Goal: Task Accomplishment & Management: Use online tool/utility

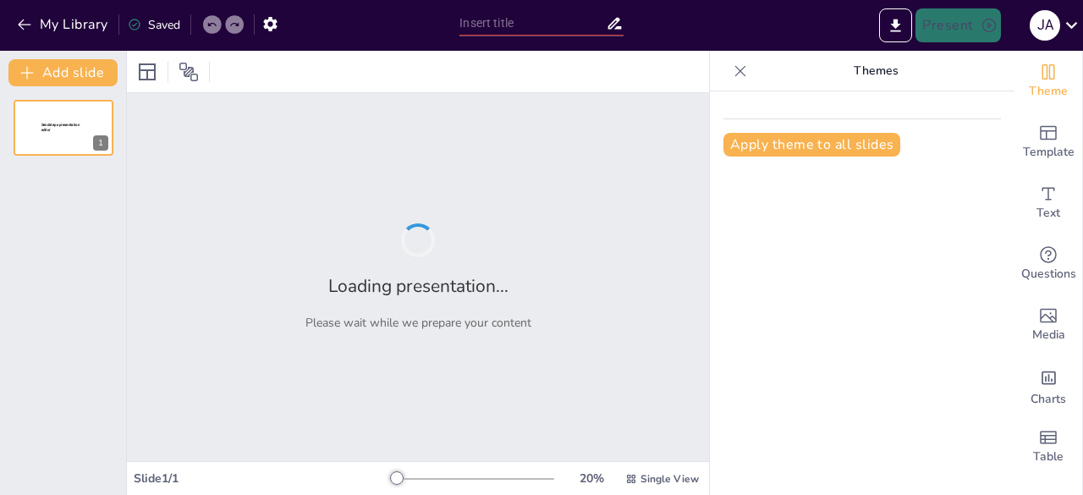
type input "Análisis Detallado del Documento: Información Clave"
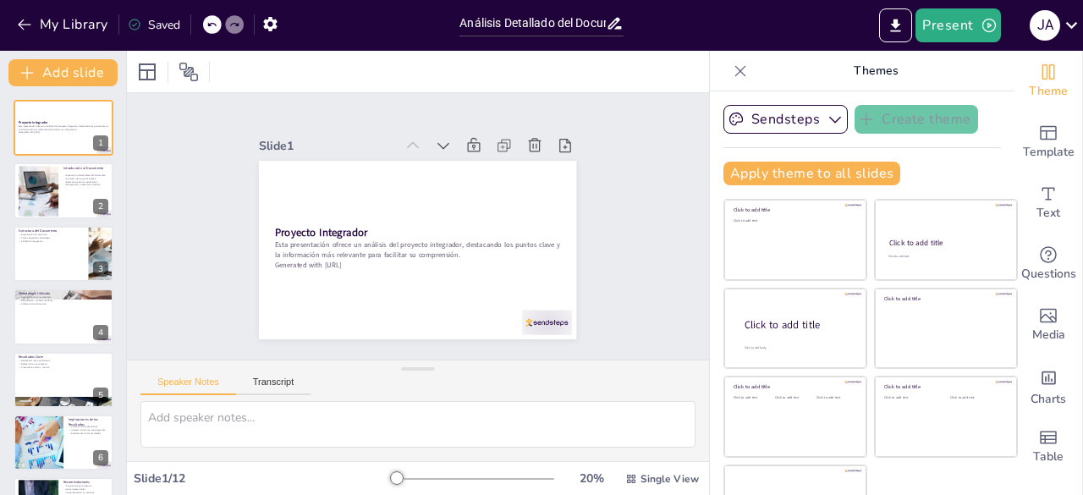
click at [732, 67] on icon at bounding box center [740, 71] width 17 height 17
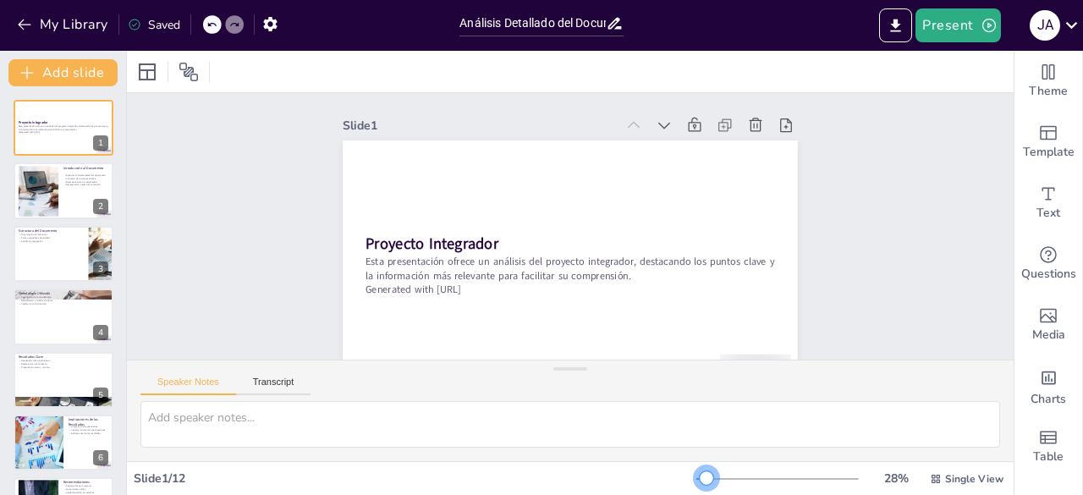
drag, startPoint x: 705, startPoint y: 481, endPoint x: 695, endPoint y: 488, distance: 11.5
click at [696, 488] on div "28 % Single View" at bounding box center [851, 478] width 310 height 27
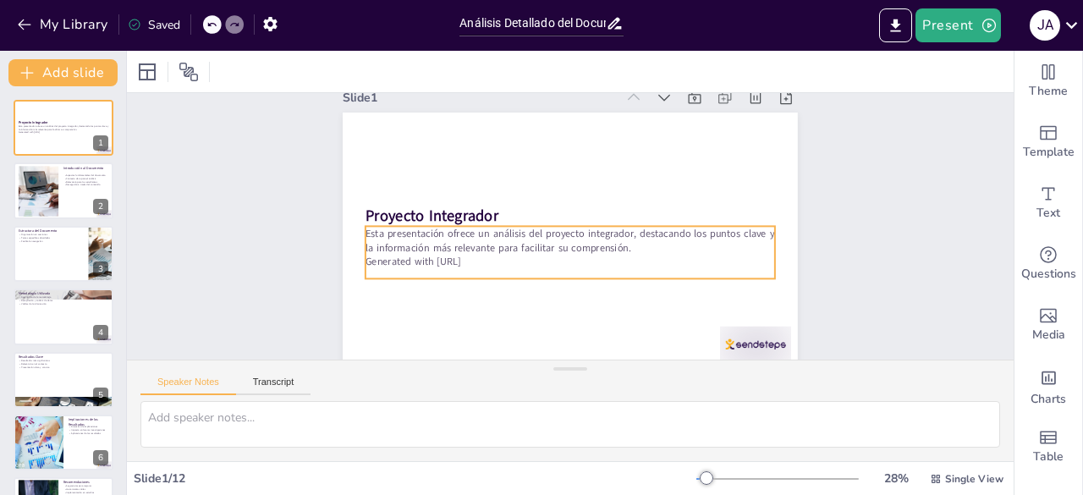
scroll to position [49, 0]
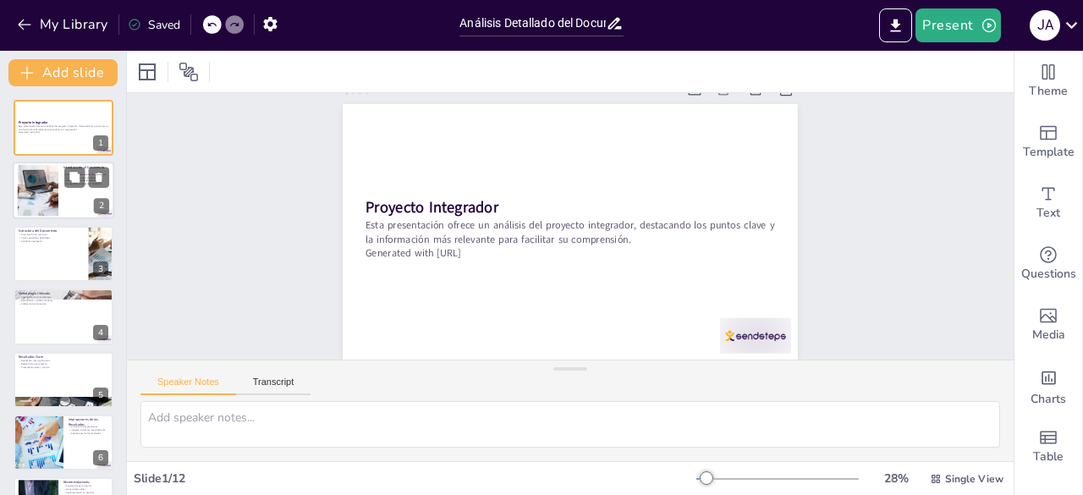
click at [42, 189] on div at bounding box center [38, 191] width 92 height 52
type textarea "En esta parte se destacan los aspectos clave que se abordarán en el documento. …"
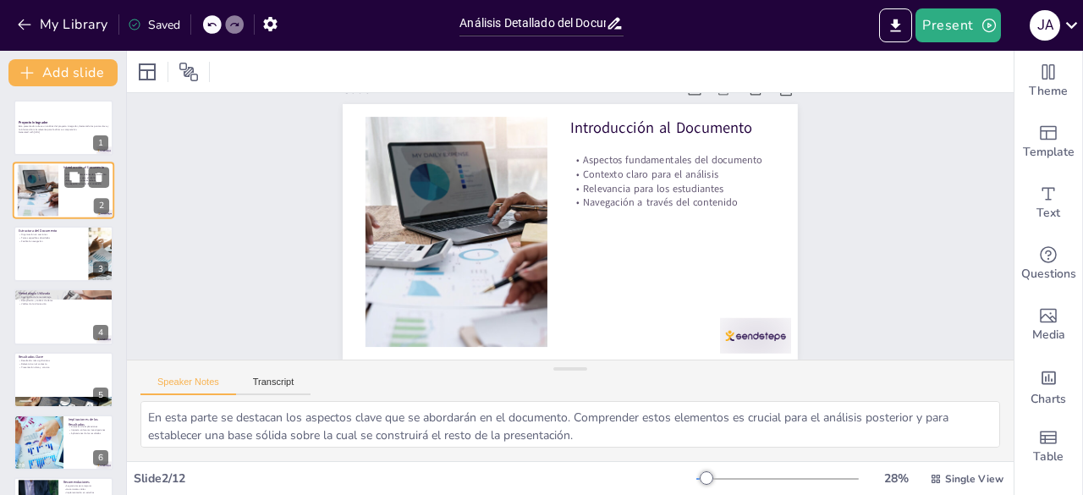
scroll to position [0, 0]
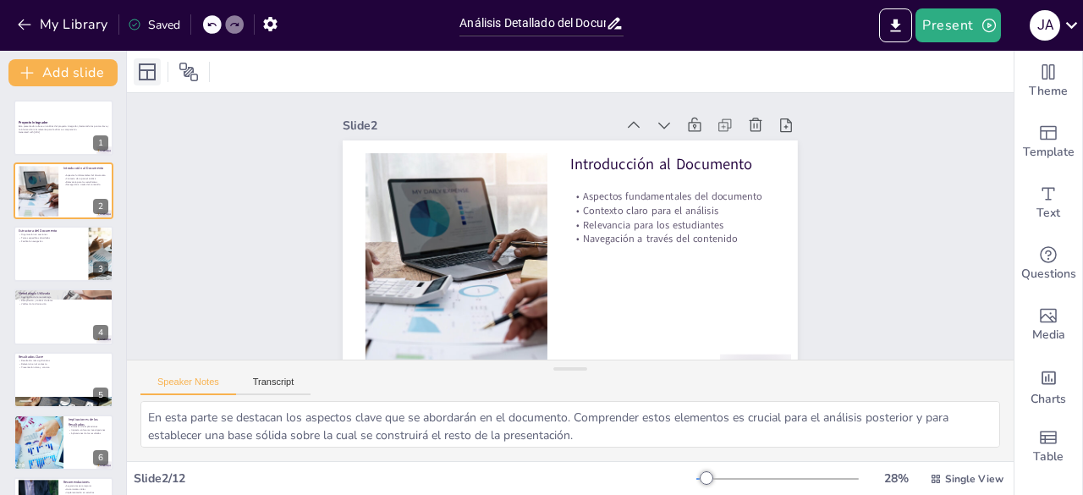
click at [145, 75] on icon at bounding box center [147, 72] width 20 height 20
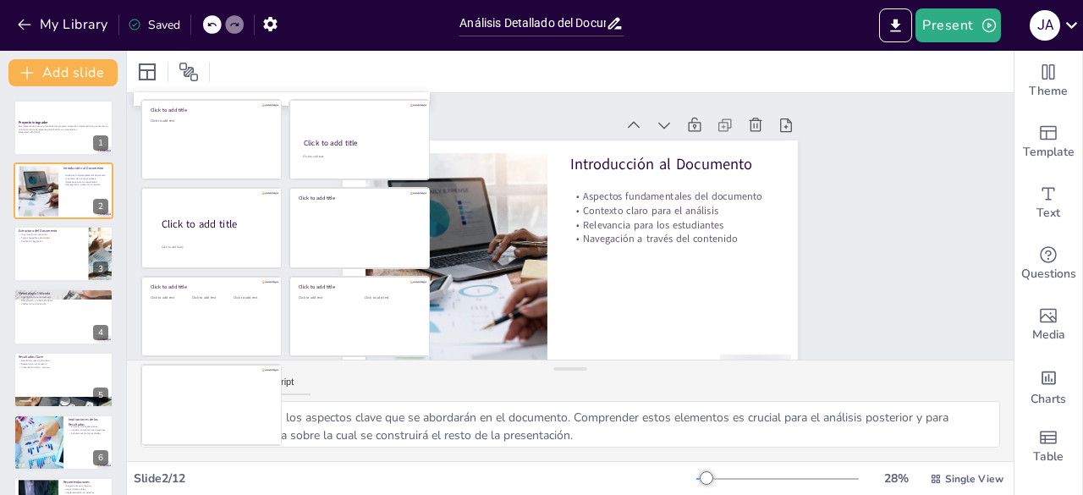
click at [507, 106] on div "Slide 1 Proyecto Integrador Esta presentación ofrece un análisis del proyecto i…" at bounding box center [561, 242] width 546 height 490
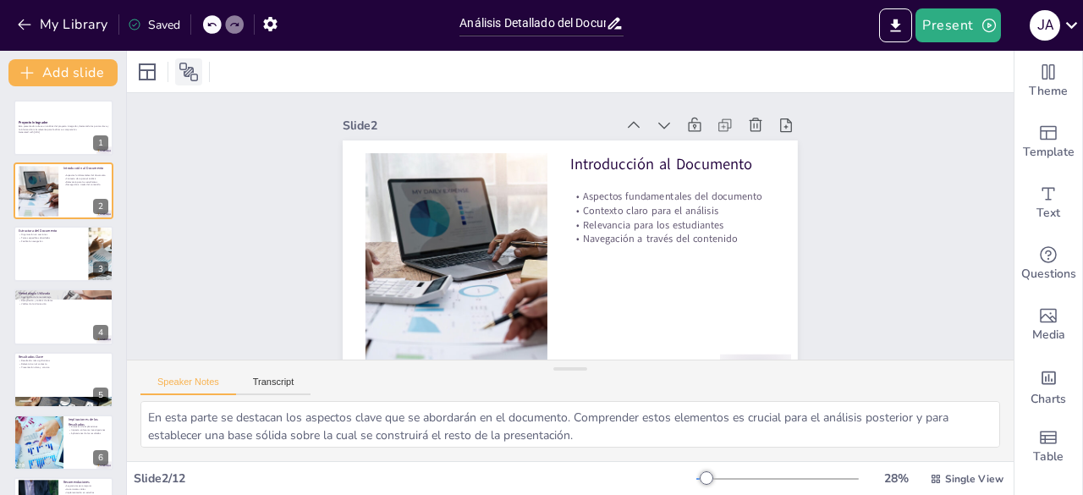
click at [188, 70] on icon at bounding box center [188, 72] width 20 height 20
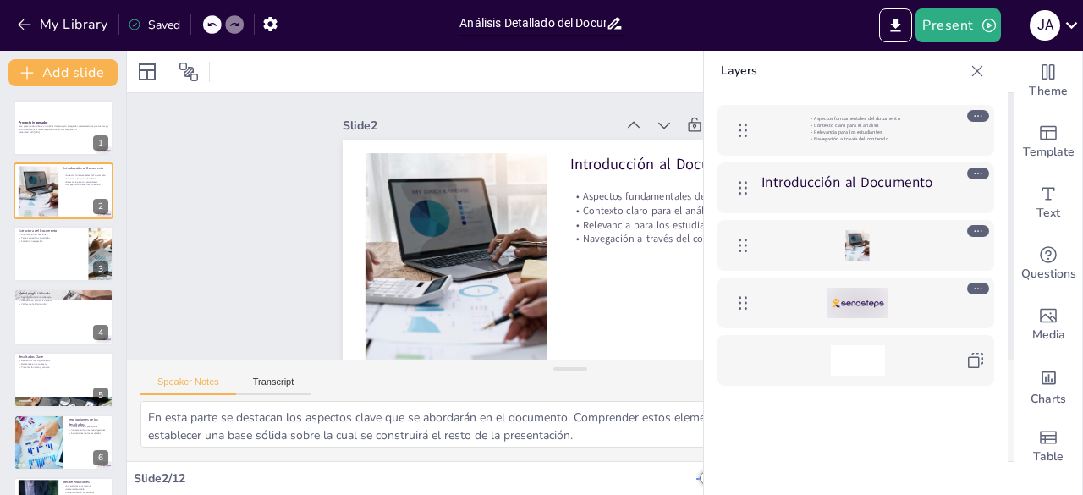
click at [982, 78] on icon at bounding box center [977, 71] width 17 height 17
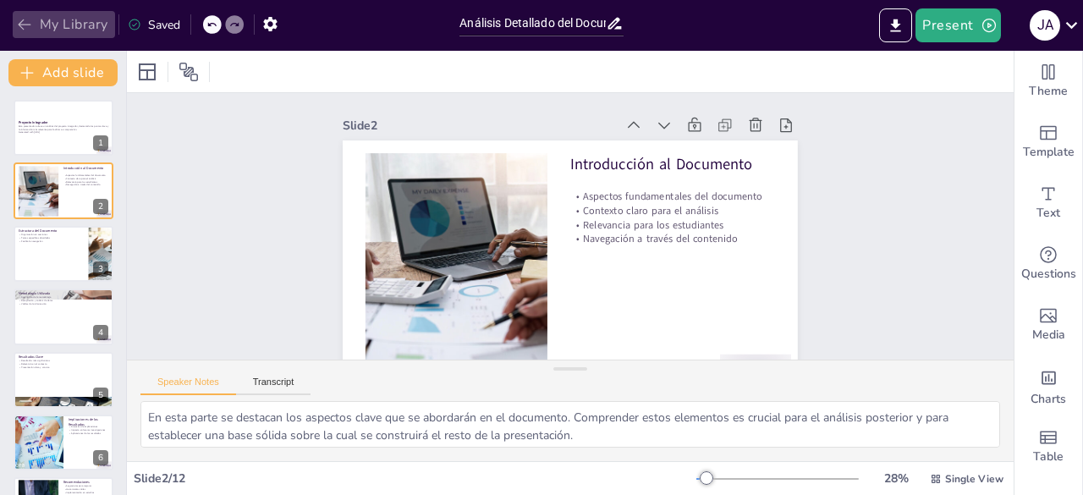
click at [30, 37] on button "My Library" at bounding box center [64, 24] width 102 height 27
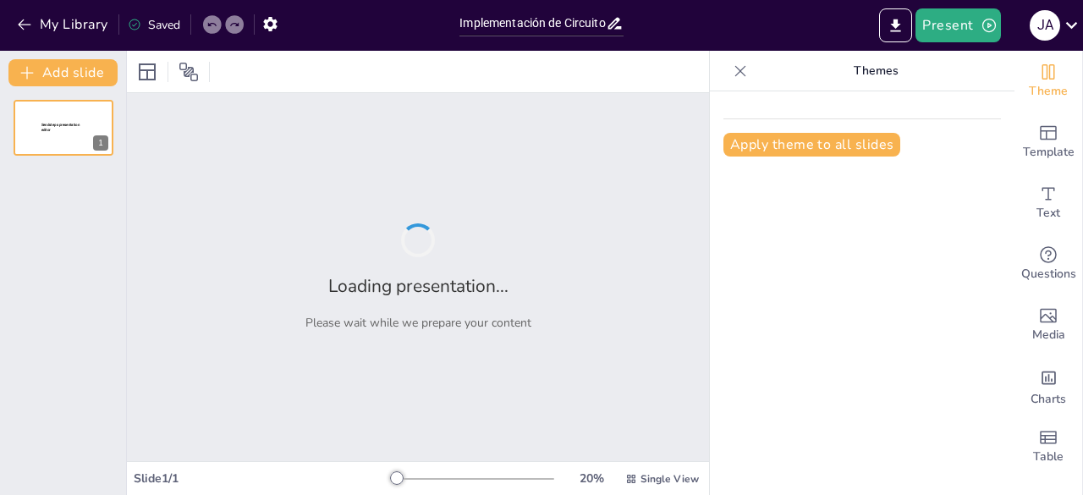
type input "Implementación de Circuitos Eléctricos: Proyecto Integrador 2025"
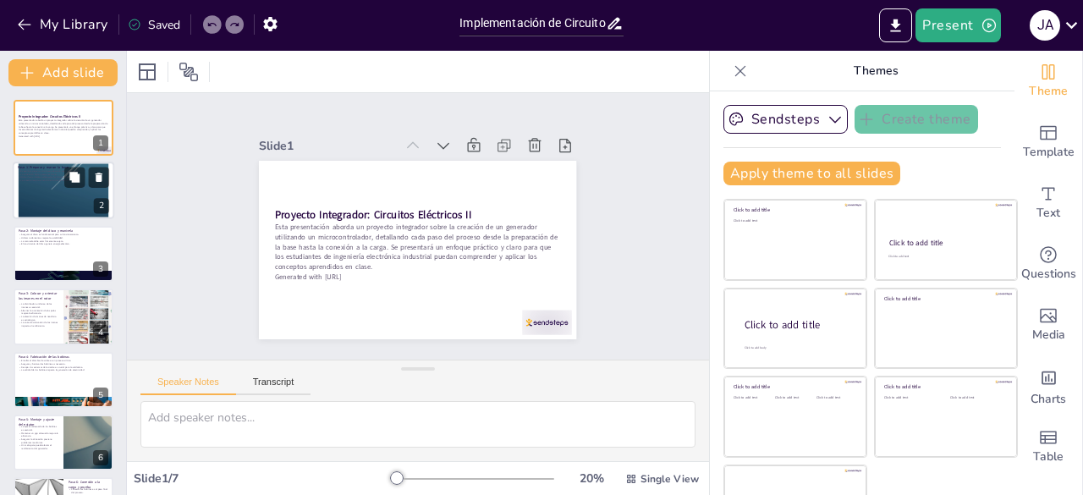
click at [32, 189] on div at bounding box center [64, 191] width 102 height 132
type textarea "La base es fundamental para el éxito del proyecto. Una base bien preparada aseg…"
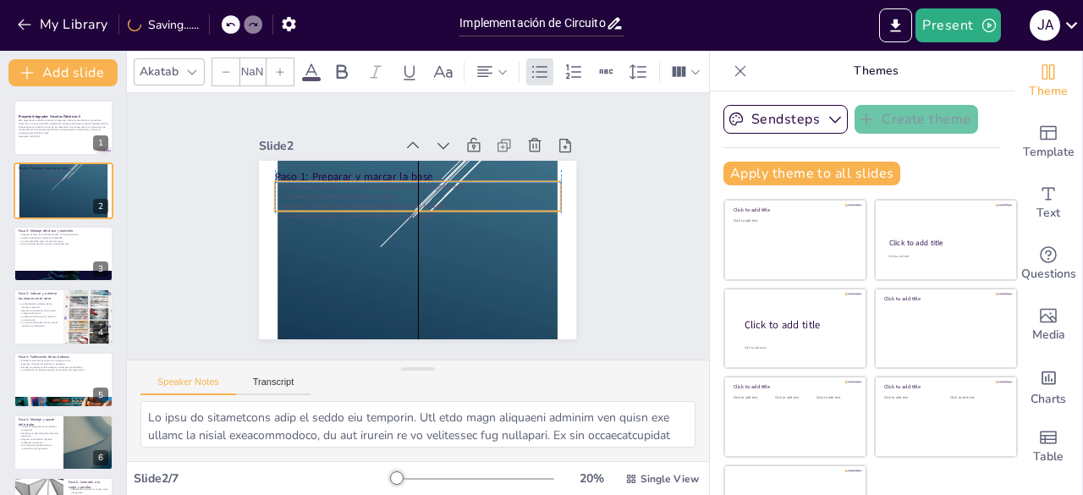
type input "32"
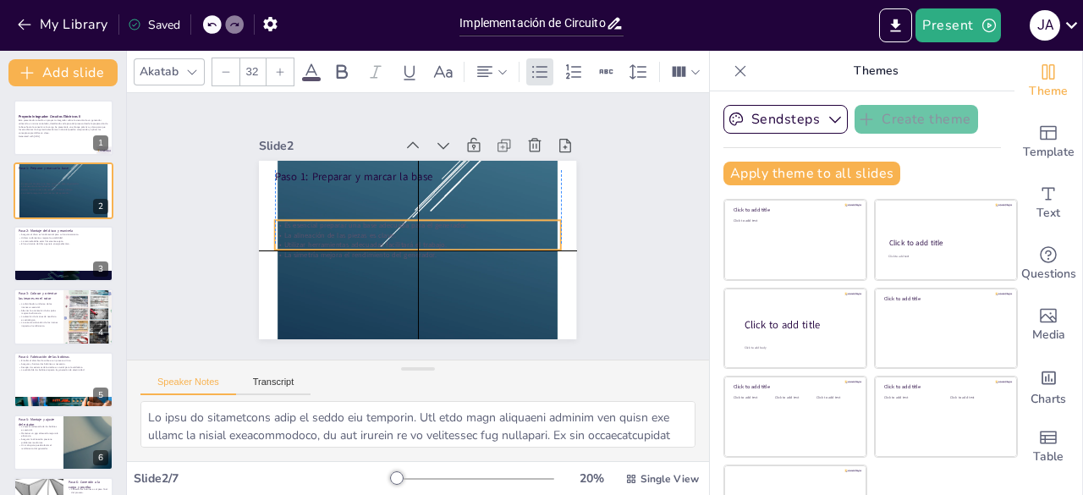
drag, startPoint x: 320, startPoint y: 188, endPoint x: 318, endPoint y: 217, distance: 29.7
click at [318, 220] on div "Es esencial preparar una base adecuada para el generador. La alineación de las …" at bounding box center [418, 240] width 286 height 40
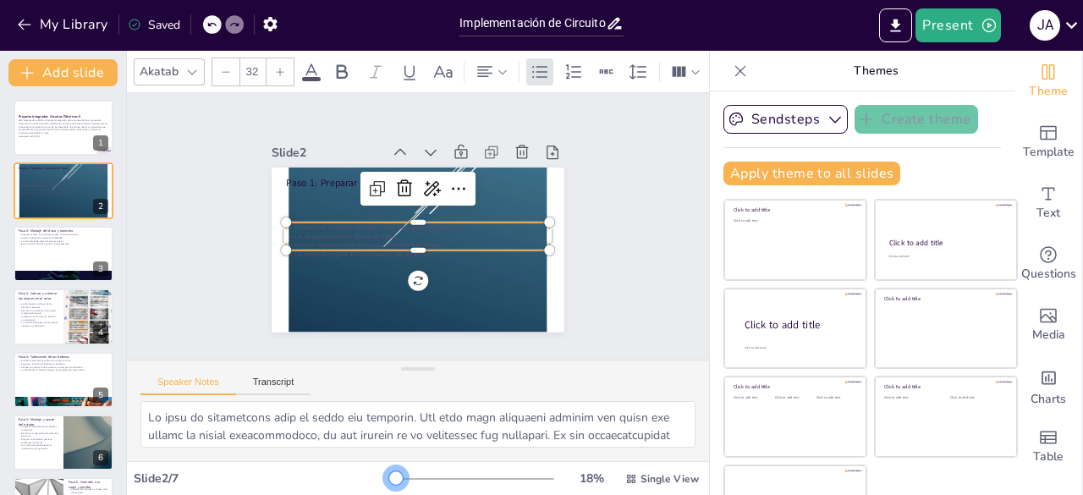
click at [389, 471] on div at bounding box center [396, 478] width 14 height 14
click at [321, 69] on div "Akatab 32" at bounding box center [563, 72] width 859 height 29
click at [311, 69] on icon at bounding box center [311, 72] width 20 height 20
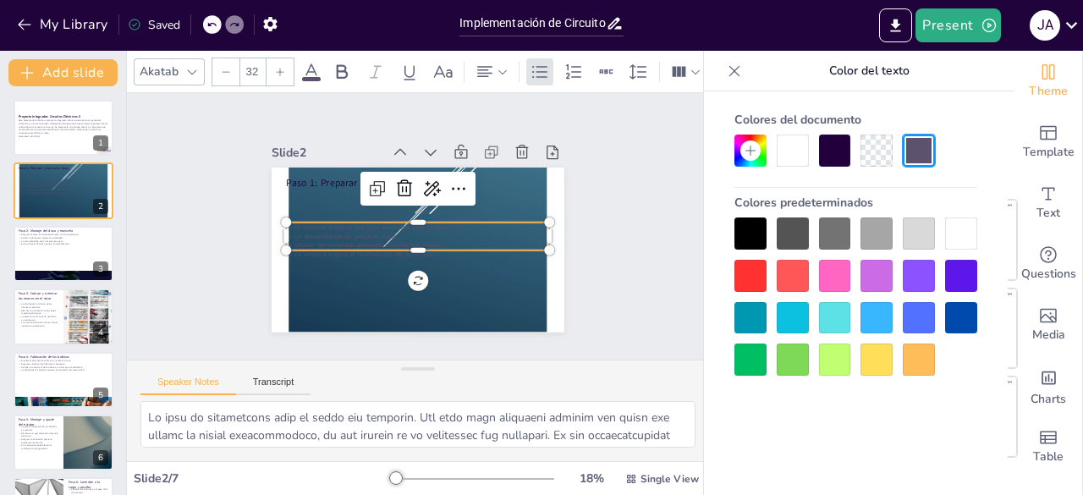
click at [744, 275] on div at bounding box center [750, 276] width 32 height 32
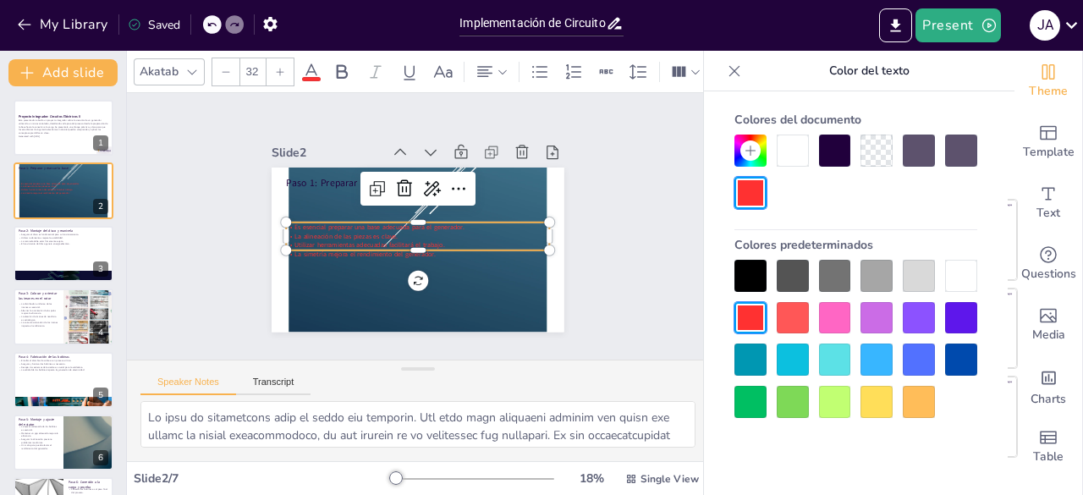
click at [752, 272] on div at bounding box center [750, 276] width 32 height 32
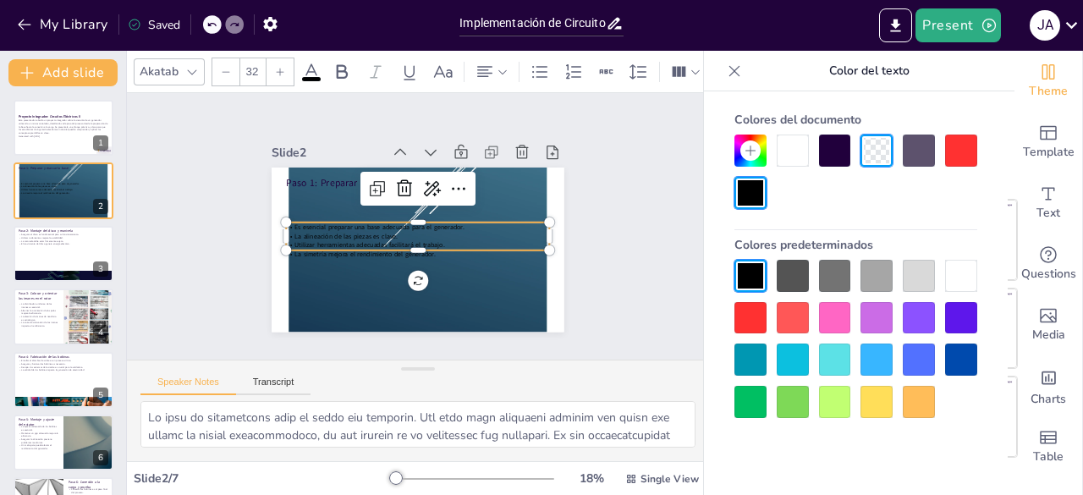
click at [600, 229] on div "Slide 1 Proyecto Integrador: Circuitos Eléctricos II Esta presentación aborda u…" at bounding box center [418, 226] width 582 height 266
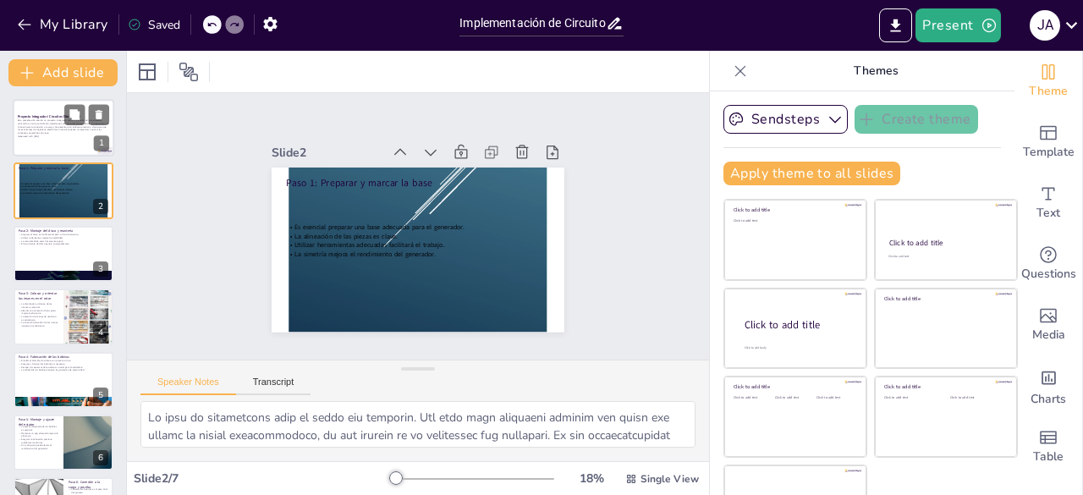
click at [80, 125] on p "Esta presentación aborda un proyecto integrador sobre la creación de un generad…" at bounding box center [63, 127] width 91 height 16
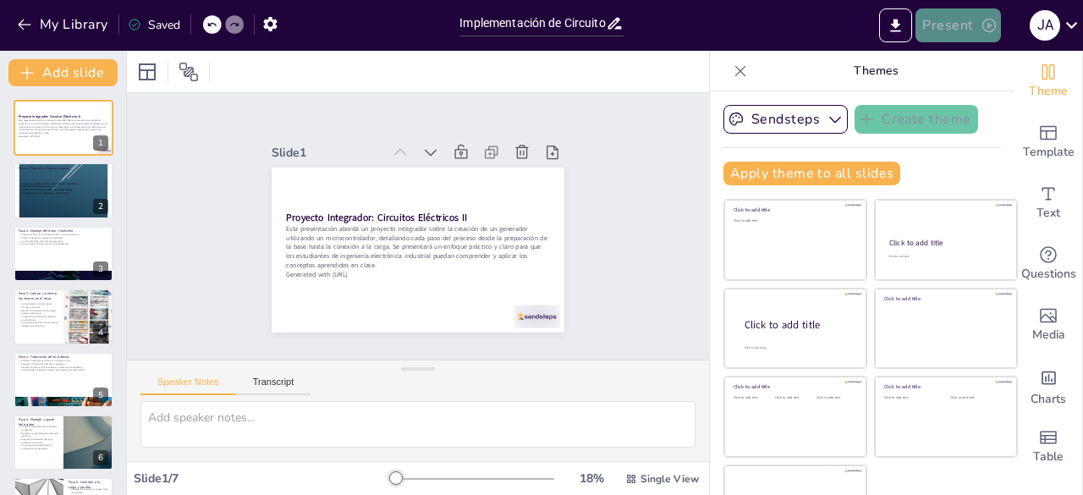
click at [943, 16] on button "Present" at bounding box center [957, 25] width 85 height 34
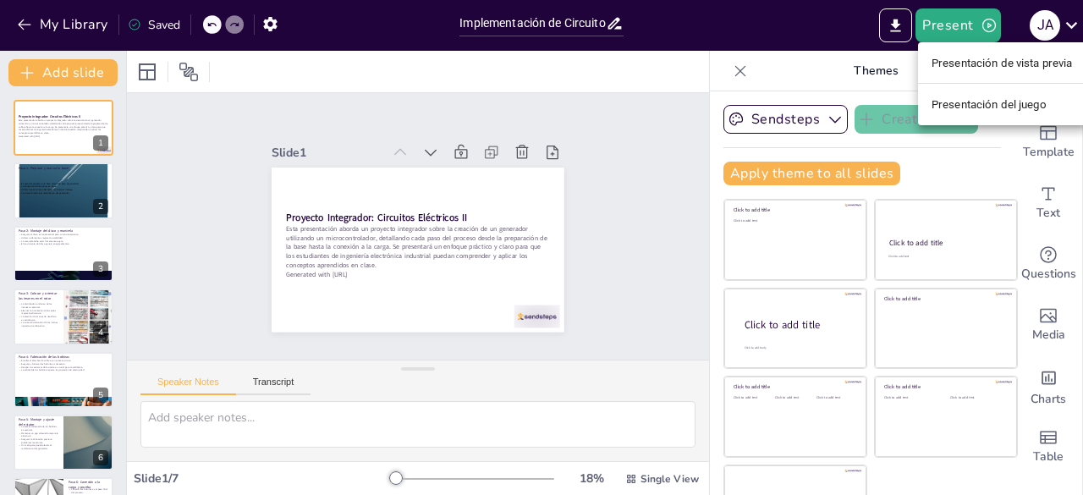
click at [941, 62] on font "Presentación de vista previa" at bounding box center [1001, 63] width 141 height 13
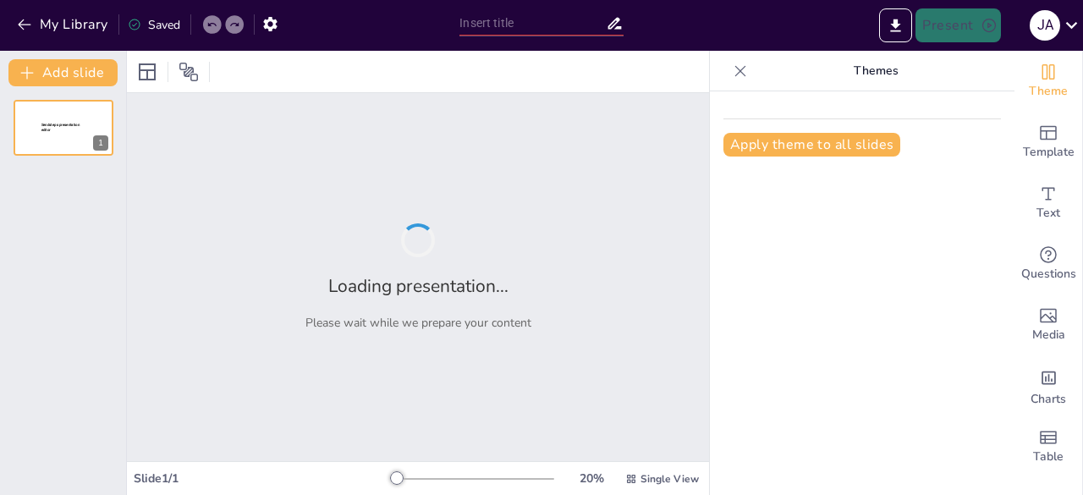
type input "Implementación de Circuitos Eléctricos: Proyecto Integrador 2025"
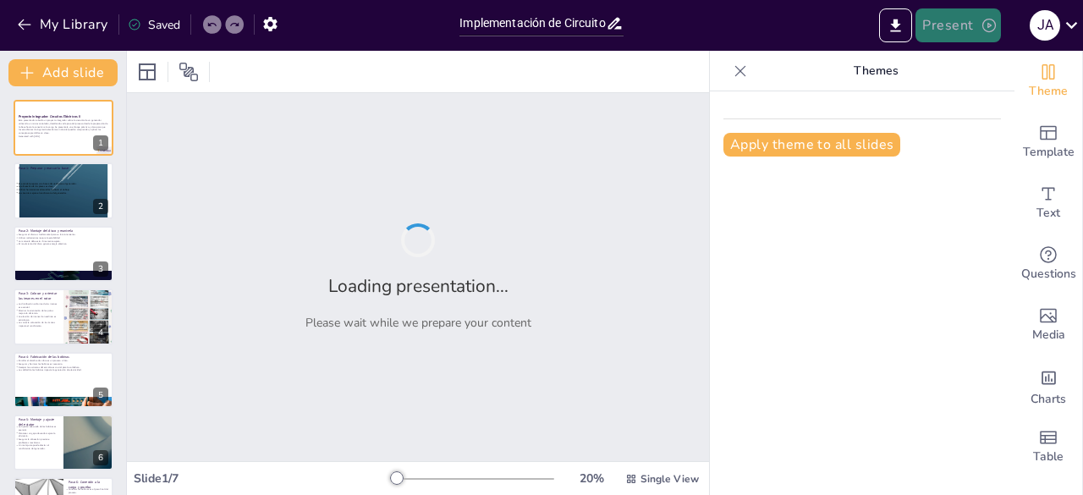
click at [941, 19] on button "Present" at bounding box center [957, 25] width 85 height 34
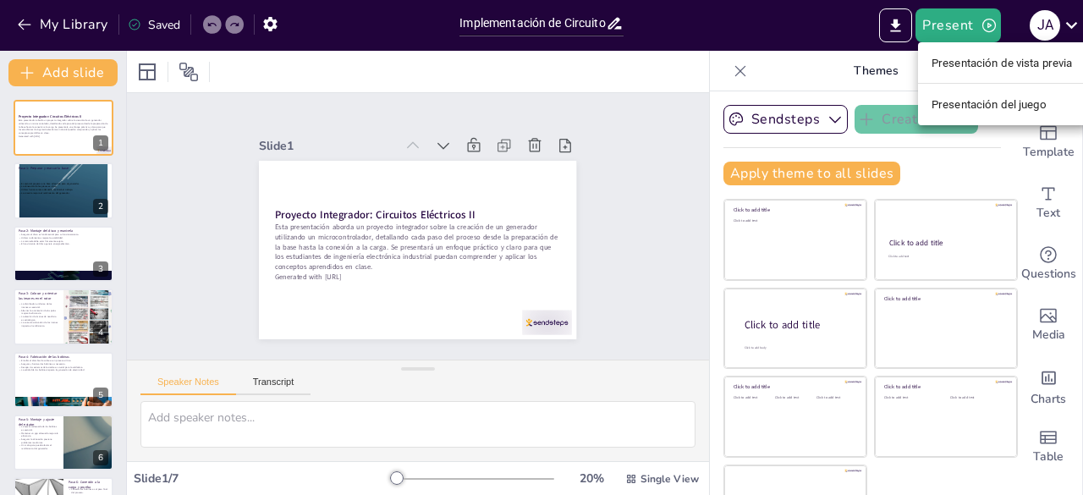
click at [995, 67] on font "Presentación de vista previa" at bounding box center [1001, 63] width 141 height 13
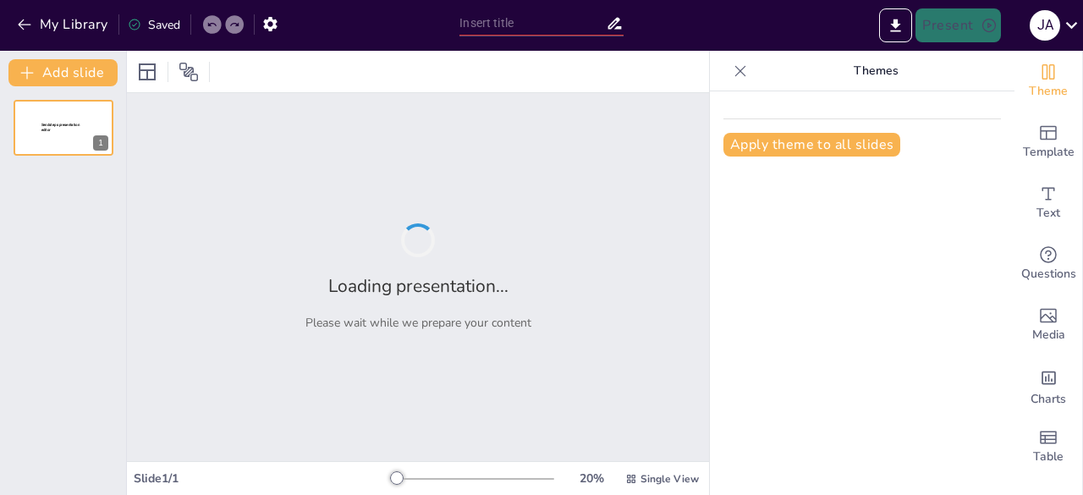
type input "Implementación de Circuitos Eléctricos: Proyecto Integrador 2025"
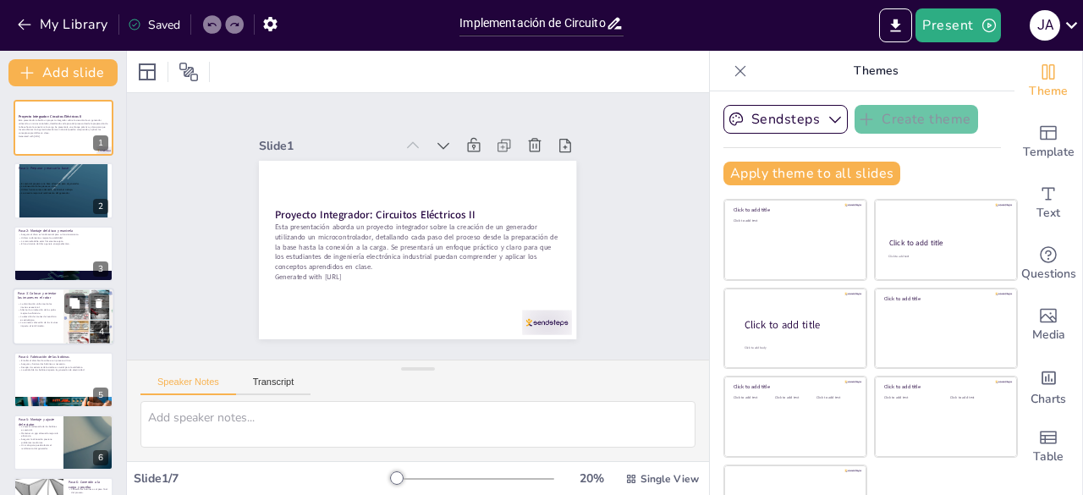
click at [51, 319] on p "La elección de imanes de neodimio es estratégica." at bounding box center [38, 318] width 41 height 6
type textarea "La distribución uniforme de los imanes asegura que el flujo magnético sea const…"
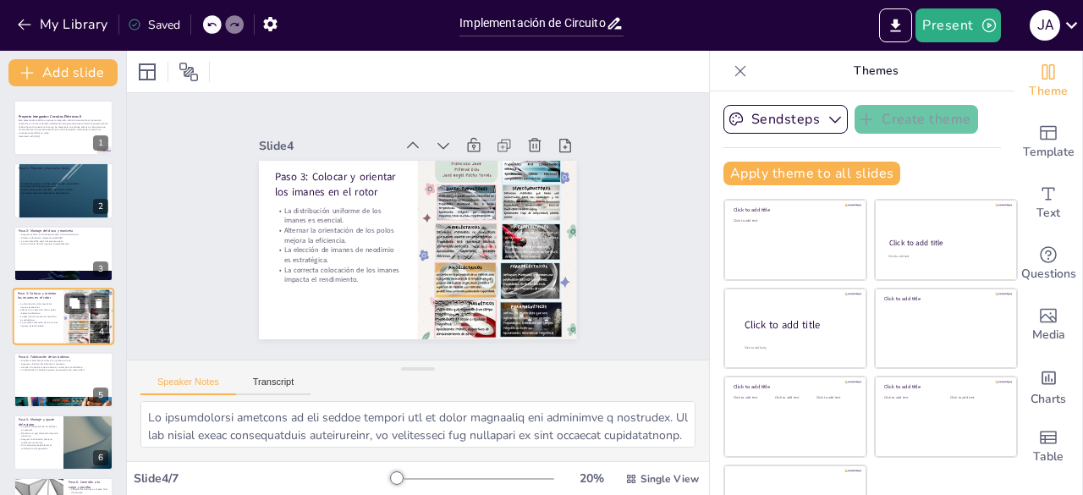
scroll to position [25, 0]
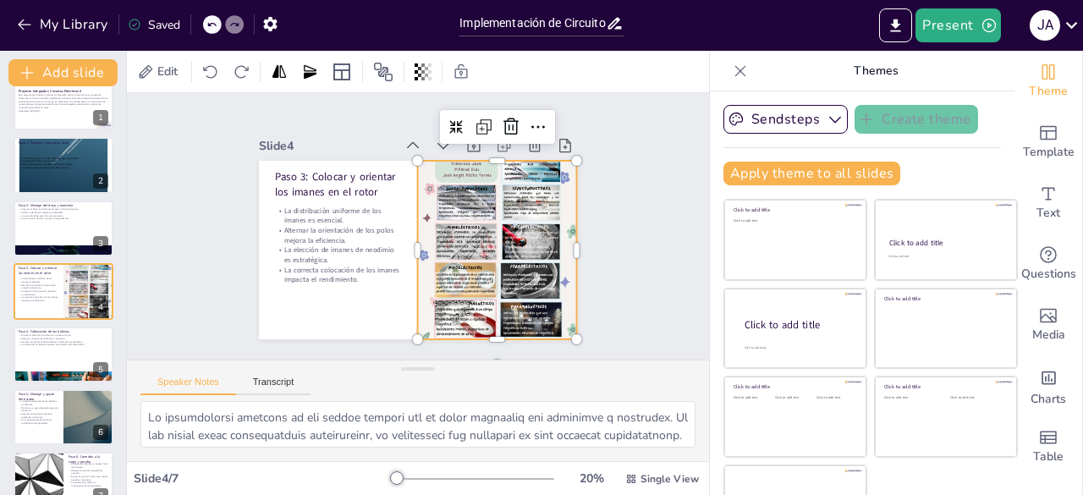
click at [458, 282] on div at bounding box center [497, 250] width 159 height 397
click at [509, 126] on icon at bounding box center [520, 137] width 22 height 22
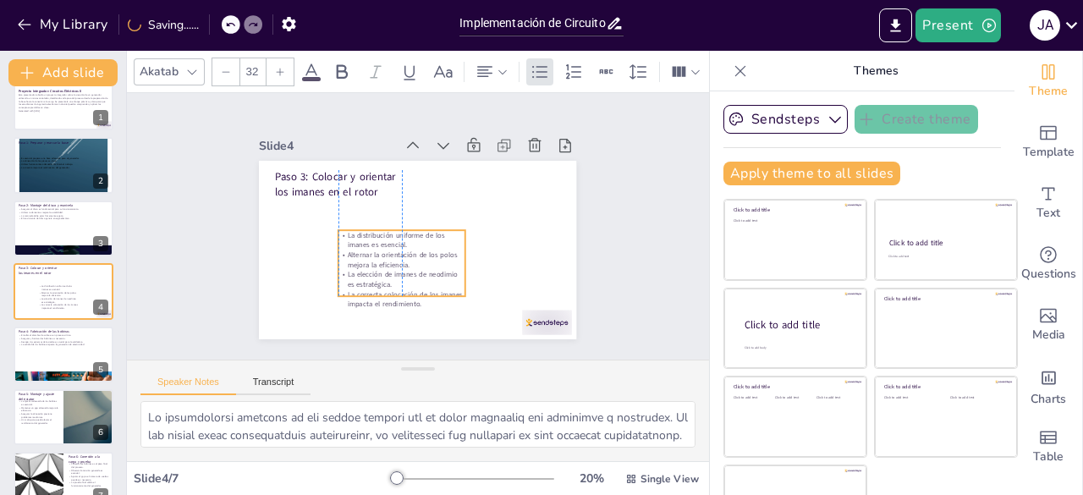
drag, startPoint x: 316, startPoint y: 222, endPoint x: 365, endPoint y: 239, distance: 53.0
click at [376, 250] on p "Alternar la orientación de los polos mejora la eficiencia." at bounding box center [401, 259] width 127 height 19
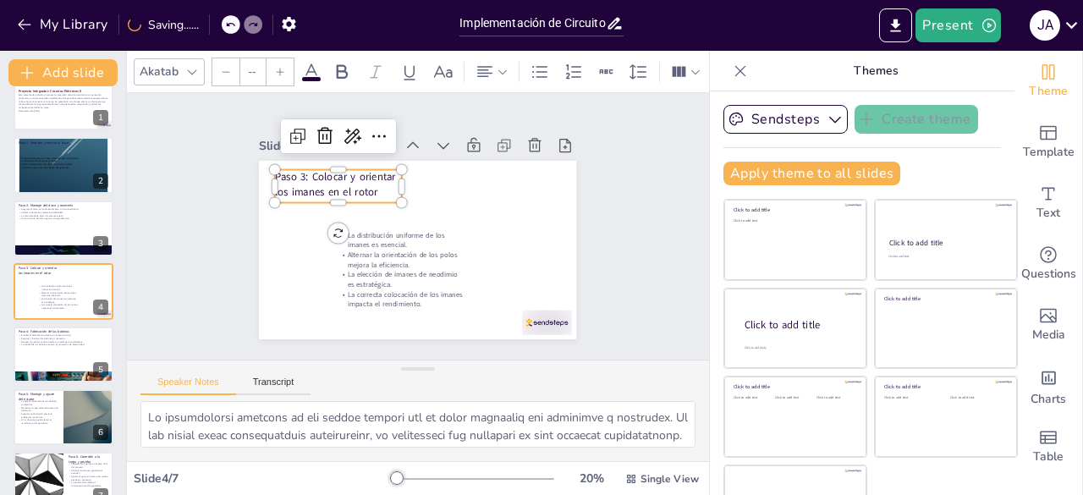
type input "48"
click at [294, 178] on p "Paso 3: Colocar y orientar los imanes en el rotor" at bounding box center [338, 185] width 127 height 30
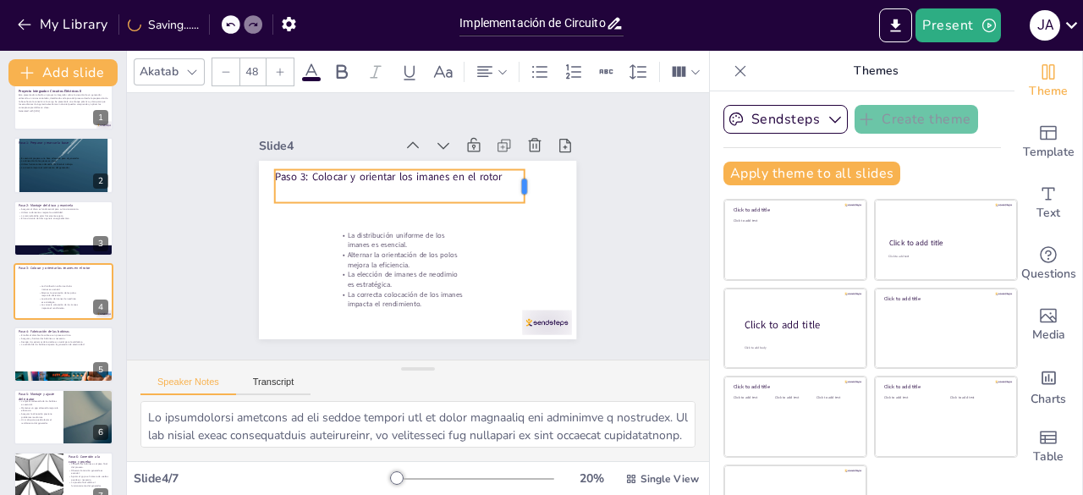
drag, startPoint x: 382, startPoint y: 185, endPoint x: 505, endPoint y: 187, distance: 122.7
click at [524, 187] on div at bounding box center [531, 186] width 14 height 33
click at [634, 233] on div "Slide 1 Proyecto Integrador: Circuitos Eléctricos II Esta presentación aborda u…" at bounding box center [418, 226] width 582 height 266
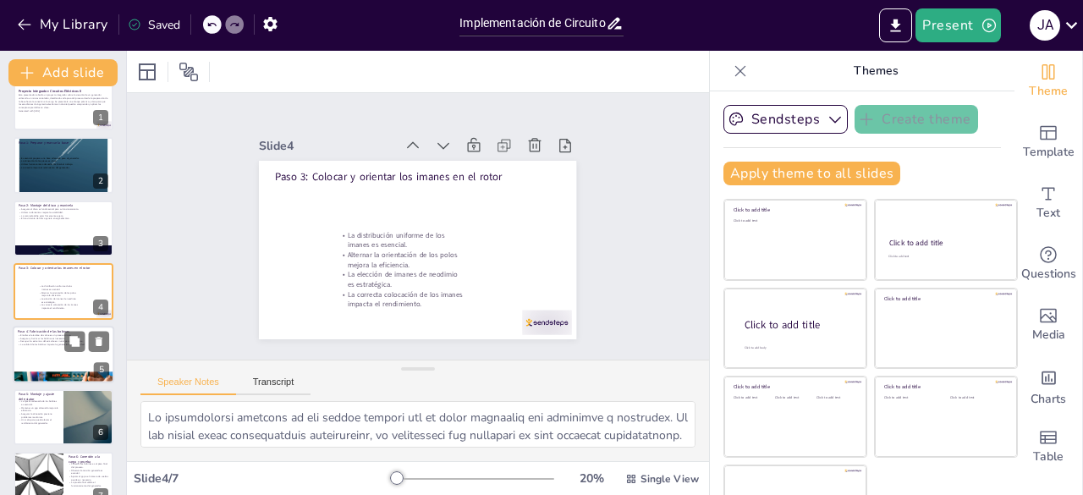
click at [56, 351] on div at bounding box center [64, 355] width 102 height 58
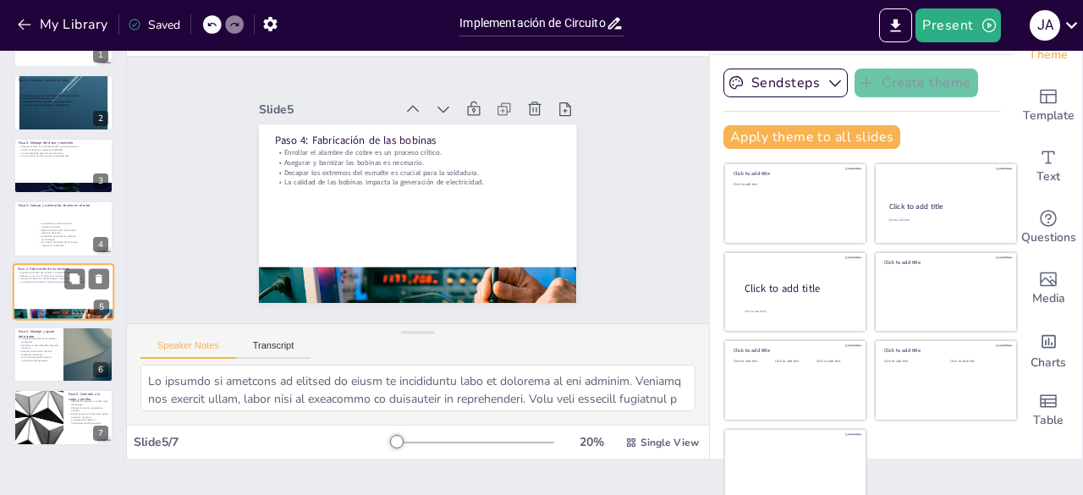
scroll to position [47, 0]
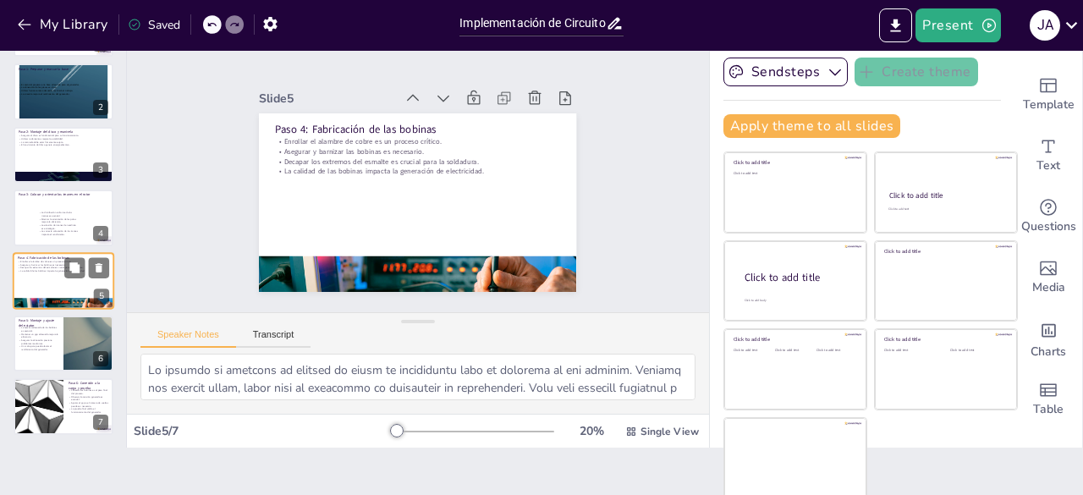
click at [50, 349] on p "Un mal ajuste puede afectar el rendimiento del generador." at bounding box center [39, 348] width 40 height 6
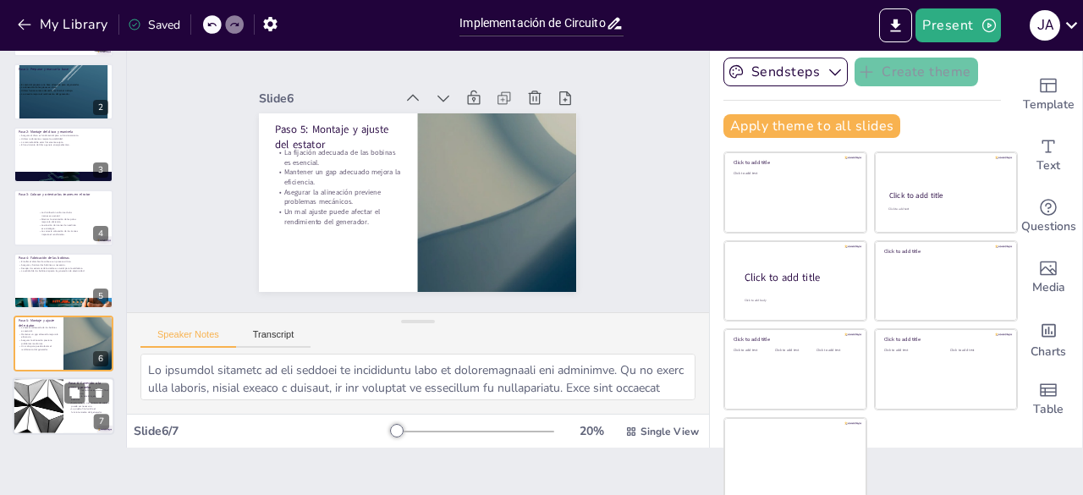
click at [42, 422] on div at bounding box center [38, 407] width 102 height 58
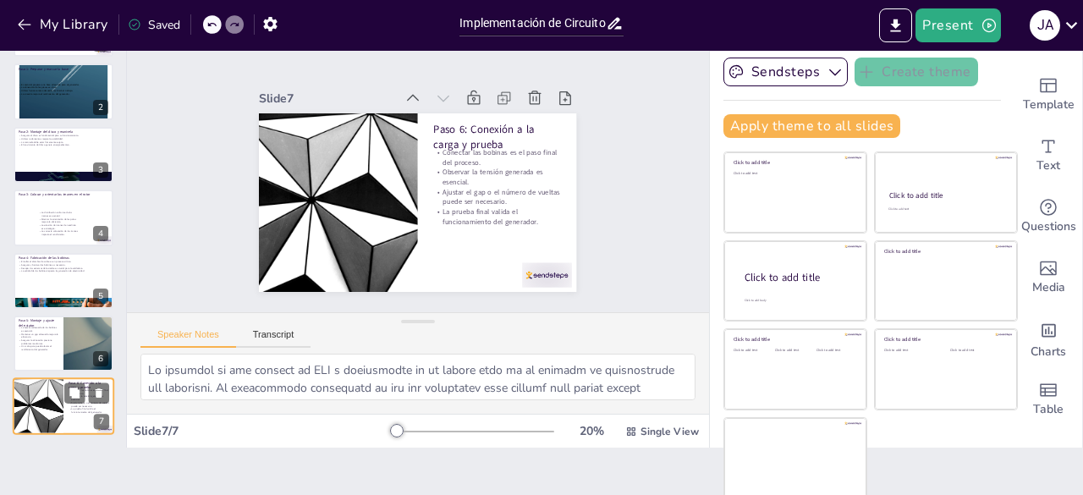
scroll to position [0, 0]
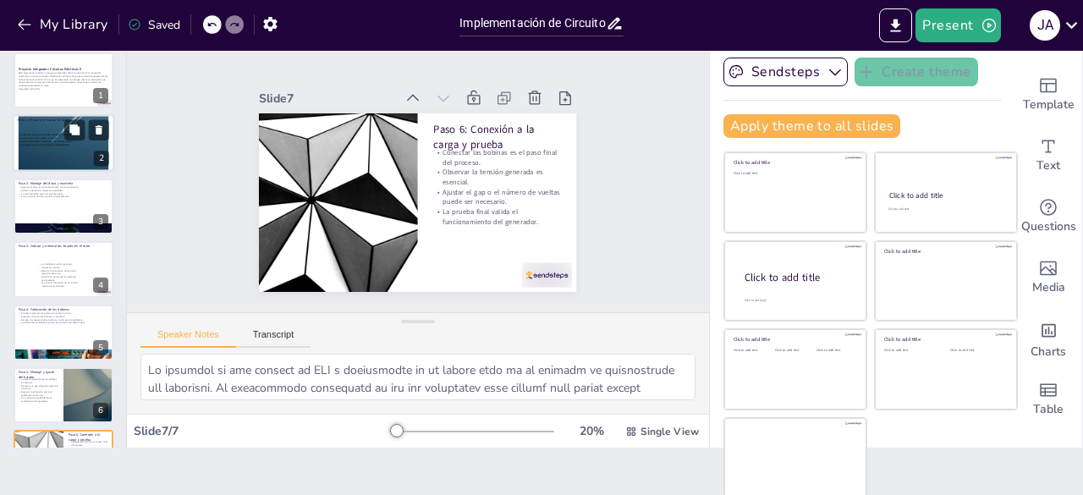
click at [51, 165] on div at bounding box center [64, 144] width 102 height 132
type textarea "La base es fundamental para el éxito del proyecto. Una base bien preparada aseg…"
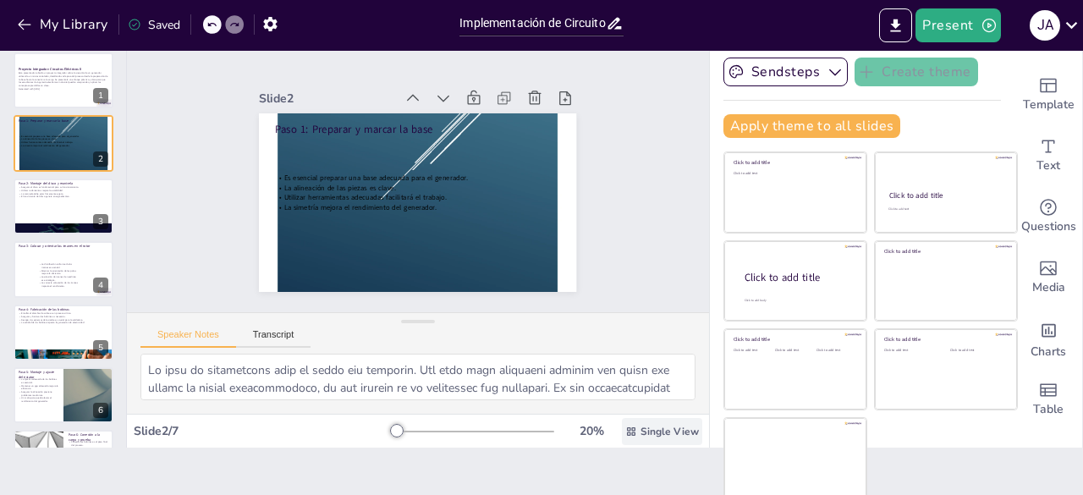
click at [640, 429] on span "Single View" at bounding box center [669, 432] width 58 height 14
click at [621, 392] on font "Vista de lista" at bounding box center [627, 394] width 69 height 16
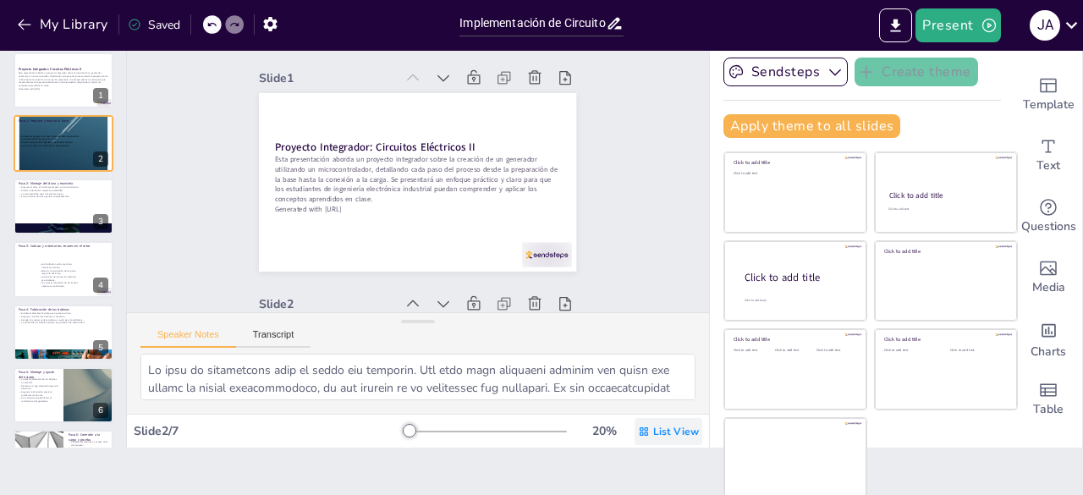
click at [653, 431] on span "List View" at bounding box center [676, 432] width 46 height 14
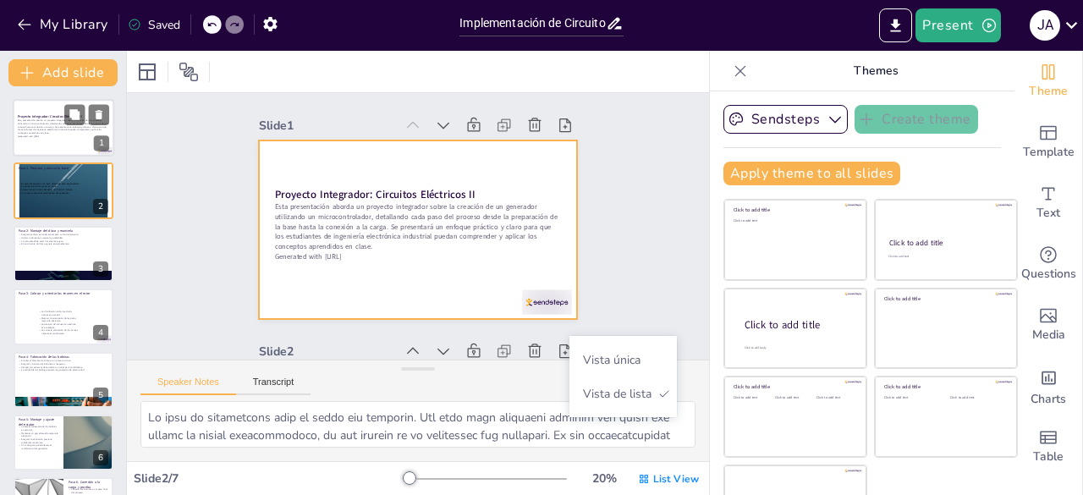
click at [82, 134] on p "Generated with Sendsteps.ai" at bounding box center [63, 135] width 91 height 3
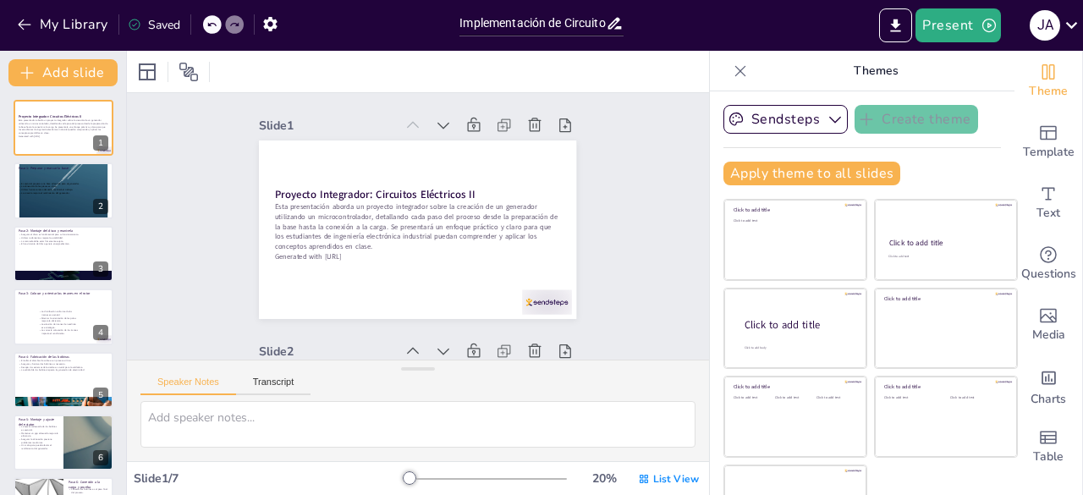
scroll to position [3, 0]
drag, startPoint x: 386, startPoint y: 486, endPoint x: 402, endPoint y: 480, distance: 17.1
click at [404, 480] on div "20 % List View" at bounding box center [553, 478] width 298 height 27
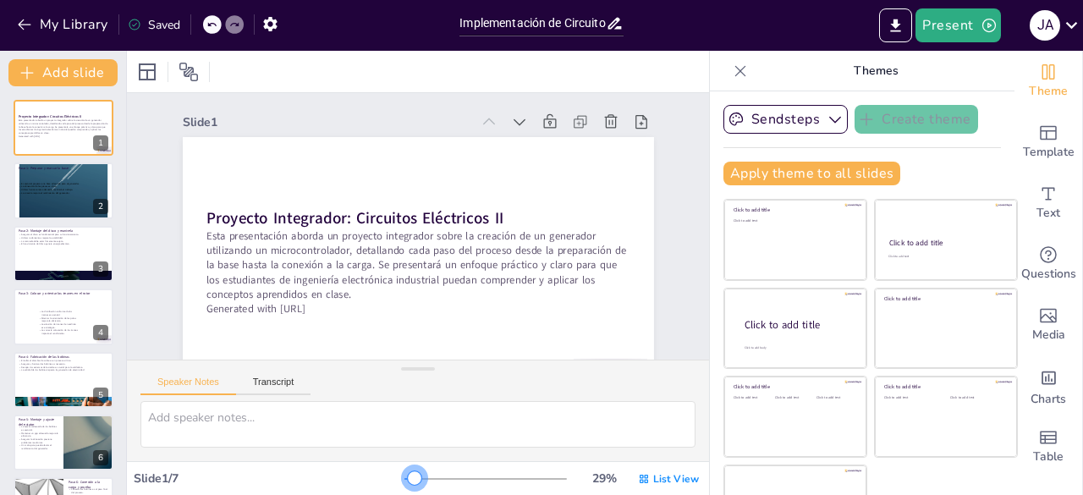
drag, startPoint x: 398, startPoint y: 475, endPoint x: 391, endPoint y: 483, distance: 10.2
click at [404, 483] on div at bounding box center [485, 479] width 162 height 14
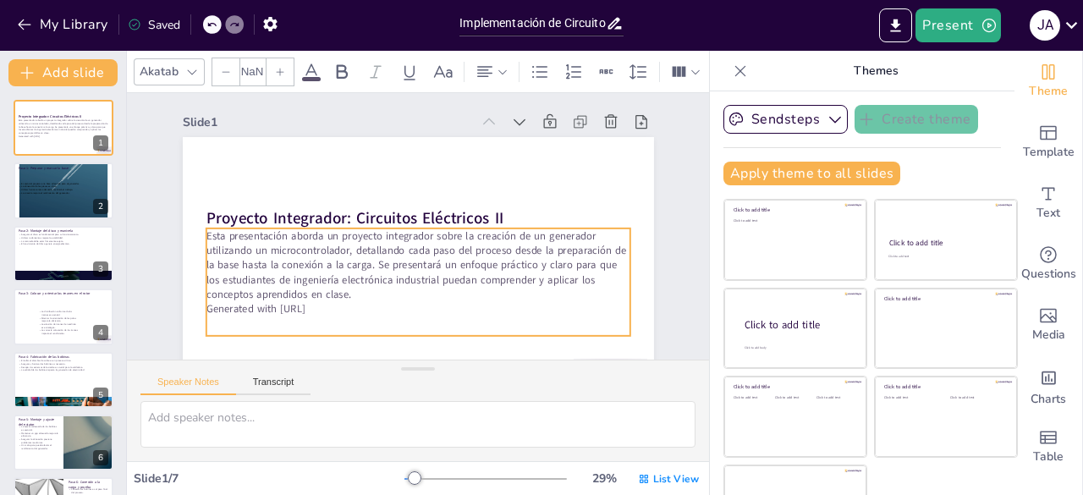
type input "32"
click at [332, 239] on p "Esta presentación aborda un proyecto integrador sobre la creación de un generad…" at bounding box center [413, 265] width 429 height 118
click at [331, 235] on p "Esta presentación aborda un proyecto integrador sobre la creación de un generad…" at bounding box center [414, 265] width 429 height 118
click at [331, 235] on p "Esta presentación aborda un proyecto integrador sobre la creación de un generad…" at bounding box center [418, 265] width 424 height 74
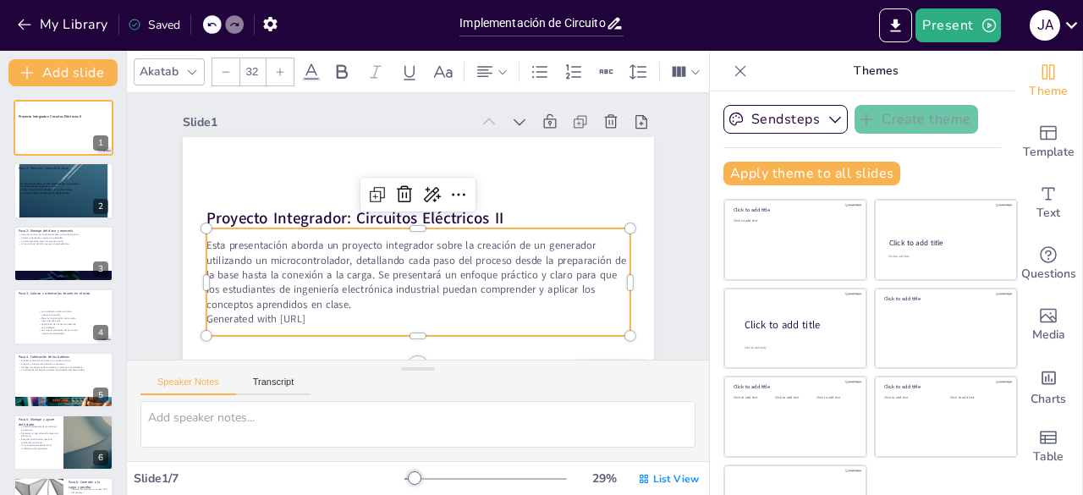
click at [323, 247] on p "Esta presentación aborda un proyecto integrador sobre la creación de un generad…" at bounding box center [418, 276] width 424 height 74
click at [330, 248] on p "Esta presentación aborda un proyecto integrador sobre la creación de un generad…" at bounding box center [418, 276] width 424 height 74
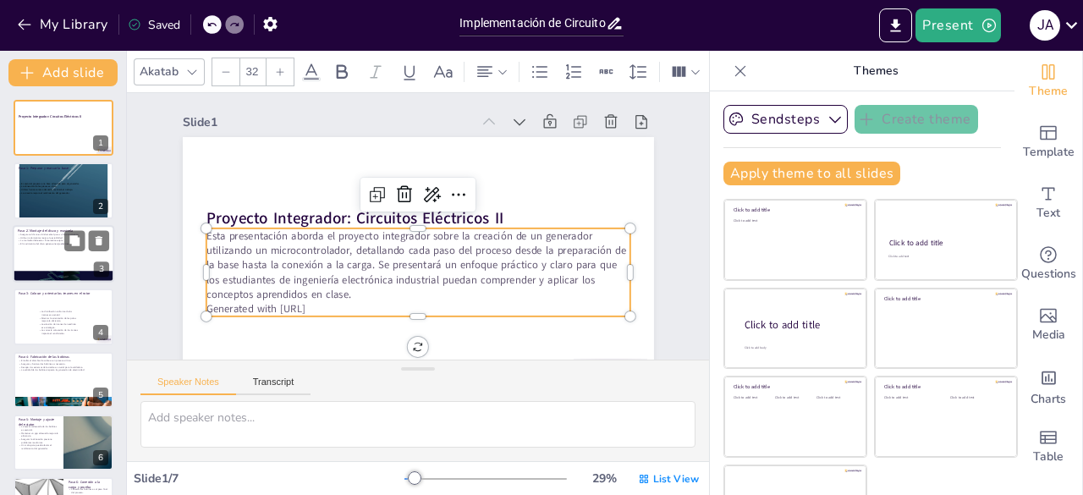
click at [64, 255] on div at bounding box center [64, 254] width 102 height 58
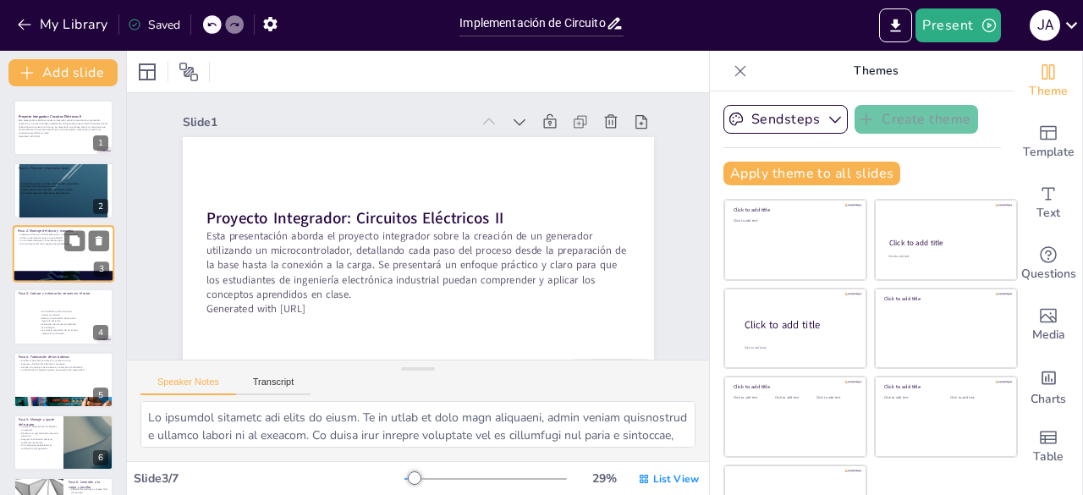
scroll to position [671, 0]
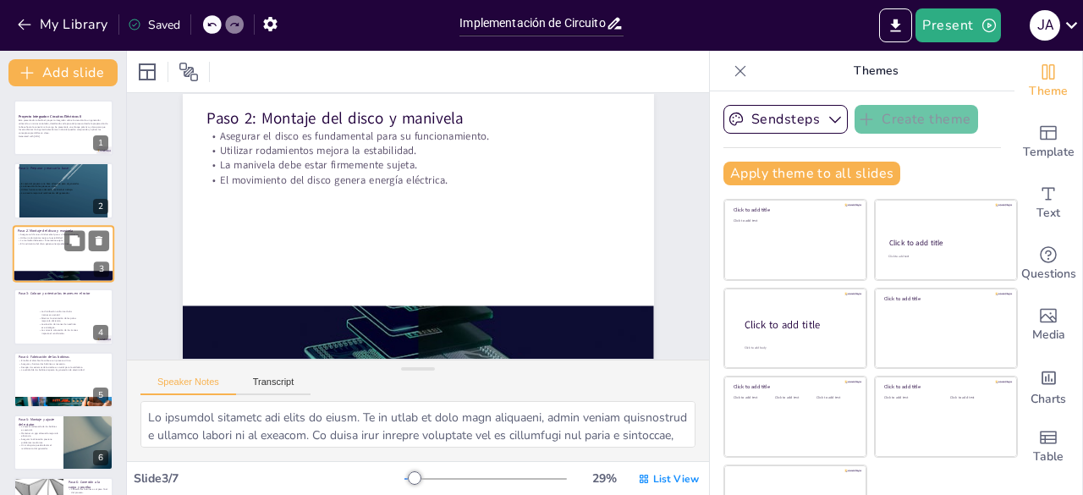
click at [64, 255] on div at bounding box center [64, 254] width 102 height 58
click at [61, 198] on div at bounding box center [64, 191] width 102 height 132
type textarea "La base es fundamental para el éxito del proyecto. Una base bien preparada aseg…"
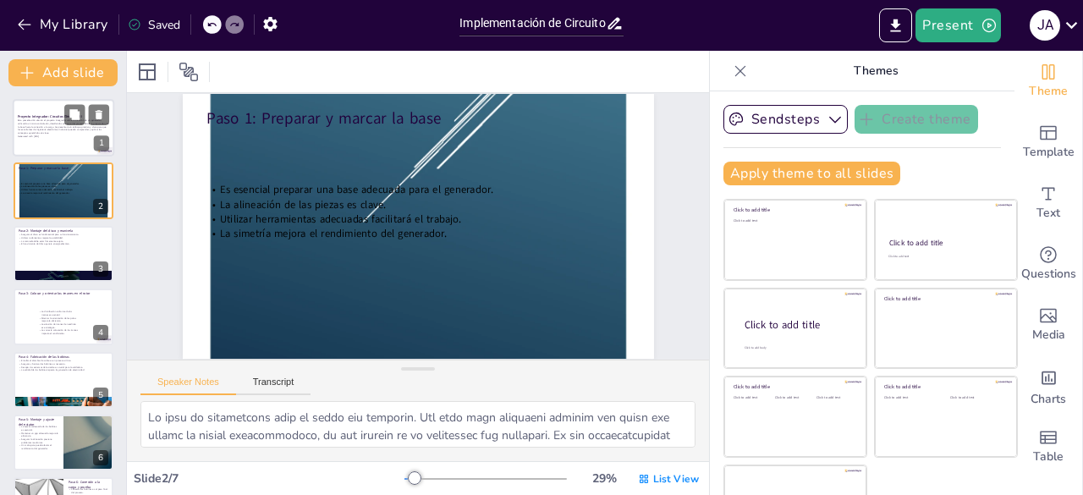
click at [65, 138] on p "Generated with Sendsteps.ai" at bounding box center [63, 135] width 91 height 3
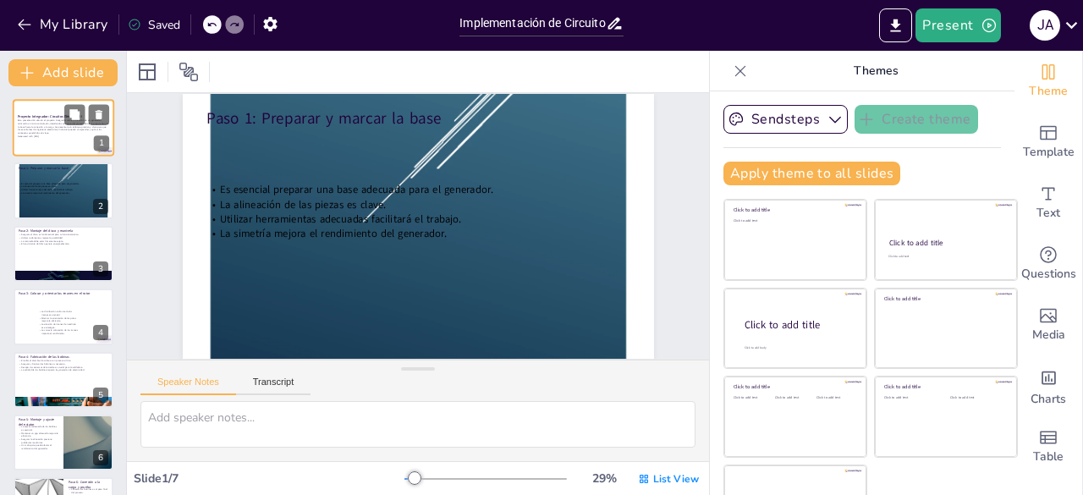
scroll to position [47, 0]
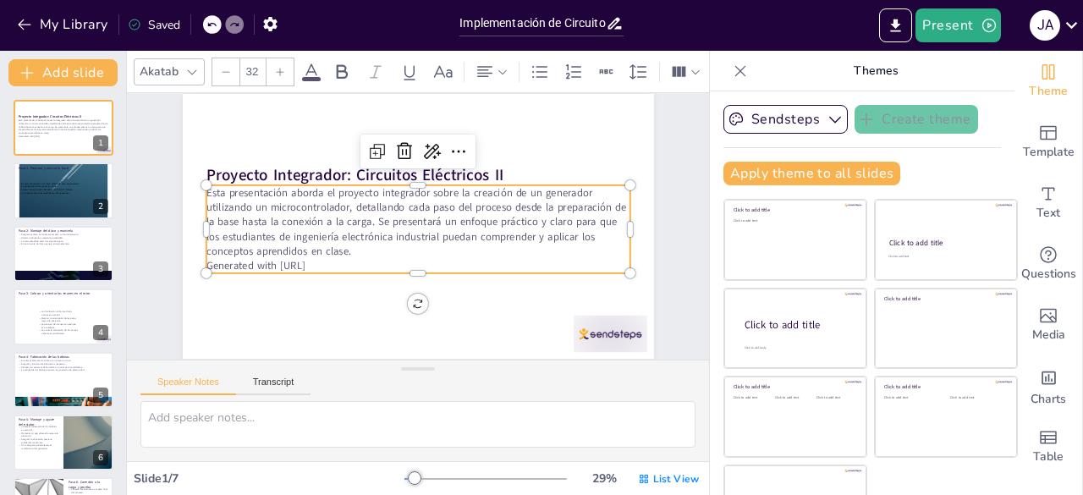
click at [326, 265] on p "Generated with Sendsteps.ai" at bounding box center [418, 265] width 424 height 14
drag, startPoint x: 332, startPoint y: 266, endPoint x: 208, endPoint y: 269, distance: 123.5
click at [208, 269] on p "Generated with Sendsteps.ai" at bounding box center [418, 265] width 424 height 14
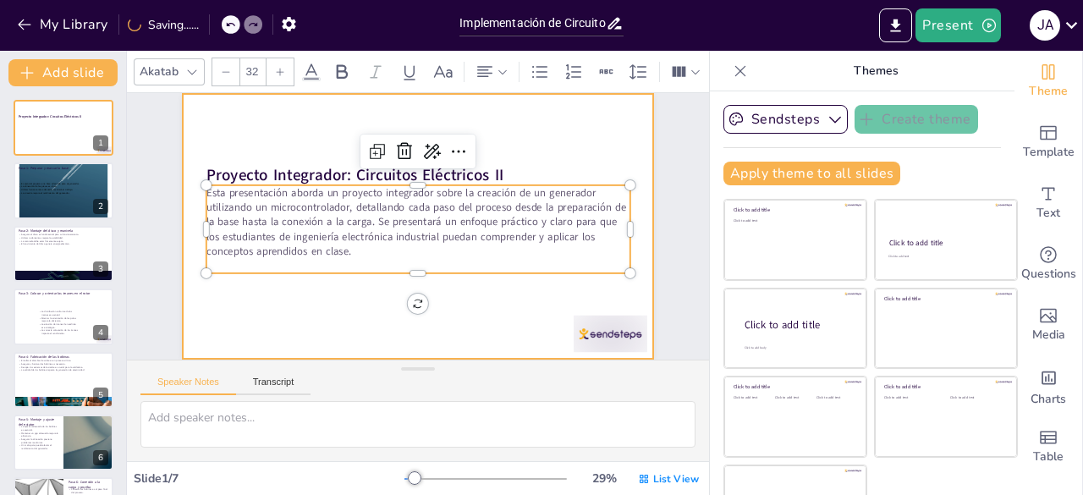
click at [276, 311] on div at bounding box center [418, 226] width 497 height 313
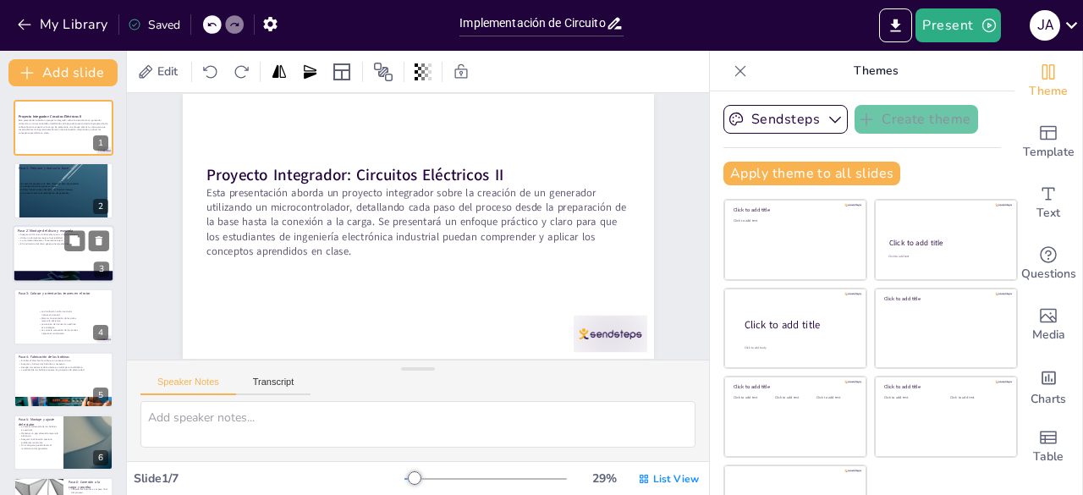
click at [61, 252] on div at bounding box center [64, 254] width 102 height 58
type textarea "La fijación adecuada del disco es vital. Si el disco no está bien asegurado, pu…"
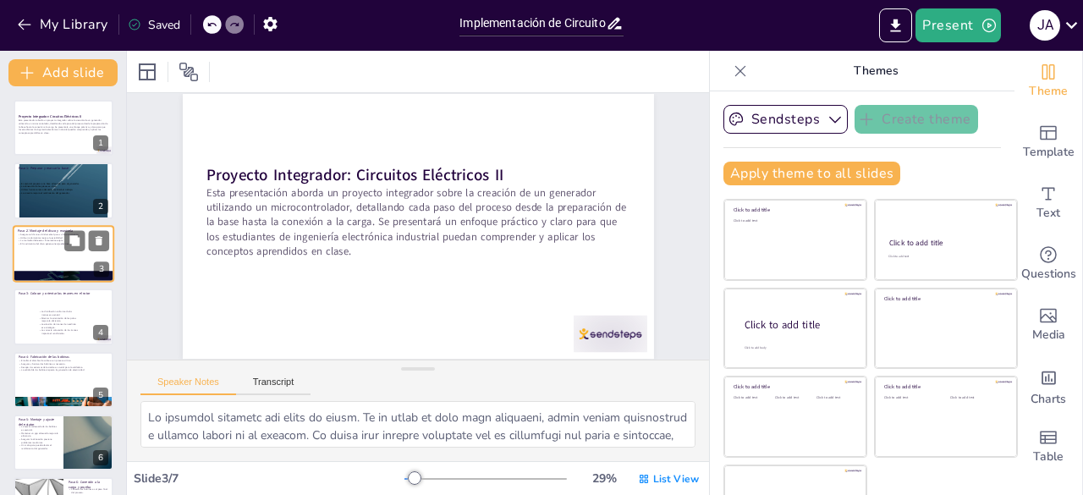
scroll to position [671, 0]
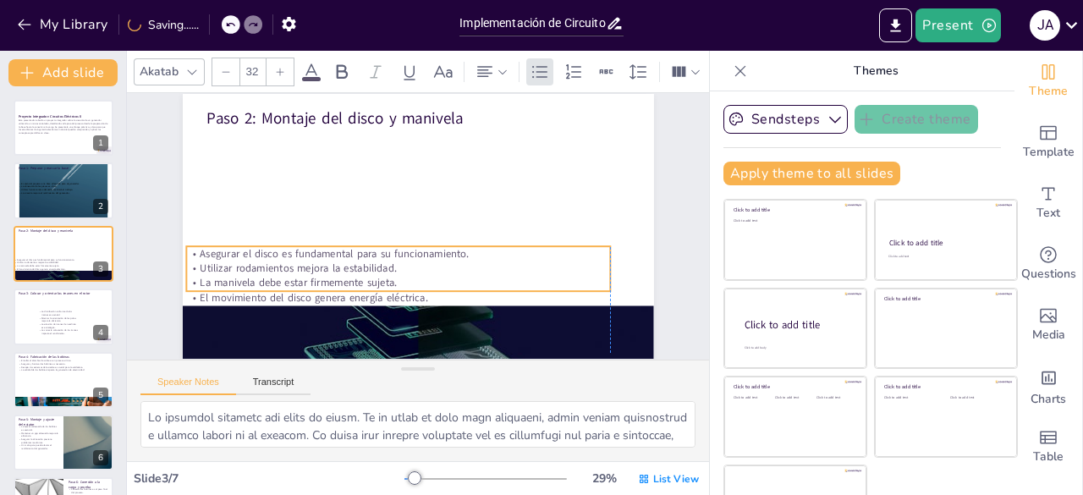
drag, startPoint x: 348, startPoint y: 178, endPoint x: 332, endPoint y: 296, distance: 118.7
click at [332, 296] on p "El movimiento del disco genera energía eléctrica." at bounding box center [398, 298] width 424 height 14
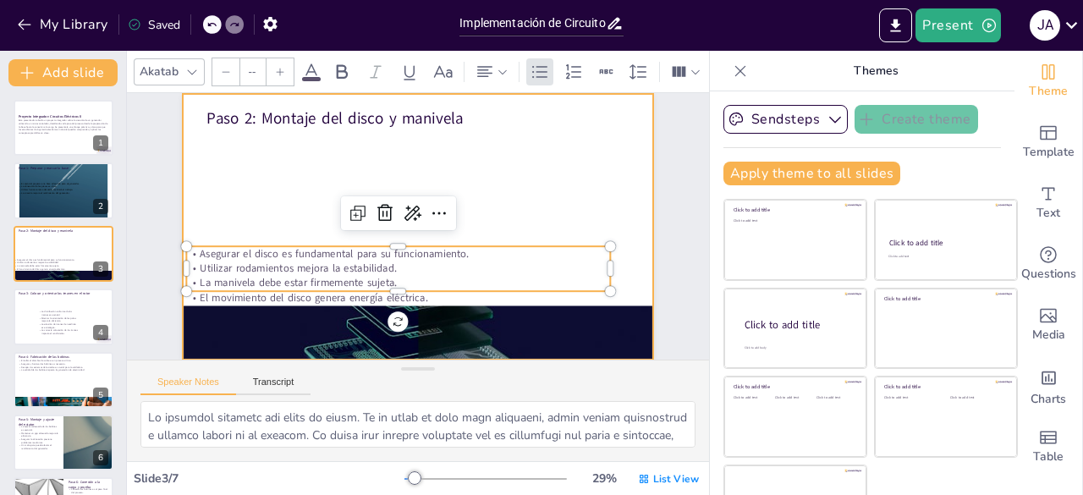
type input "48"
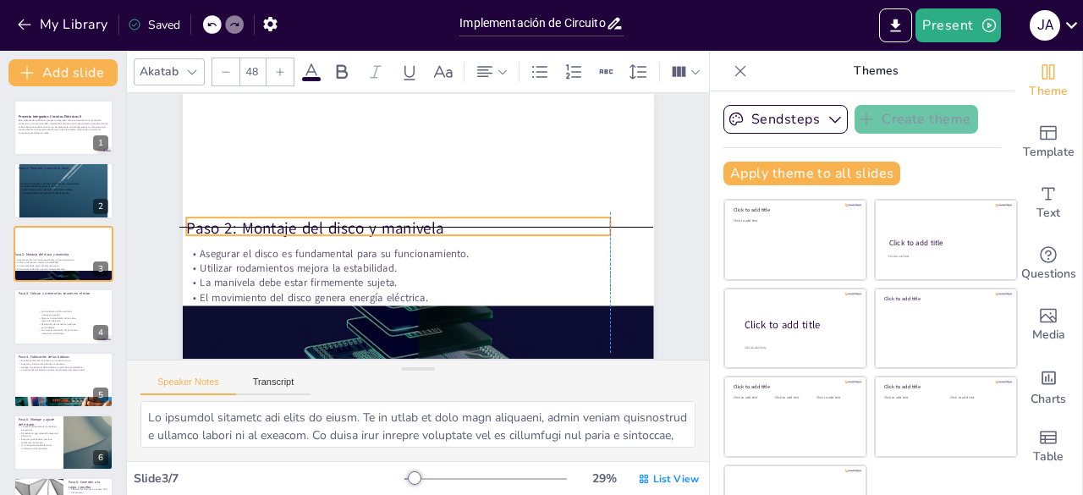
drag, startPoint x: 291, startPoint y: 124, endPoint x: 265, endPoint y: 229, distance: 108.1
click at [265, 229] on p "Paso 2: Montaje del disco y manivela" at bounding box center [398, 229] width 424 height 22
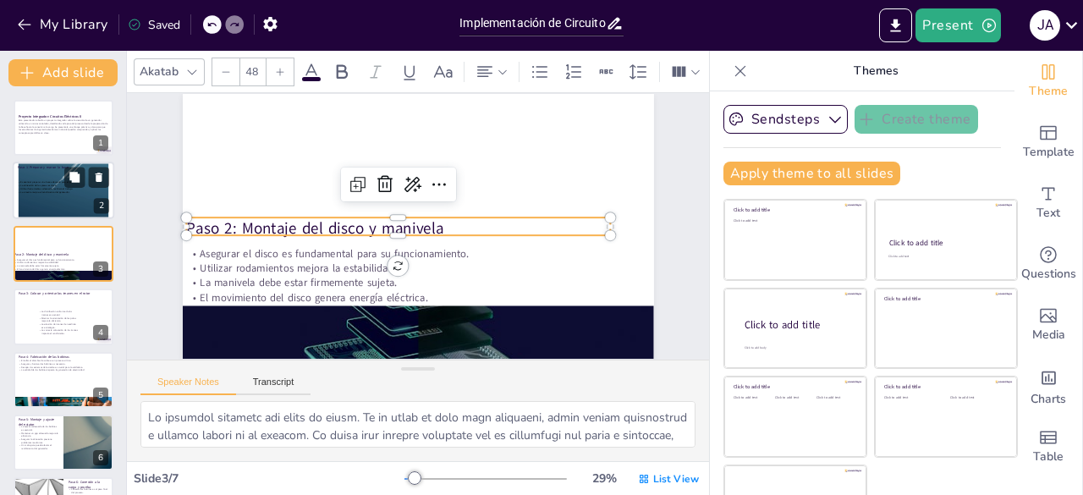
click at [54, 190] on span "Utilizar herramientas adecuadas facilitará el trabajo." at bounding box center [46, 189] width 52 height 3
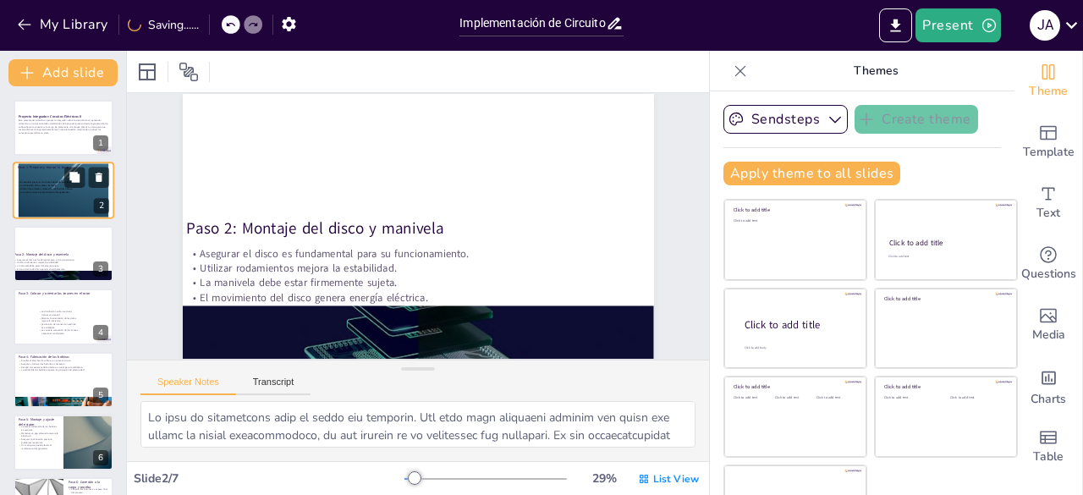
scroll to position [359, 0]
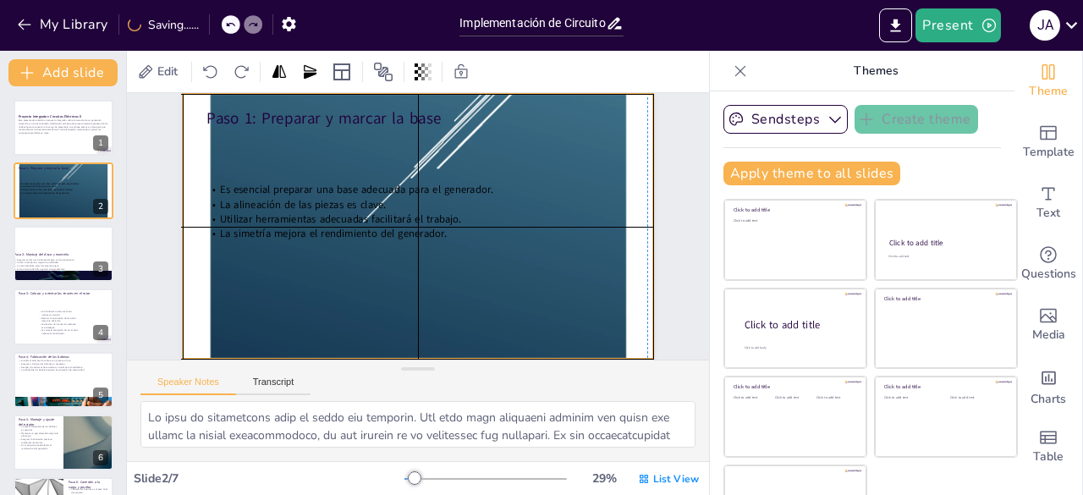
click at [458, 263] on div at bounding box center [418, 226] width 471 height 610
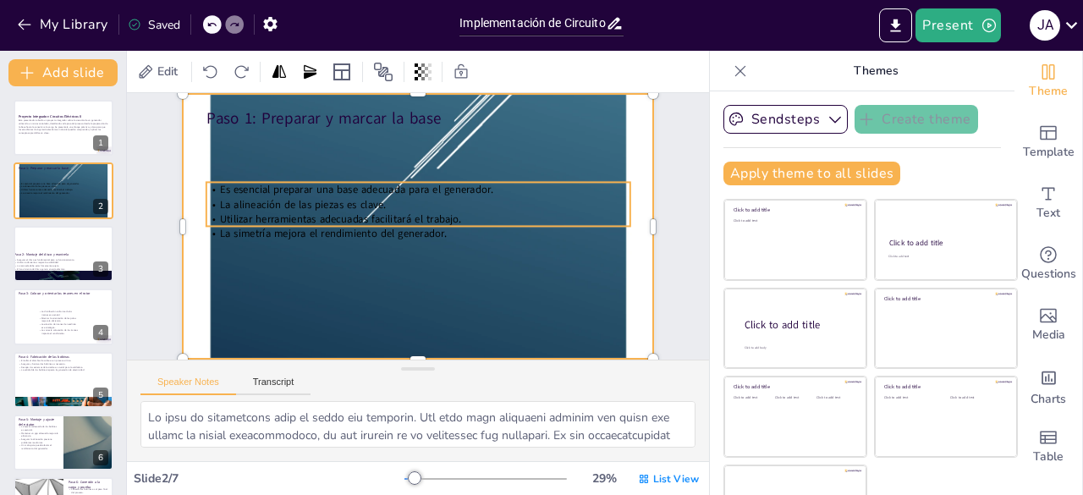
click at [426, 233] on div "Paso 1: Preparar y marcar la base Es esencial preparar una base adecuada para e…" at bounding box center [418, 226] width 471 height 265
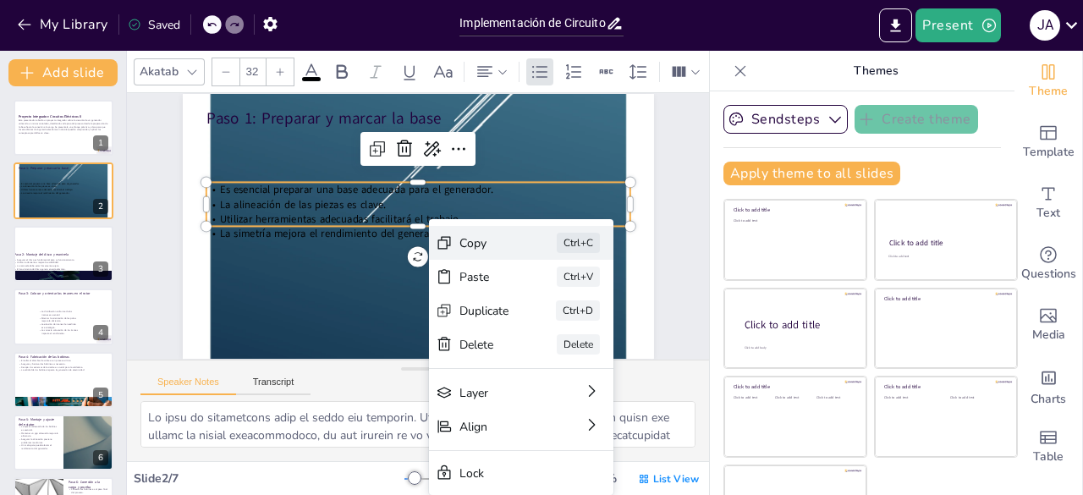
click at [541, 333] on div "Copy Ctrl+C" at bounding box center [634, 359] width 187 height 53
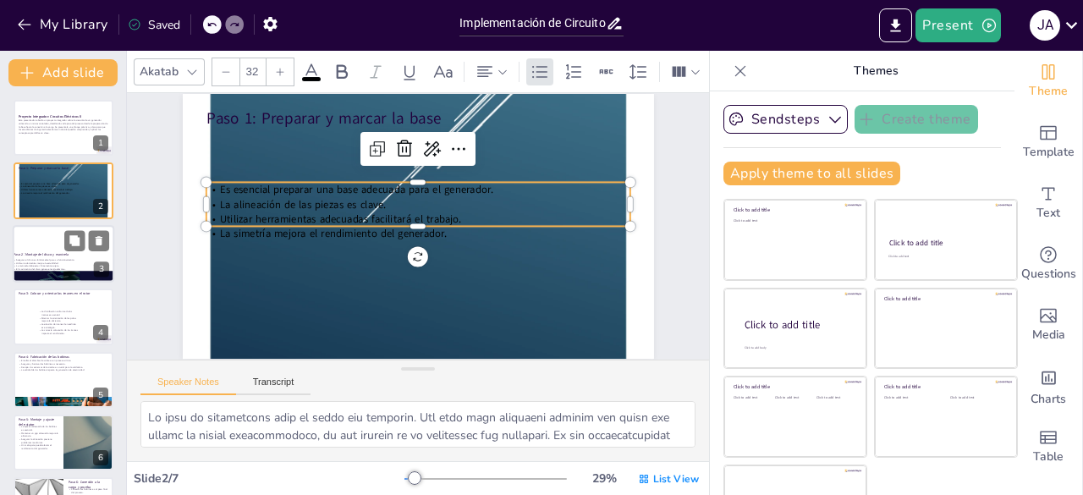
click at [55, 255] on p "Paso 2: Montaje del disco y manivela" at bounding box center [59, 254] width 91 height 5
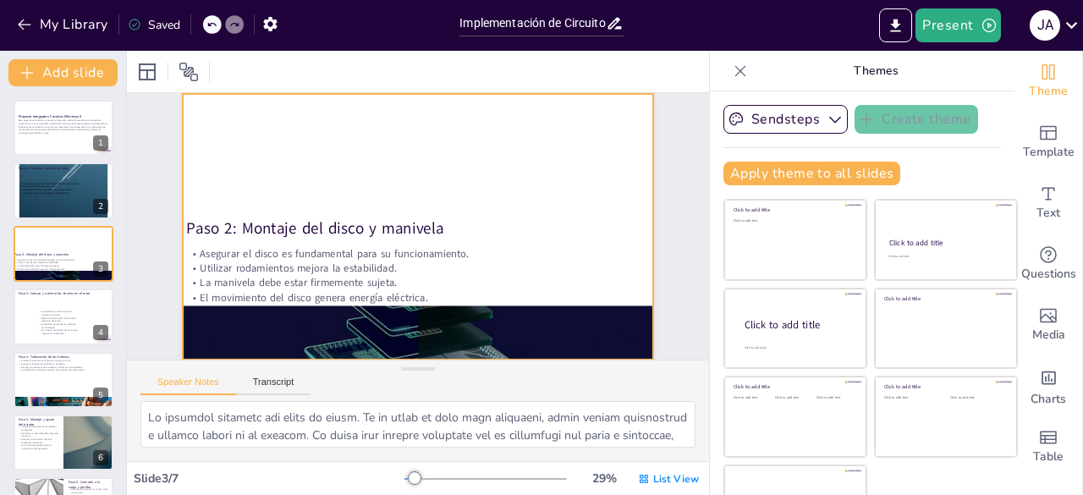
click at [365, 185] on div at bounding box center [418, 226] width 471 height 265
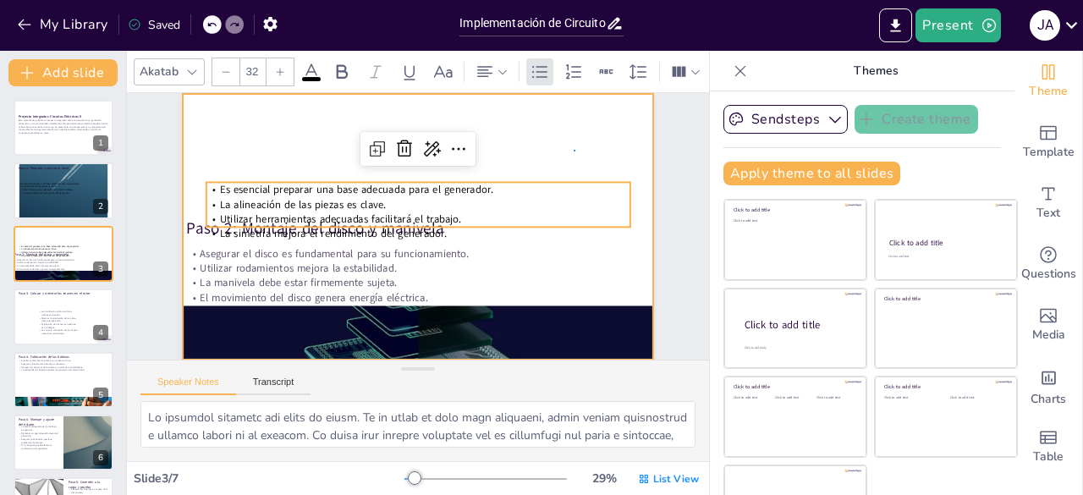
click at [574, 150] on div at bounding box center [418, 226] width 471 height 265
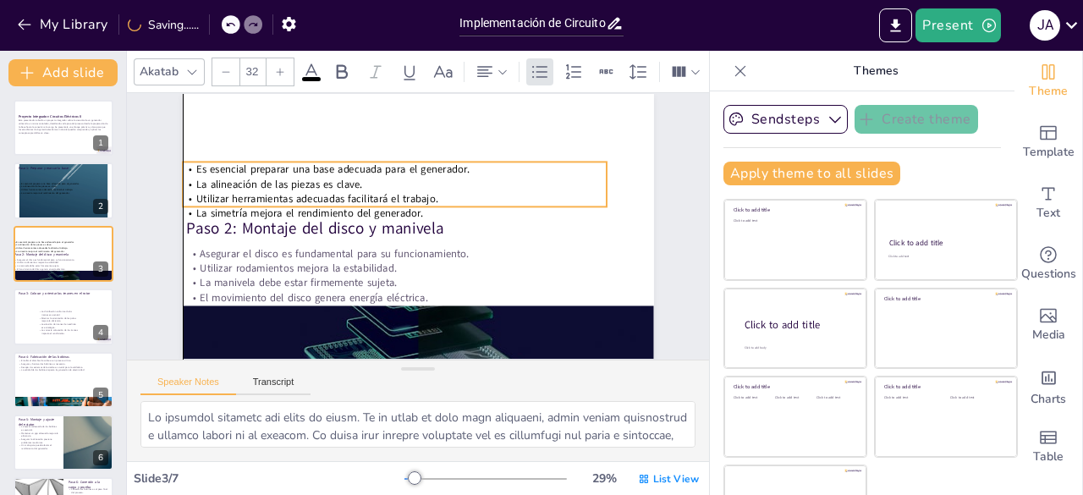
drag, startPoint x: 511, startPoint y: 195, endPoint x: 482, endPoint y: 175, distance: 35.2
click at [482, 175] on p "Es esencial preparar una base adecuada para el generador." at bounding box center [395, 169] width 424 height 14
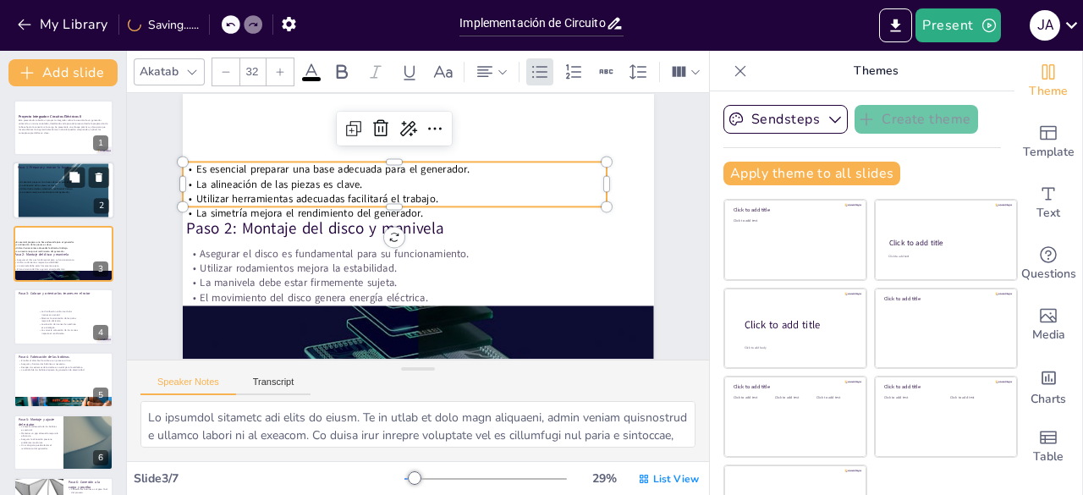
click at [90, 207] on div at bounding box center [64, 191] width 102 height 132
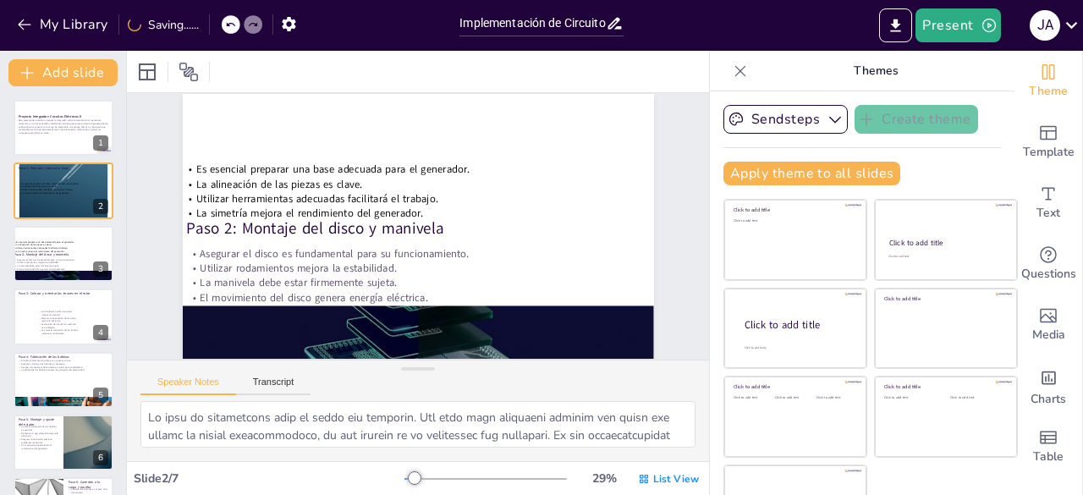
scroll to position [359, 0]
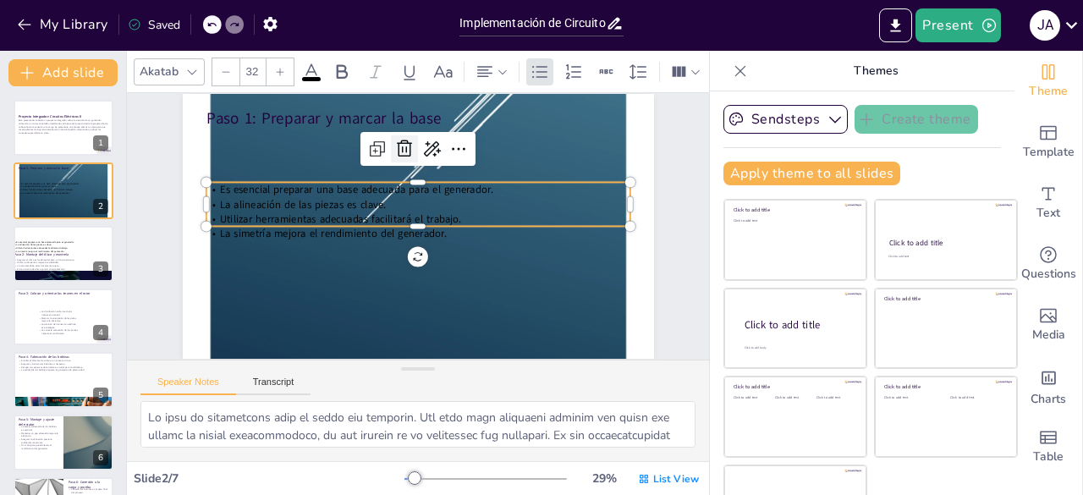
click at [398, 152] on icon at bounding box center [404, 149] width 20 height 20
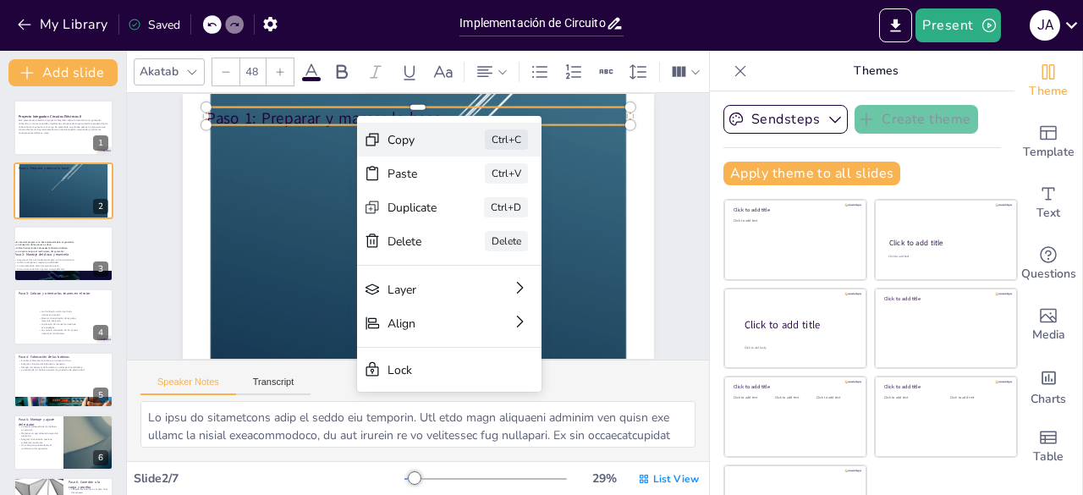
click at [481, 222] on div "Copy Ctrl+C" at bounding box center [574, 248] width 187 height 53
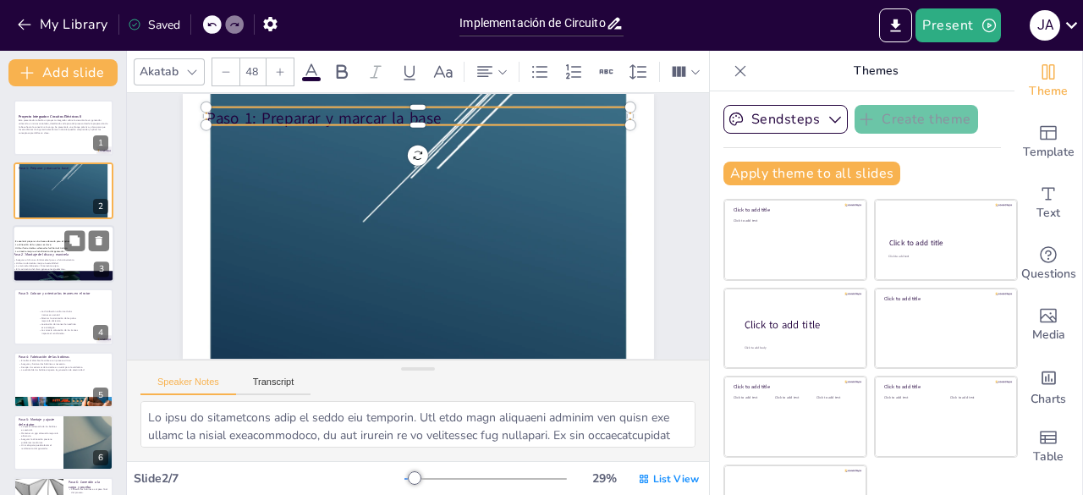
click at [81, 253] on p "Paso 2: Montaje del disco y manivela" at bounding box center [59, 254] width 91 height 5
type textarea "La fijación adecuada del disco es vital. Si el disco no está bien asegurado, pu…"
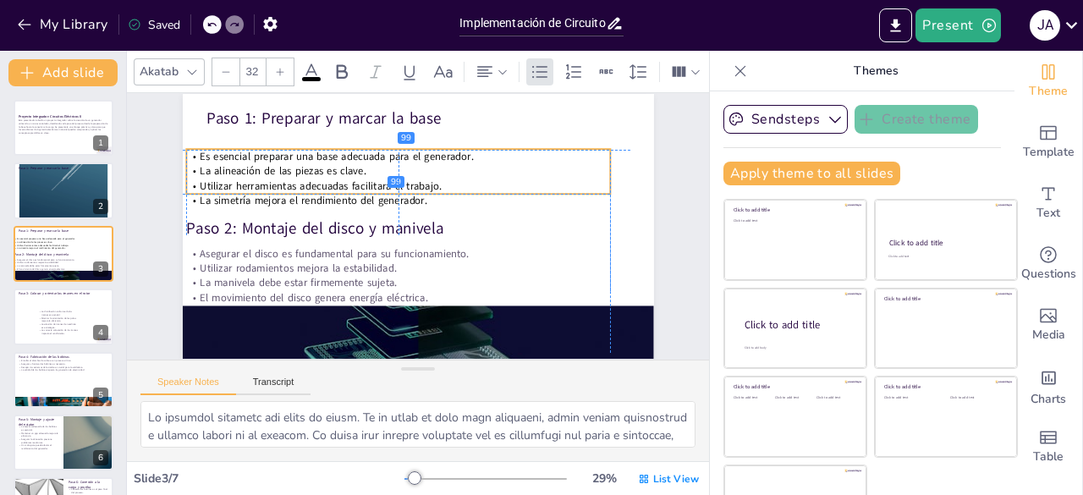
drag, startPoint x: 299, startPoint y: 194, endPoint x: 299, endPoint y: 184, distance: 10.2
click at [299, 184] on span "Utilizar herramientas adecuadas facilitará el trabajo." at bounding box center [321, 185] width 242 height 14
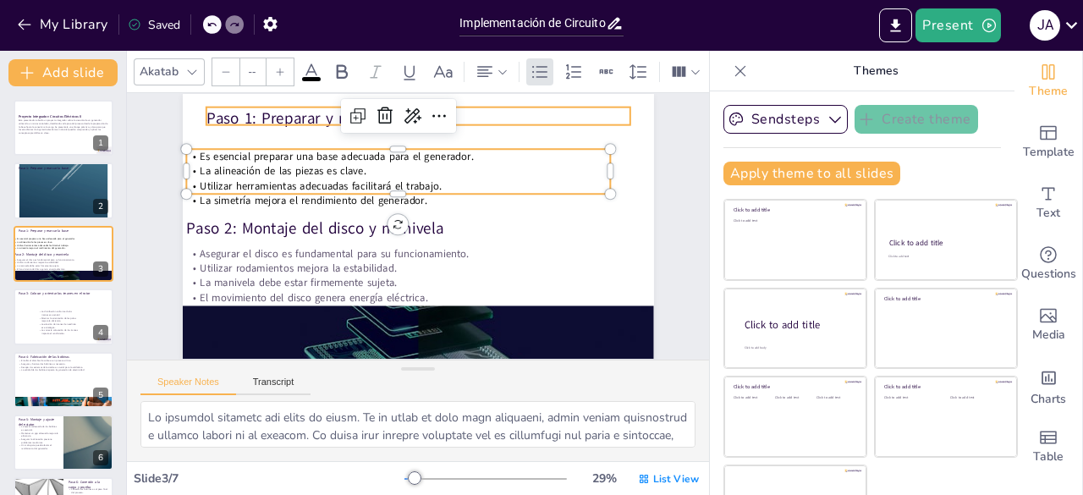
type input "48"
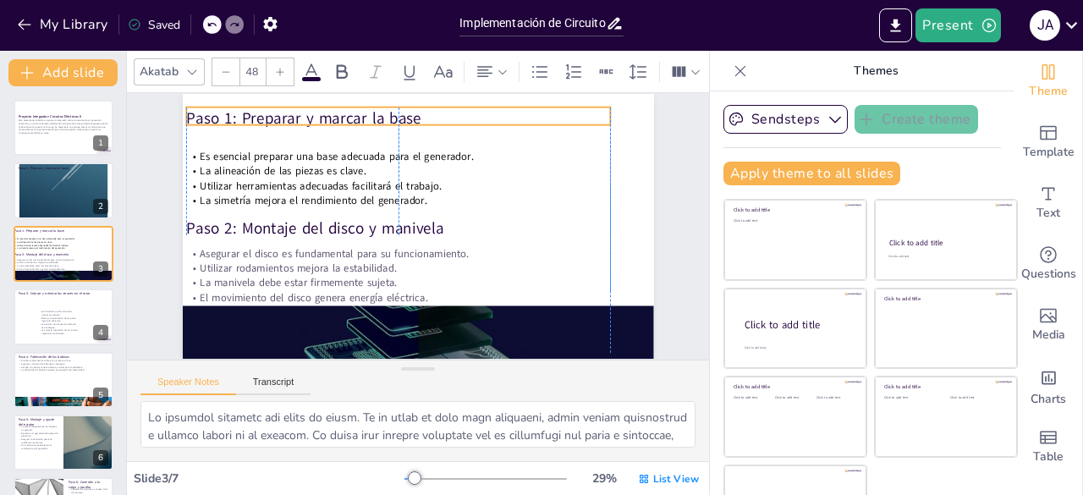
drag, startPoint x: 271, startPoint y: 119, endPoint x: 255, endPoint y: 119, distance: 15.2
click at [255, 119] on p "Paso 1: Preparar y marcar la base" at bounding box center [398, 118] width 424 height 22
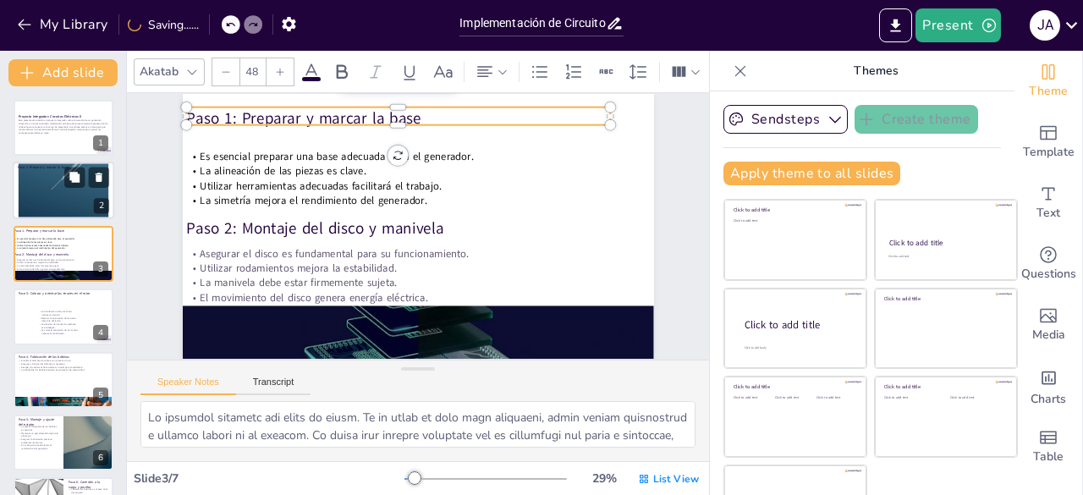
click at [83, 189] on div at bounding box center [64, 191] width 102 height 132
type textarea "La base es fundamental para el éxito del proyecto. Una base bien preparada aseg…"
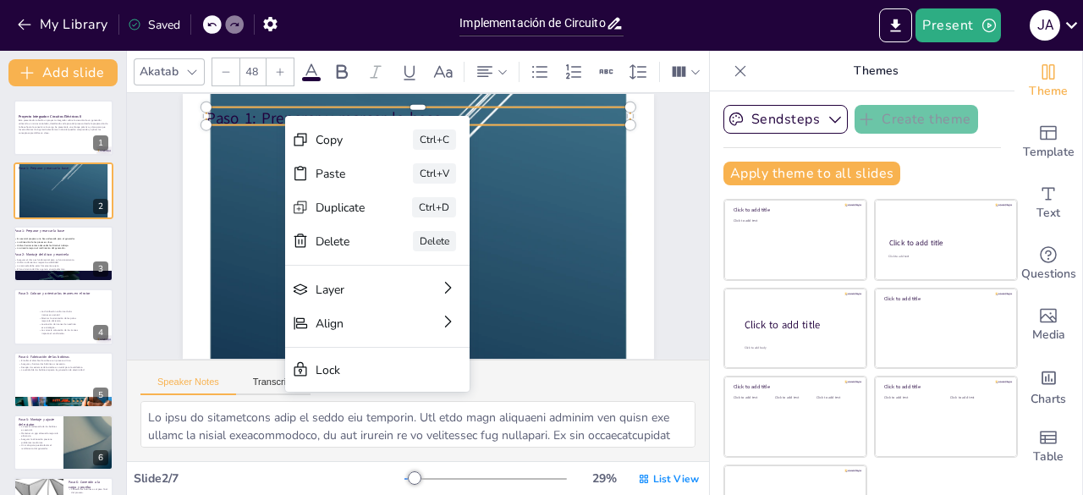
drag, startPoint x: 338, startPoint y: 231, endPoint x: 205, endPoint y: 195, distance: 138.3
click at [412, 317] on div "Delete Delete" at bounding box center [504, 334] width 184 height 34
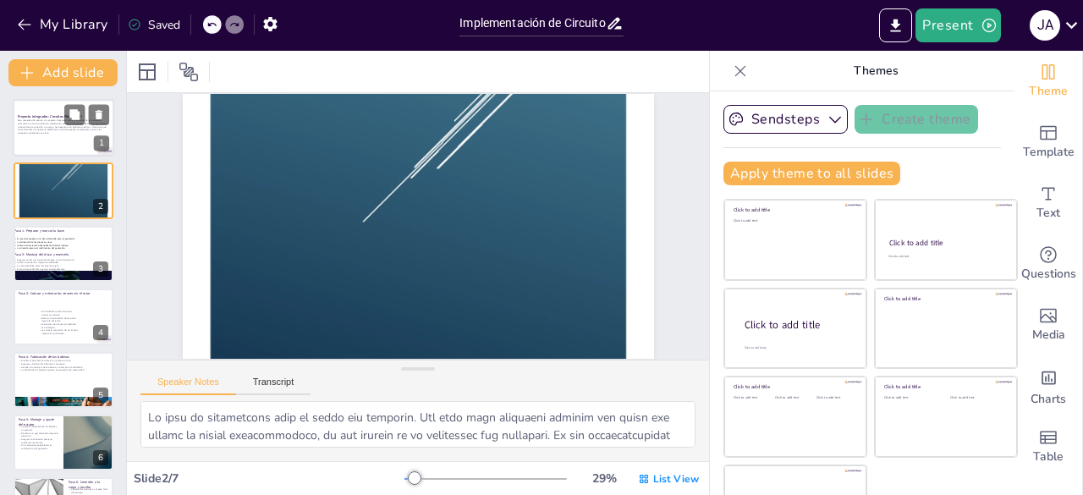
click at [39, 151] on div at bounding box center [64, 128] width 102 height 58
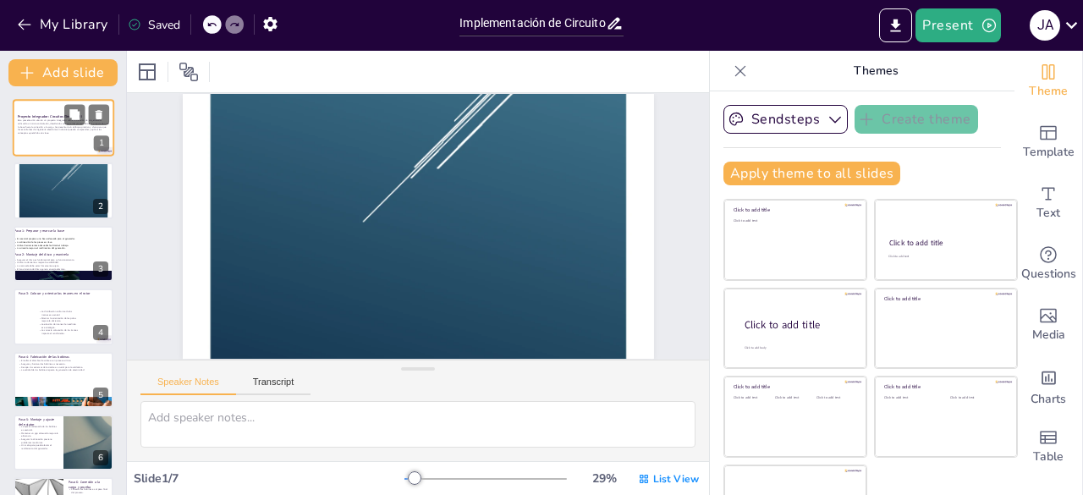
scroll to position [47, 0]
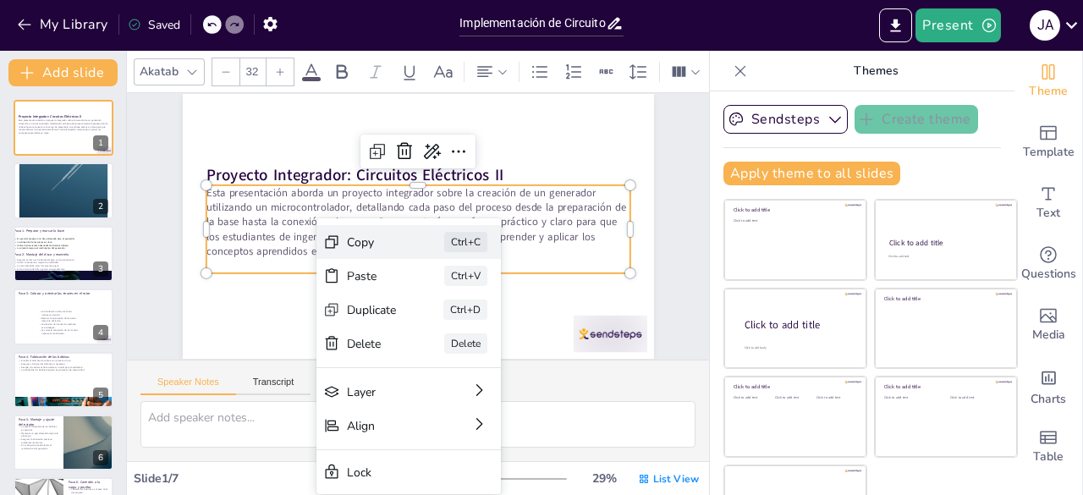
click at [443, 318] on div "Copy Ctrl+C" at bounding box center [535, 335] width 184 height 34
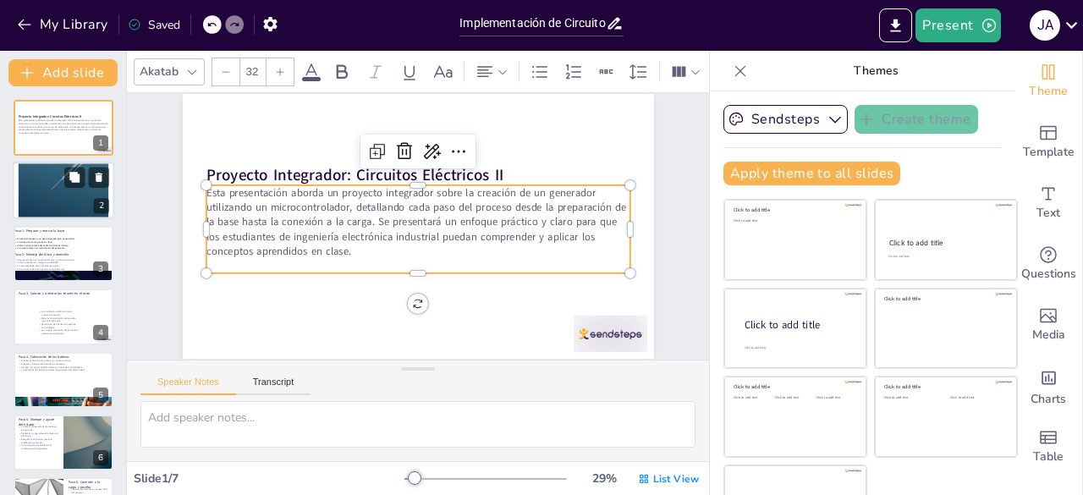
click at [52, 210] on div at bounding box center [64, 191] width 102 height 132
type textarea "La base es fundamental para el éxito del proyecto. Una base bien preparada aseg…"
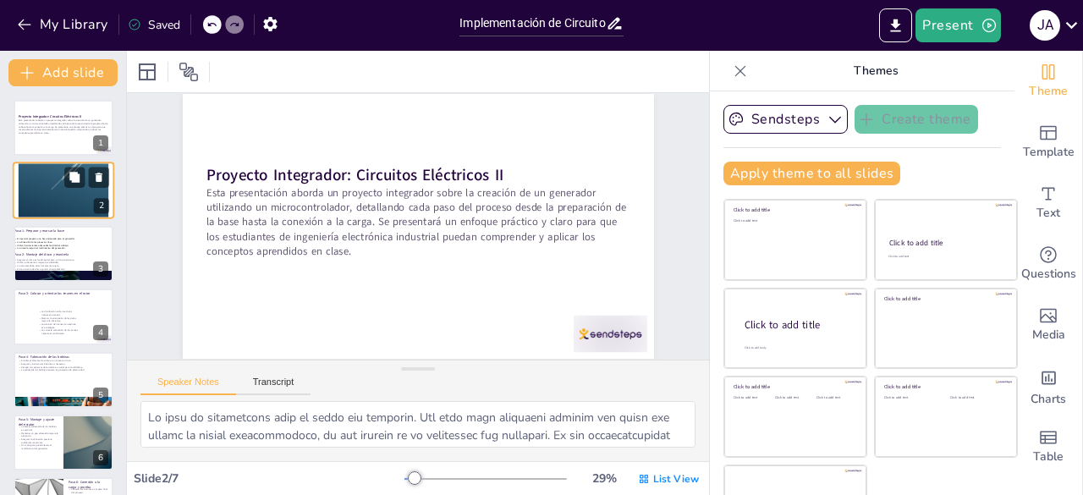
scroll to position [359, 0]
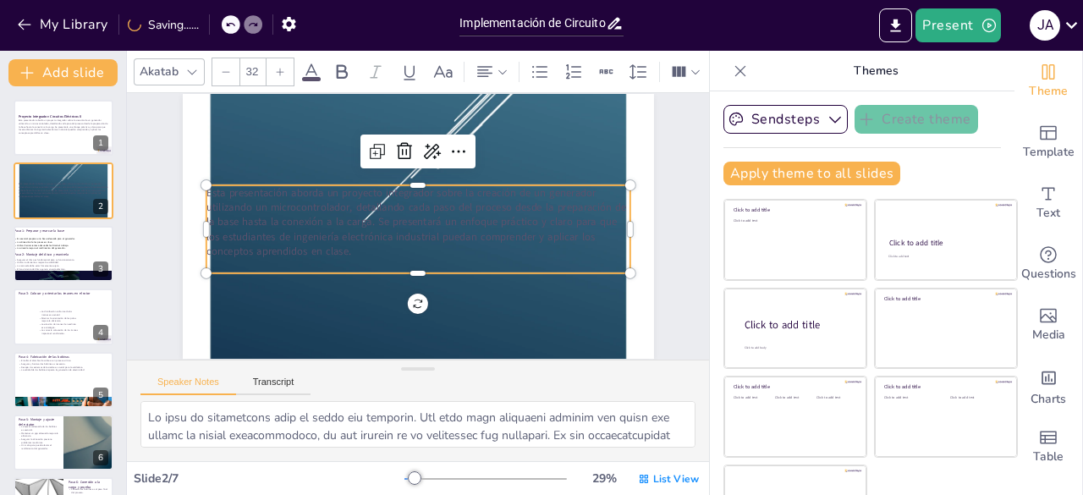
click at [303, 62] on icon at bounding box center [311, 72] width 20 height 20
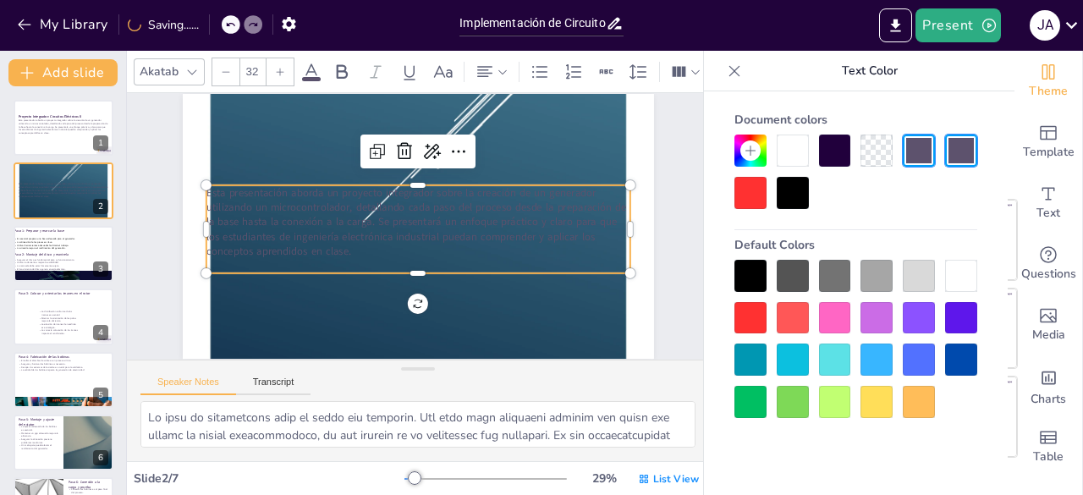
click at [307, 64] on icon at bounding box center [311, 71] width 15 height 16
click at [755, 280] on div at bounding box center [750, 276] width 32 height 32
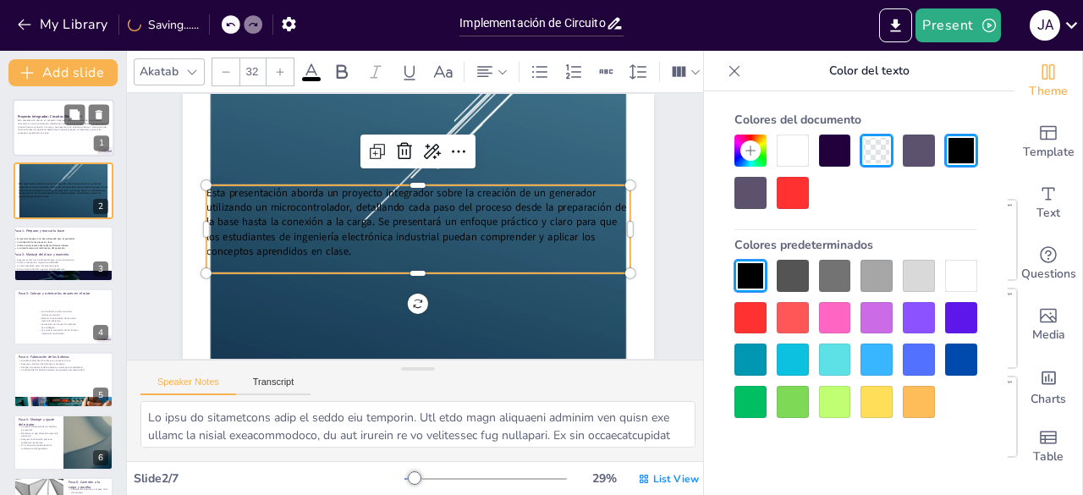
click at [67, 127] on p "Esta presentación aborda un proyecto integrador sobre la creación de un generad…" at bounding box center [63, 127] width 91 height 16
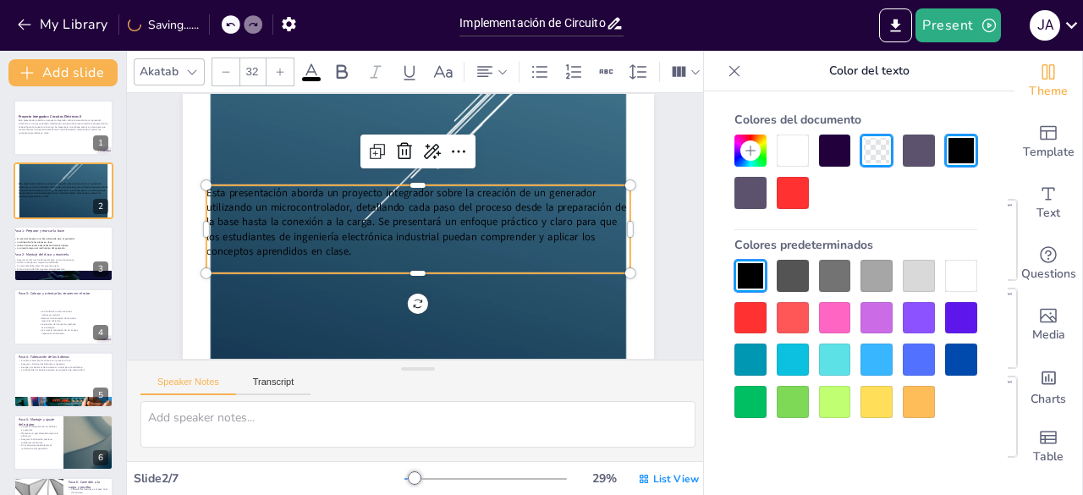
scroll to position [47, 0]
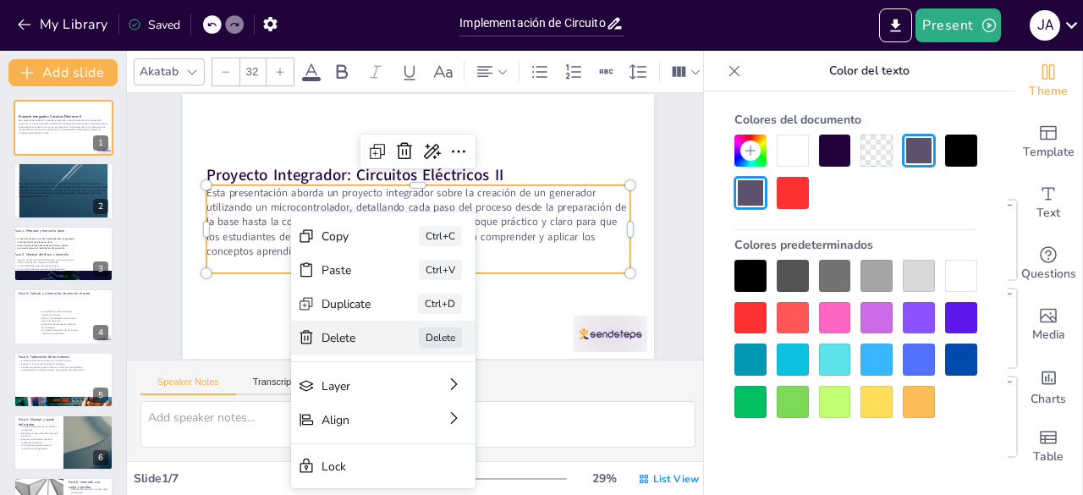
click at [448, 423] on div "Delete" at bounding box center [473, 431] width 50 height 16
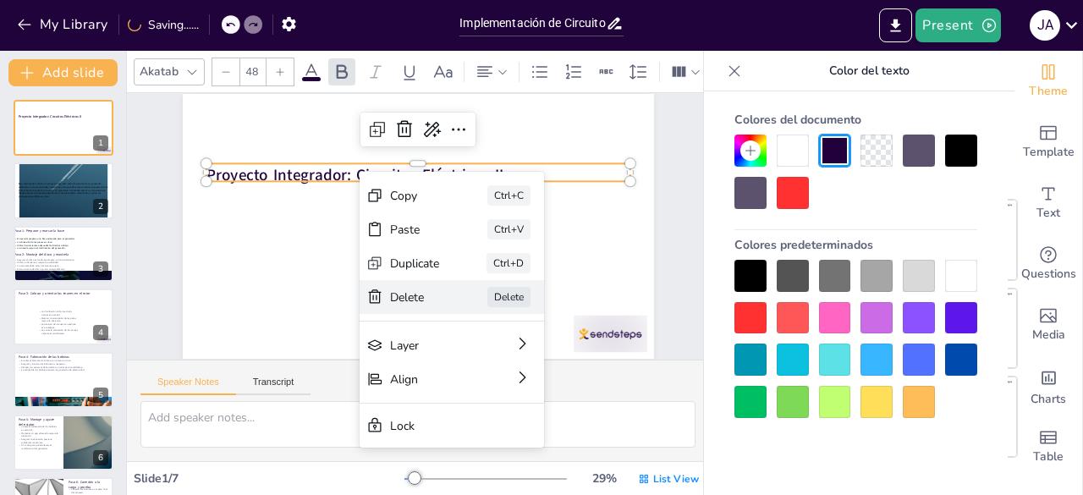
click at [498, 392] on div "Delete" at bounding box center [524, 402] width 52 height 21
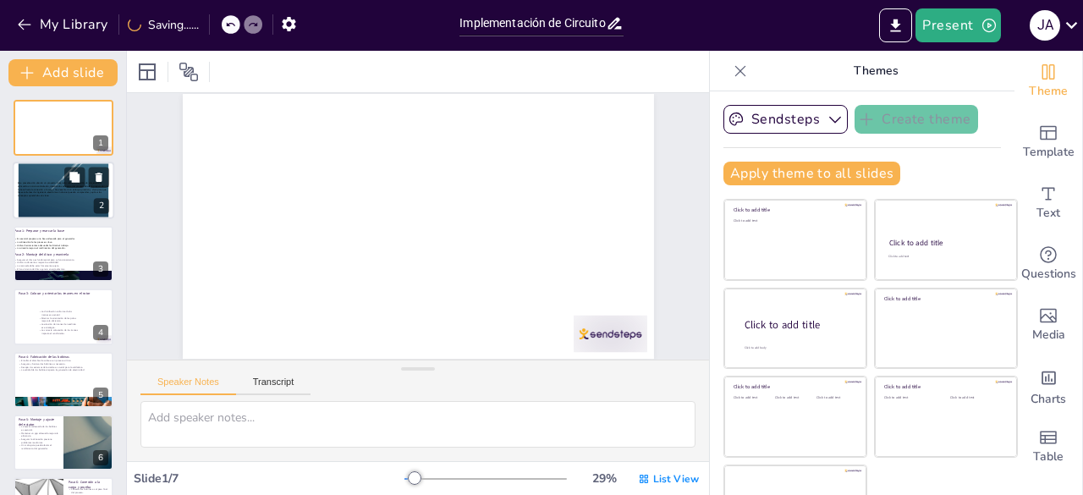
click at [34, 185] on span "Esta presentación aborda un proyecto integrador sobre la creación de un generad…" at bounding box center [63, 190] width 91 height 16
type textarea "La base es fundamental para el éxito del proyecto. Una base bien preparada aseg…"
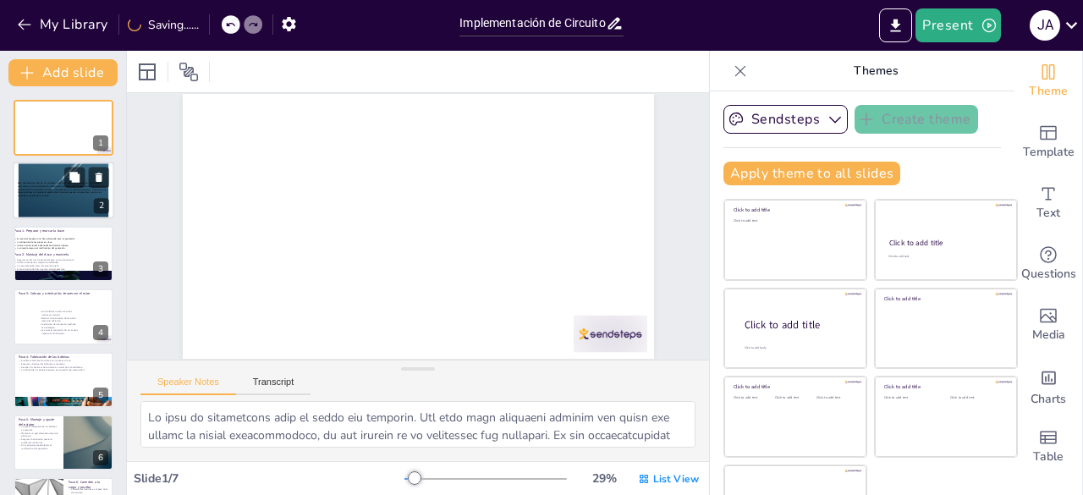
scroll to position [359, 0]
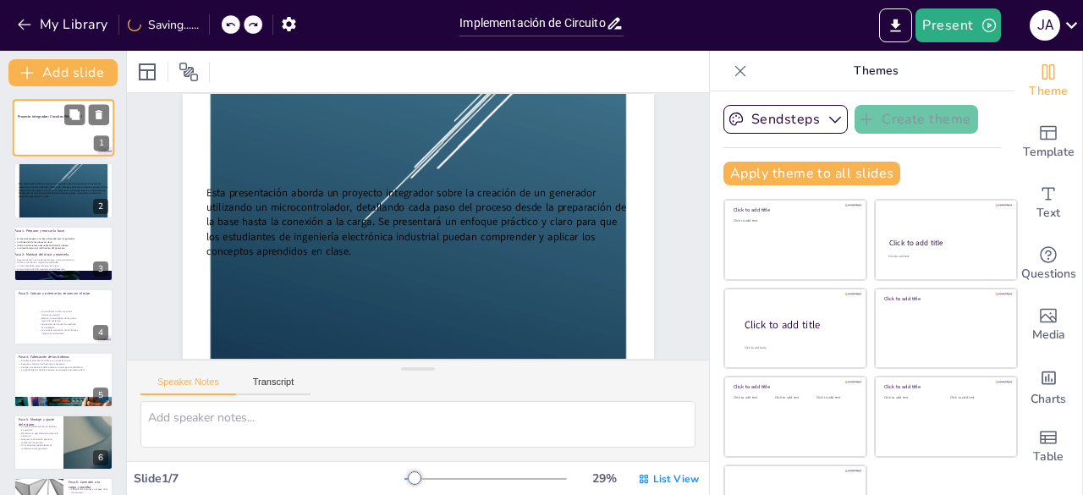
click at [73, 134] on div at bounding box center [64, 128] width 102 height 58
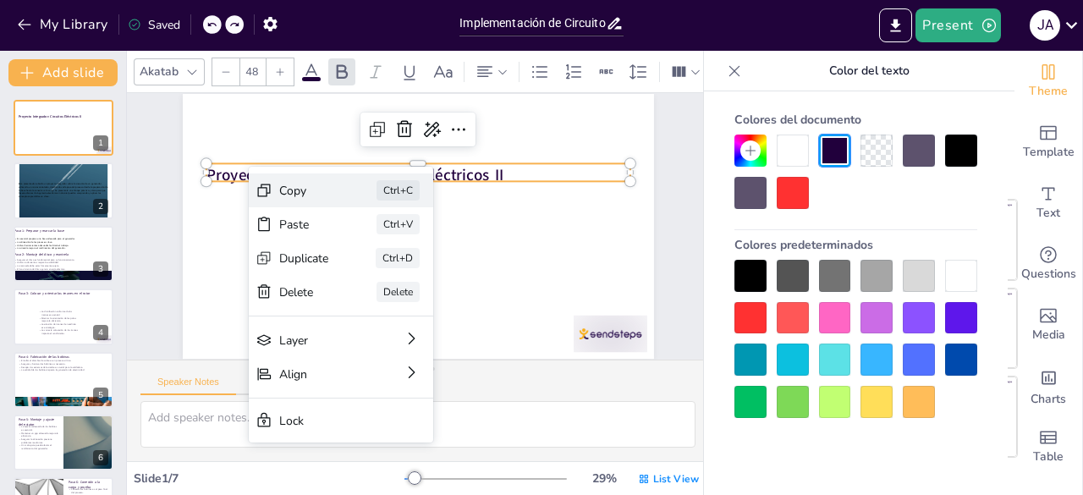
click at [376, 266] on div "Copy Ctrl+C" at bounding box center [468, 283] width 184 height 34
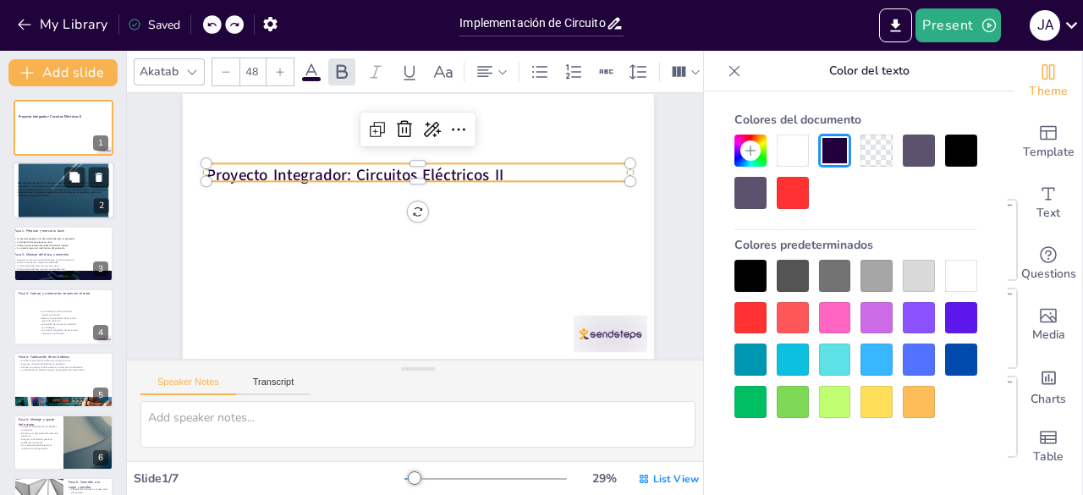
click at [17, 190] on div at bounding box center [64, 191] width 102 height 132
type textarea "La base es fundamental para el éxito del proyecto. Una base bien preparada aseg…"
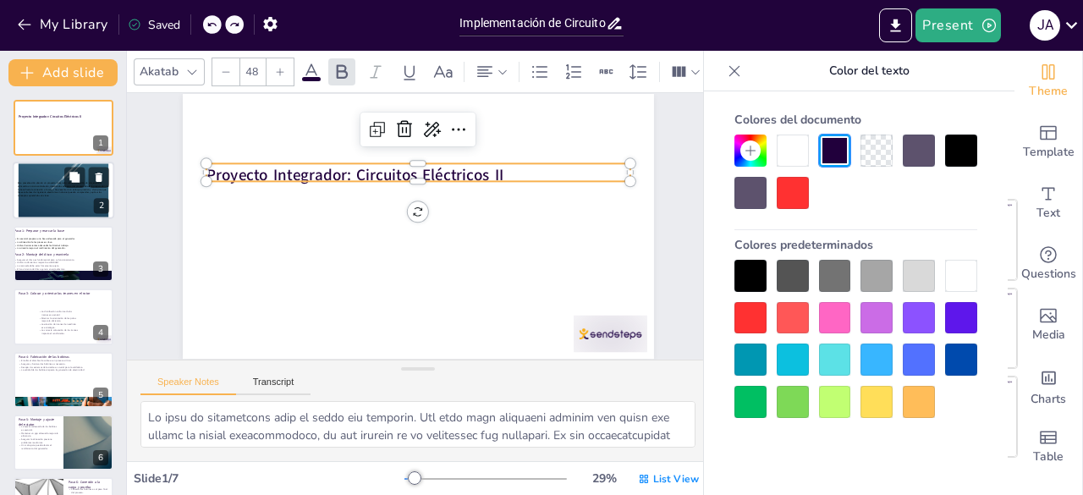
scroll to position [359, 0]
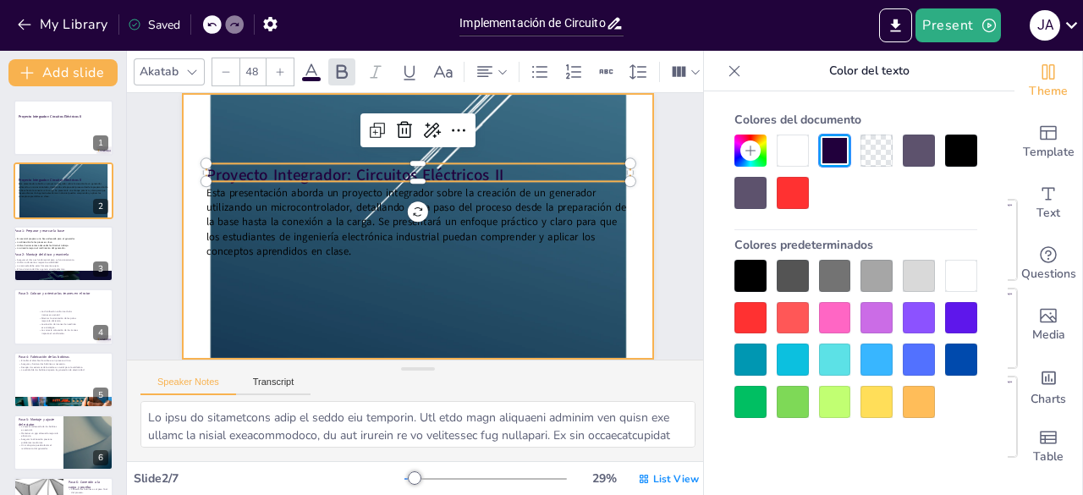
click at [299, 140] on div at bounding box center [418, 226] width 471 height 610
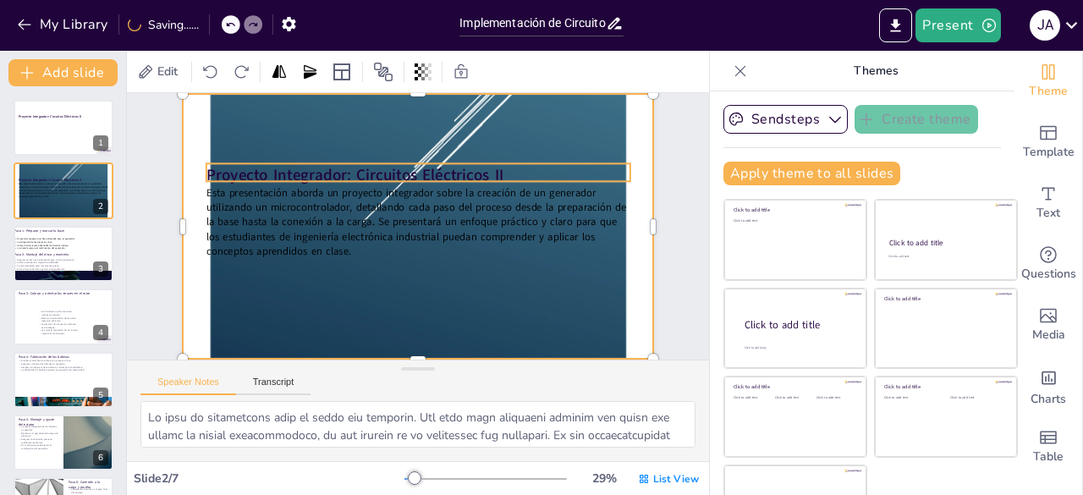
click at [298, 164] on strong "Proyecto Integrador: Circuitos Eléctricos II" at bounding box center [354, 174] width 297 height 21
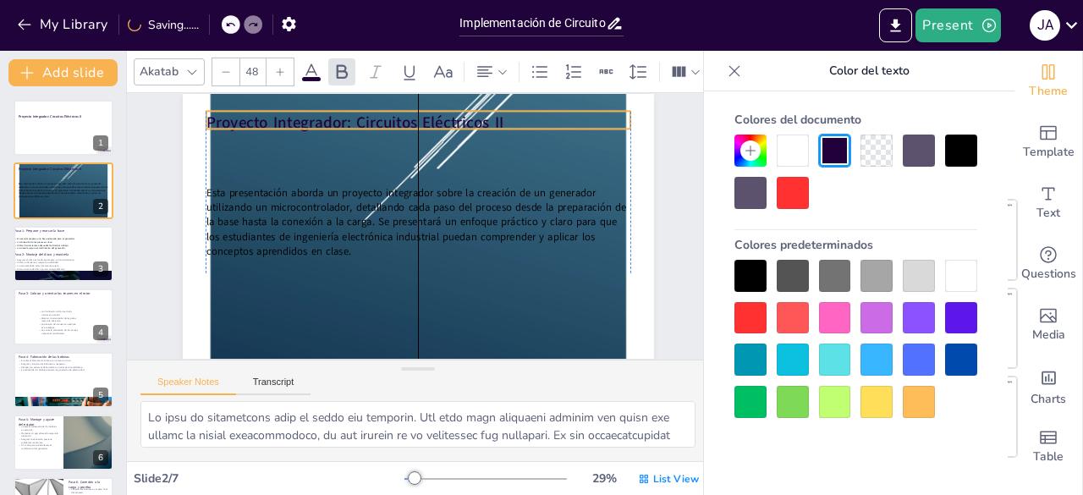
drag, startPoint x: 296, startPoint y: 172, endPoint x: 298, endPoint y: 119, distance: 52.5
click at [298, 119] on strong "Proyecto Integrador: Circuitos Eléctricos II" at bounding box center [354, 122] width 297 height 21
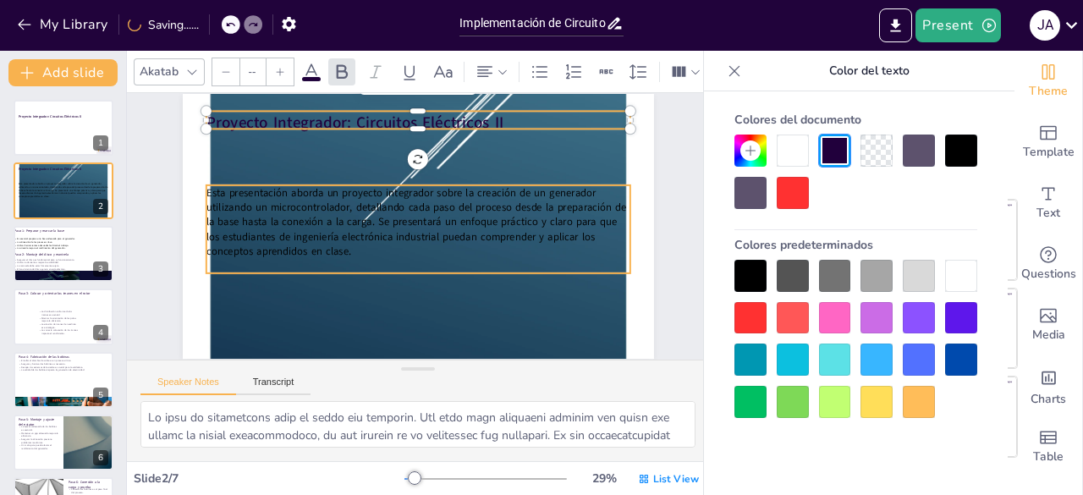
type input "32"
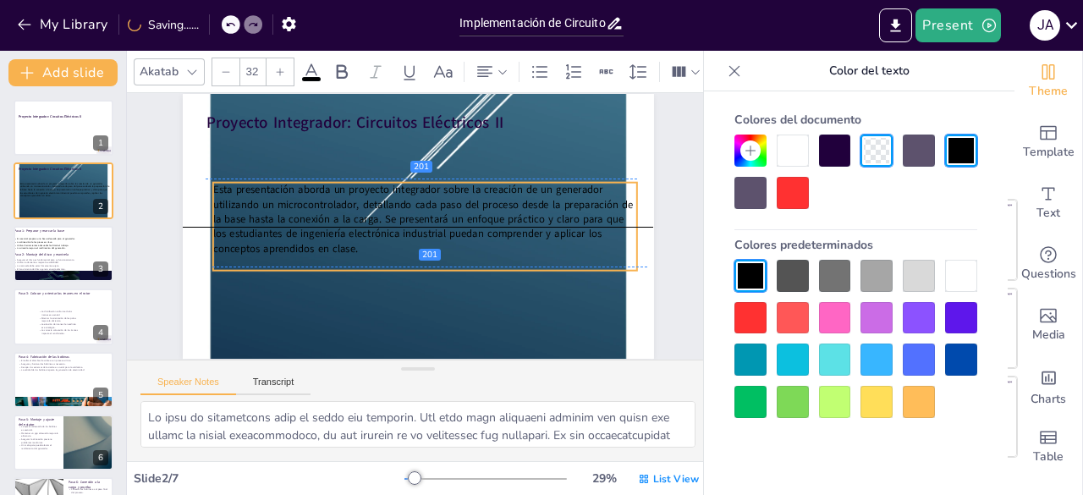
click at [291, 199] on span "Esta presentación aborda un proyecto integrador sobre la creación de un generad…" at bounding box center [422, 219] width 420 height 73
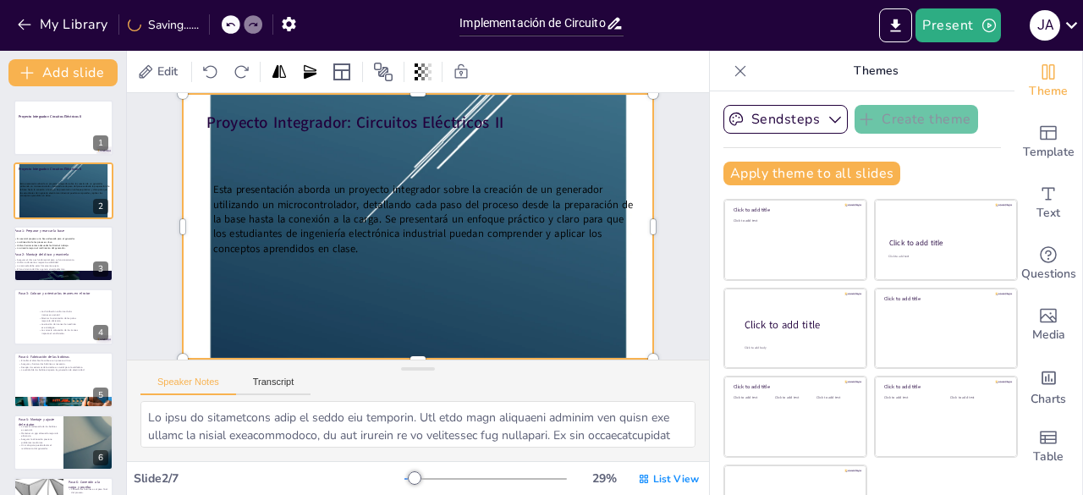
click at [224, 294] on div at bounding box center [418, 226] width 471 height 610
click at [183, 228] on div at bounding box center [418, 226] width 471 height 610
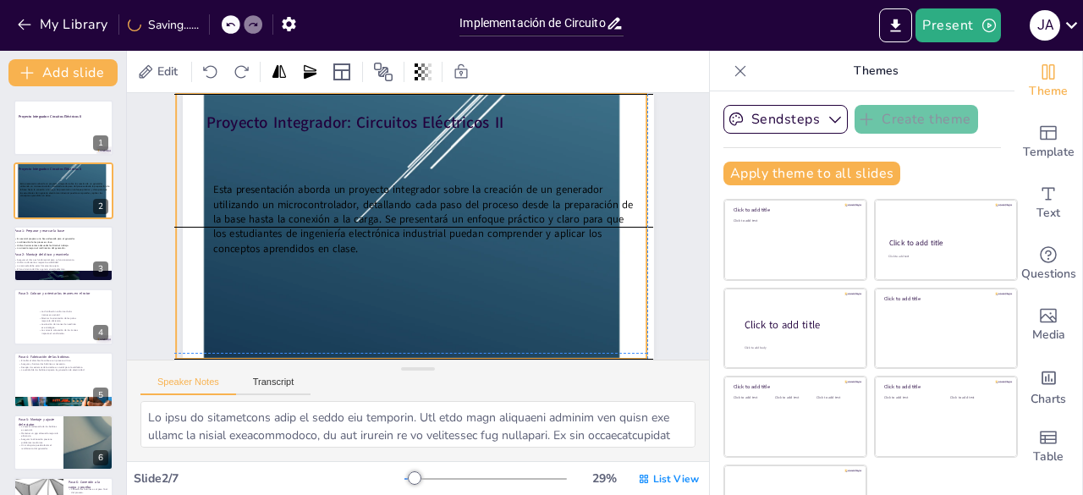
drag, startPoint x: 174, startPoint y: 226, endPoint x: 165, endPoint y: 226, distance: 9.3
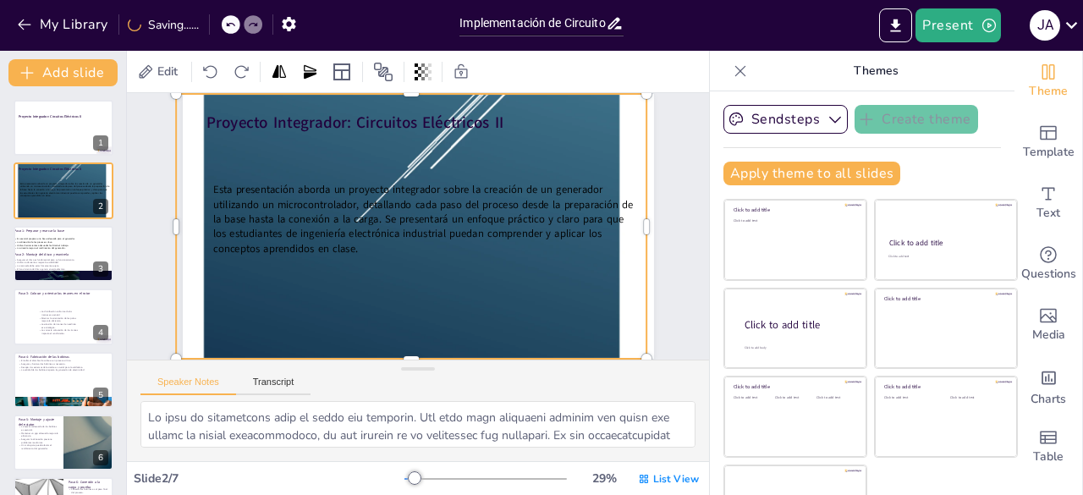
click at [398, 302] on div at bounding box center [411, 226] width 471 height 610
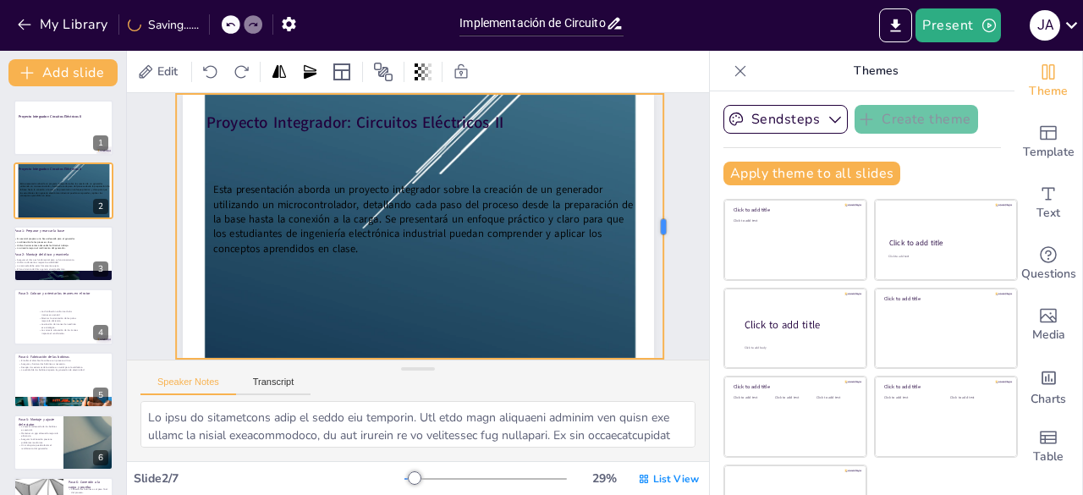
drag, startPoint x: 639, startPoint y: 229, endPoint x: 656, endPoint y: 226, distance: 17.3
click at [664, 226] on div at bounding box center [671, 226] width 14 height 265
click at [68, 123] on button at bounding box center [74, 114] width 20 height 20
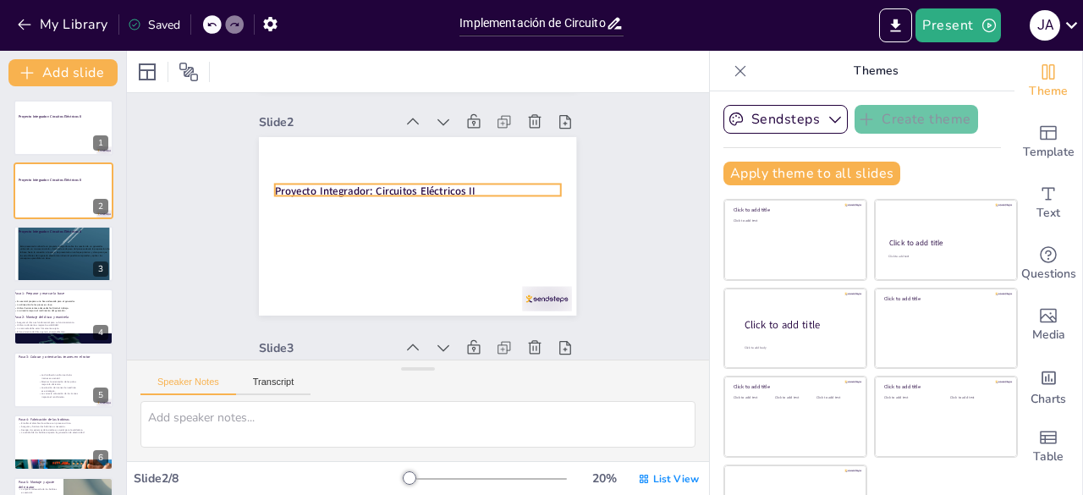
scroll to position [145, 0]
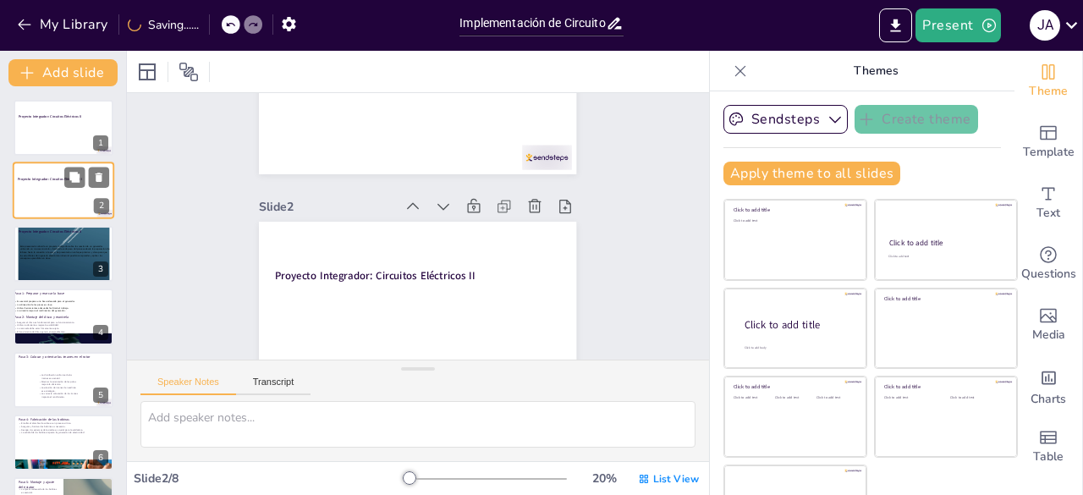
drag, startPoint x: 318, startPoint y: 197, endPoint x: 63, endPoint y: 162, distance: 257.8
click at [63, 162] on div "Proyecto Integrador: Circuitos Eléctricos II 1 Proyecto Integrador: Circuitos E…" at bounding box center [63, 348] width 126 height 497
click at [102, 118] on icon at bounding box center [99, 115] width 12 height 12
type textarea "La base es fundamental para el éxito del proyecto. Una base bien preparada aseg…"
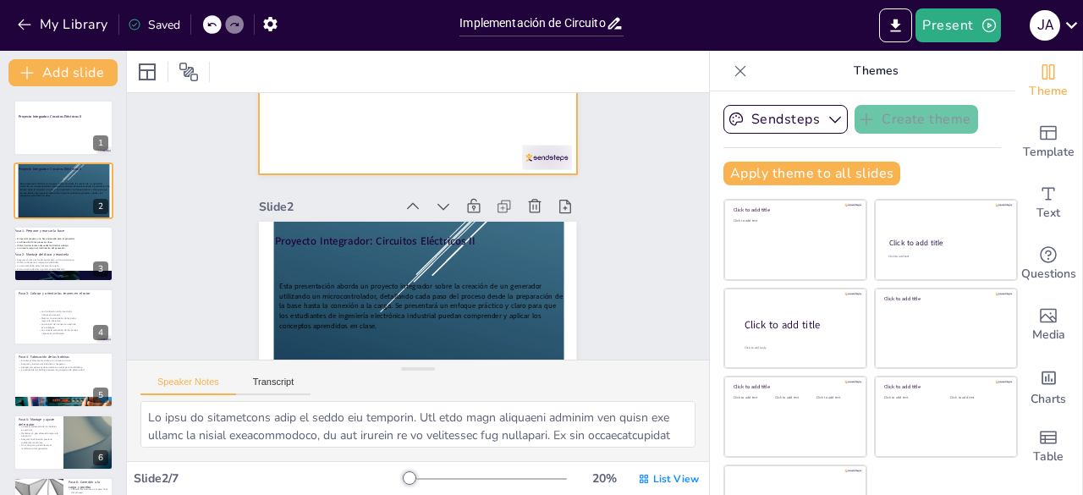
scroll to position [0, 0]
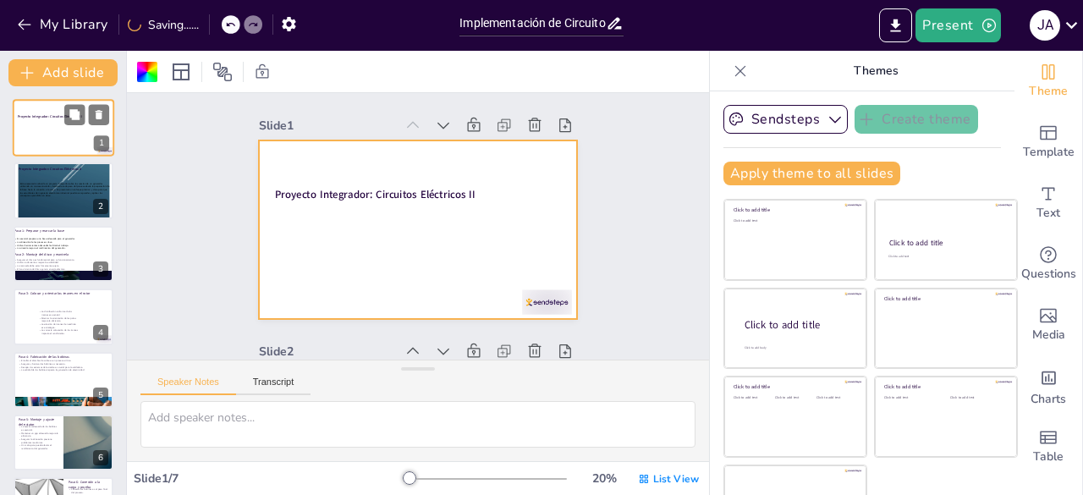
click at [70, 135] on div at bounding box center [64, 128] width 102 height 58
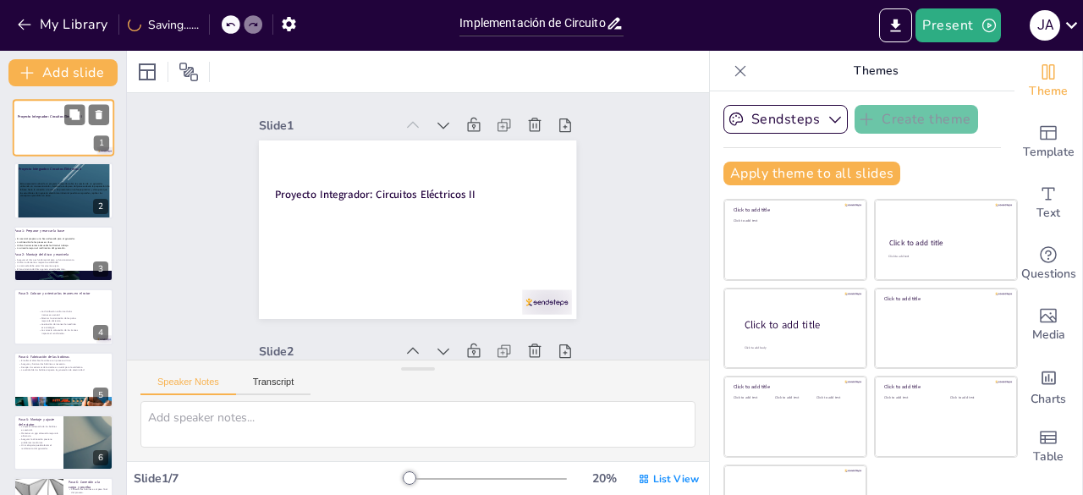
scroll to position [3, 0]
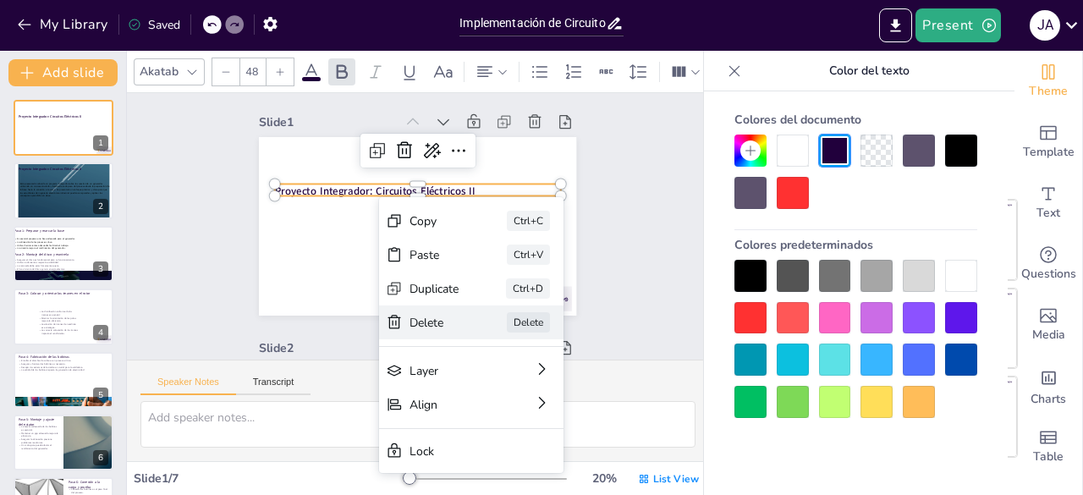
click at [536, 408] on div "Delete" at bounding box center [561, 416] width 50 height 16
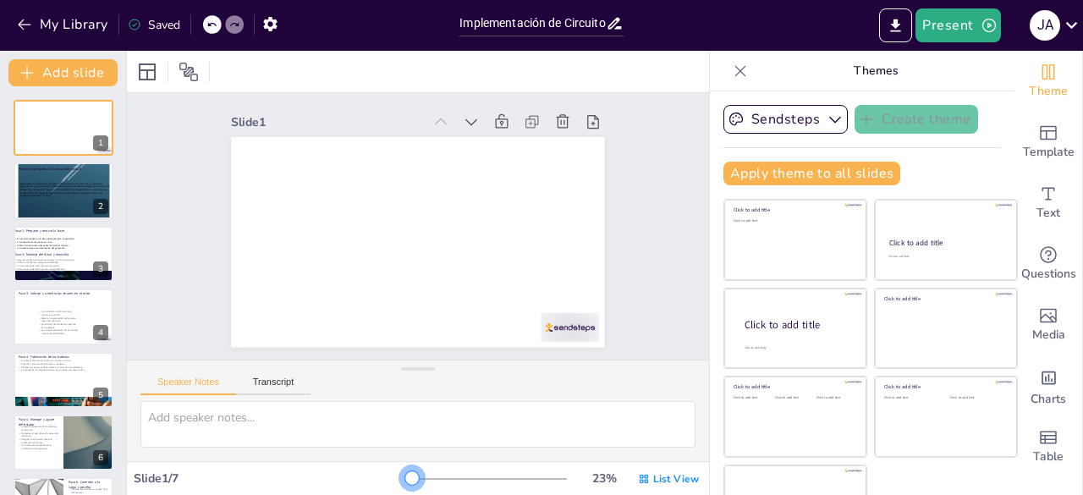
click at [405, 479] on div at bounding box center [412, 478] width 14 height 14
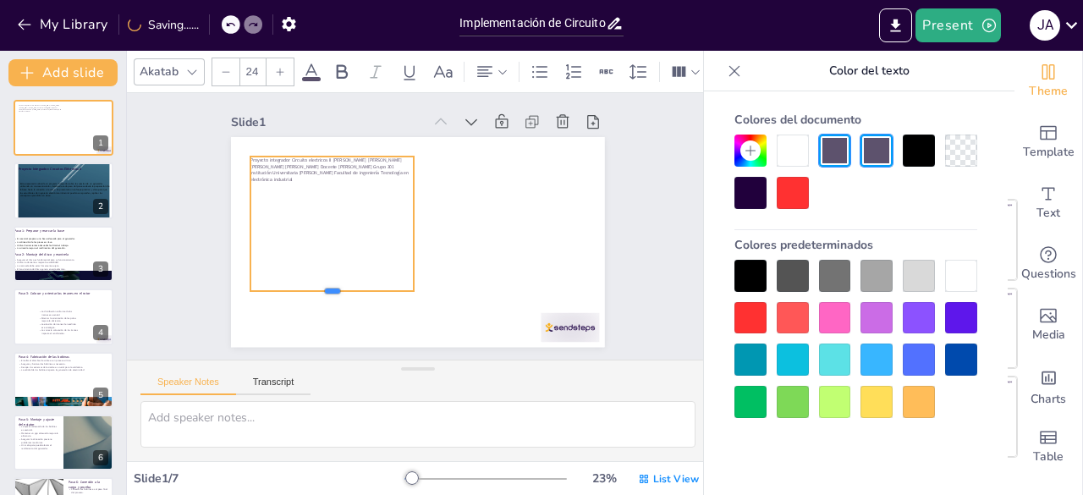
drag, startPoint x: 318, startPoint y: 184, endPoint x: 314, endPoint y: 319, distance: 134.6
click at [313, 305] on div at bounding box center [331, 298] width 163 height 14
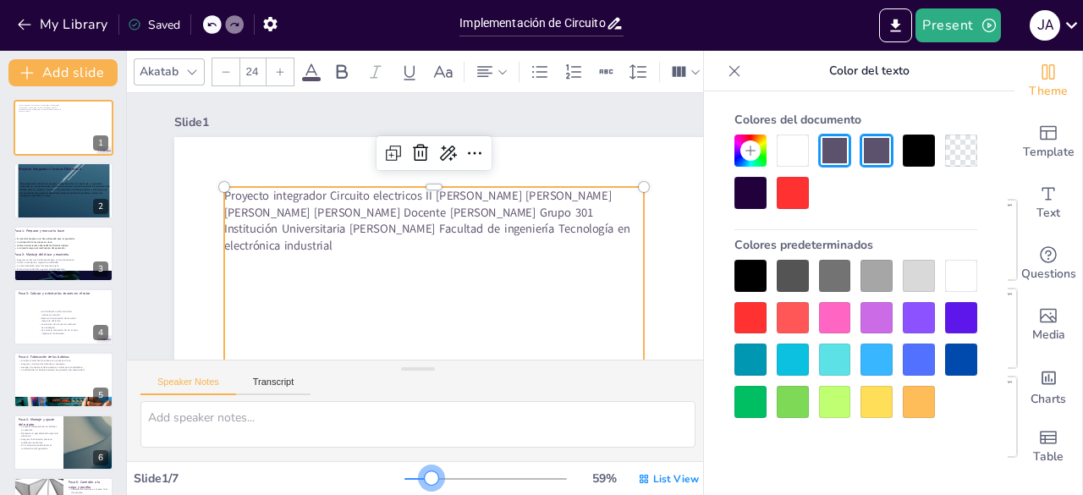
drag, startPoint x: 420, startPoint y: 475, endPoint x: 408, endPoint y: 475, distance: 12.7
click at [408, 475] on div at bounding box center [485, 479] width 162 height 14
click at [330, 195] on span "Proyecto integrador Circuito electricos II Jefferson Aranda Mazuera Brayan Gris…" at bounding box center [427, 220] width 406 height 67
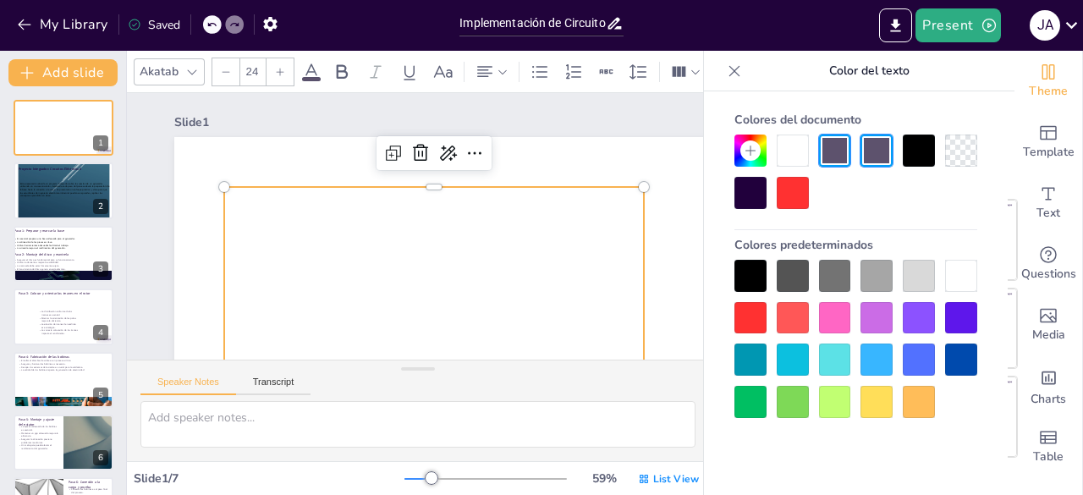
click at [330, 195] on div "Proyecto integrador Circuito electricos II Jefferson Aranda Mazuera Brayan Gris…" at bounding box center [434, 394] width 420 height 414
click at [330, 195] on div "Proyecto integrador Circuito electricos II Jefferson Aranda Mazuera Brayan Gris…" at bounding box center [416, 395] width 460 height 456
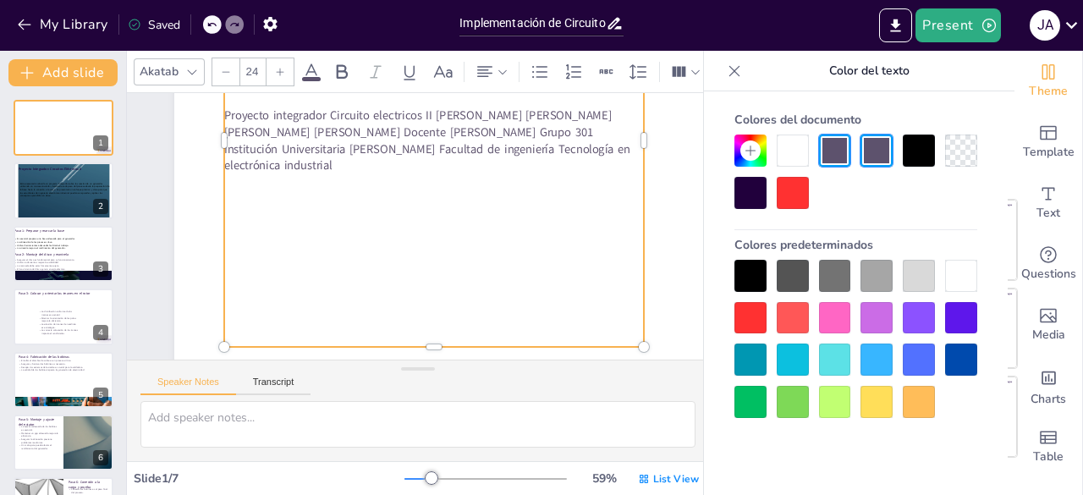
scroll to position [88, 0]
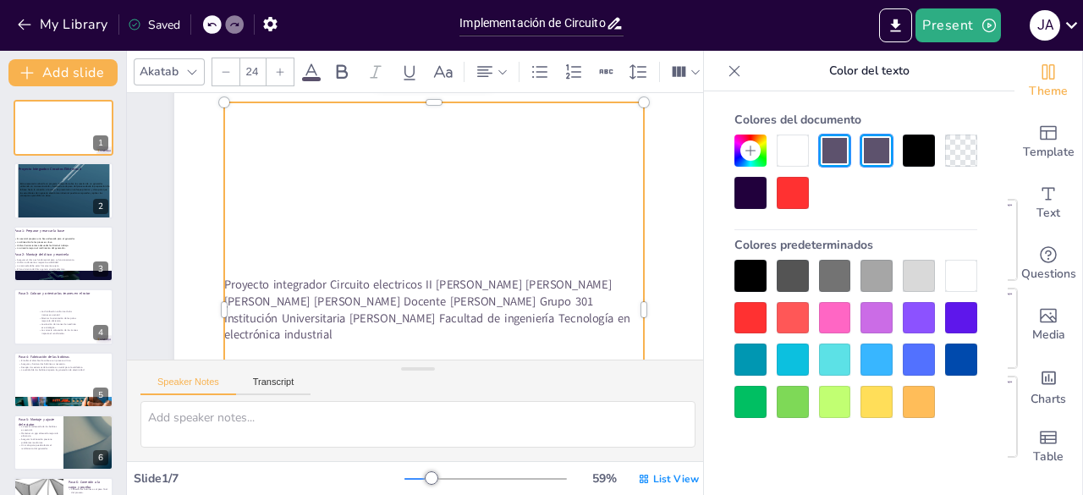
click at [328, 239] on span "Proyecto integrador Circuito electricos II Jefferson Aranda Mazuera Brayan Gris…" at bounding box center [440, 152] width 396 height 173
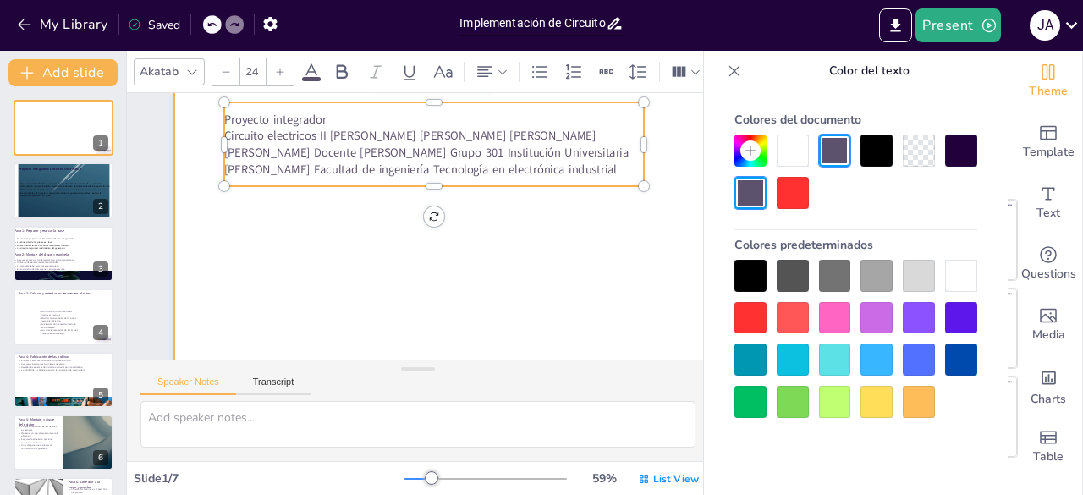
scroll to position [80, 0]
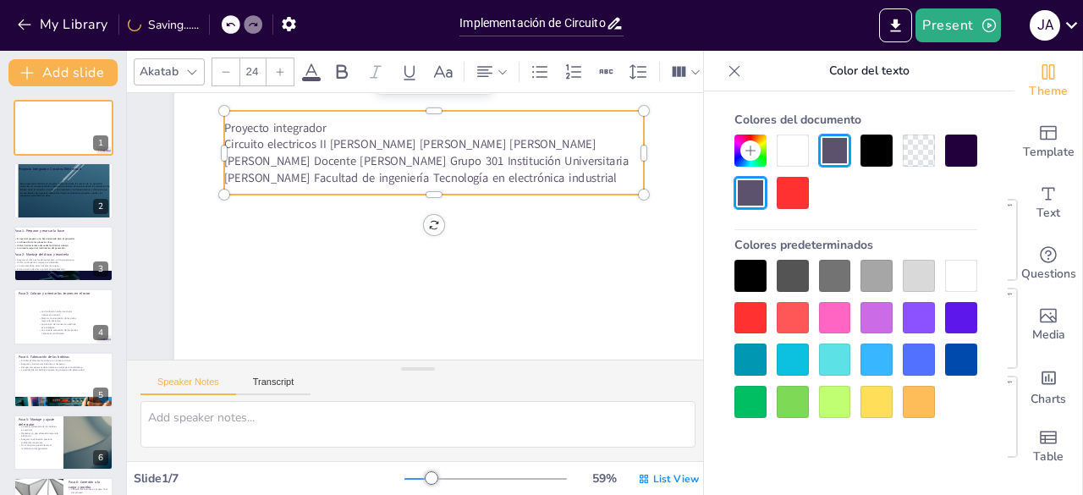
click at [335, 139] on span "Circuito electricos II Jefferson Aranda Mazuera Brayan Grisales Jonathan Ossa E…" at bounding box center [426, 161] width 404 height 50
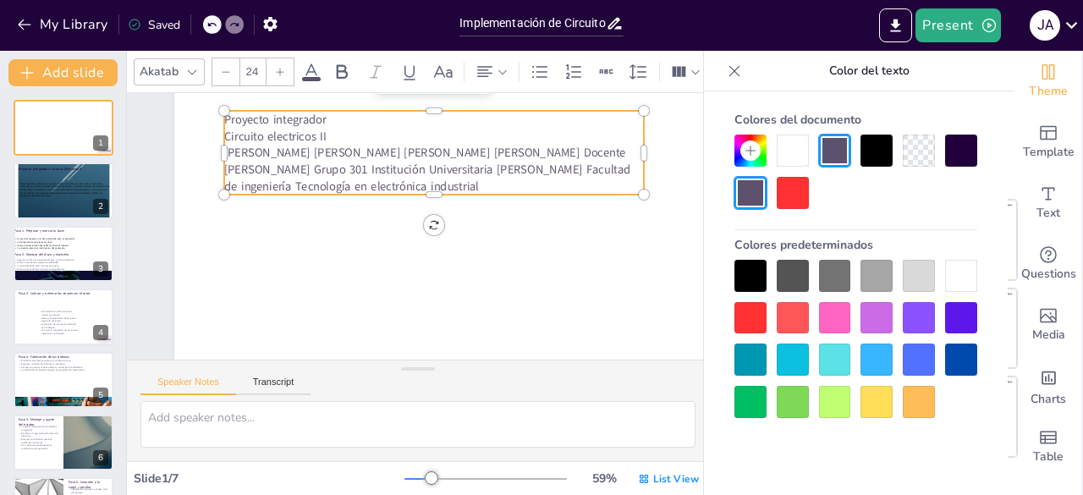
click at [362, 151] on span "Jefferson Aranda Mazuera Brayan Grisales Jonathan Ossa Erick Garcia Docente Jua…" at bounding box center [427, 170] width 406 height 50
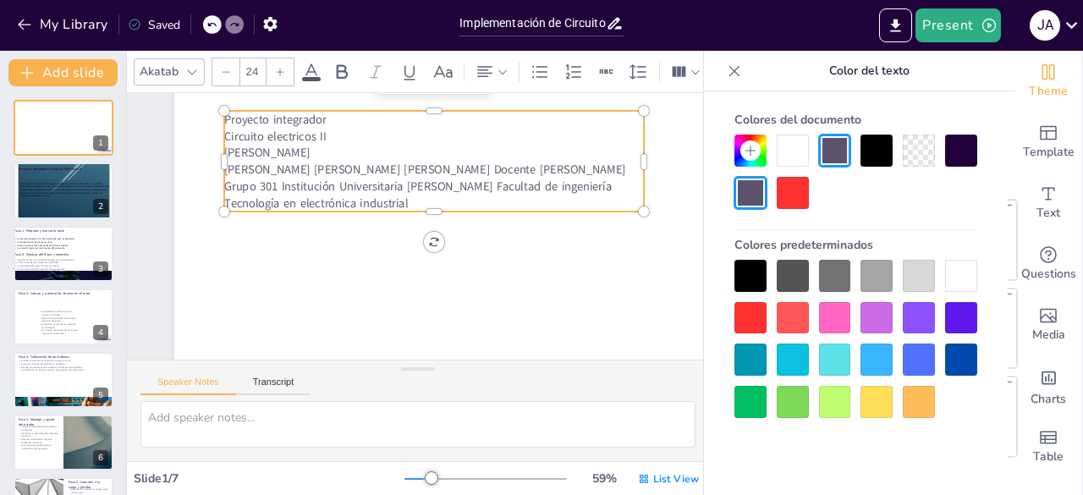
scroll to position [71, 0]
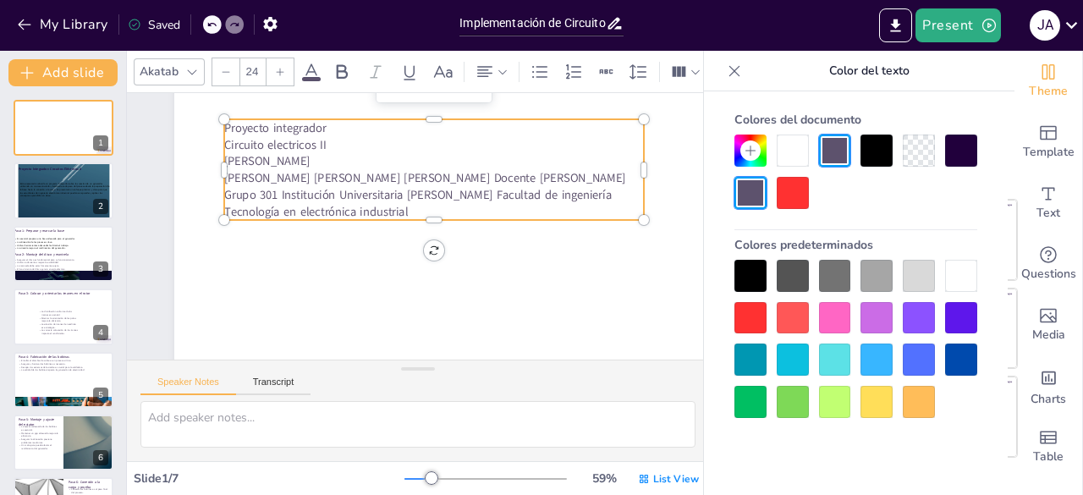
click at [387, 178] on span "Brayan Grisales Jonathan Ossa Erick Garcia Docente Juan carlos garcia Grupo 301…" at bounding box center [424, 195] width 401 height 50
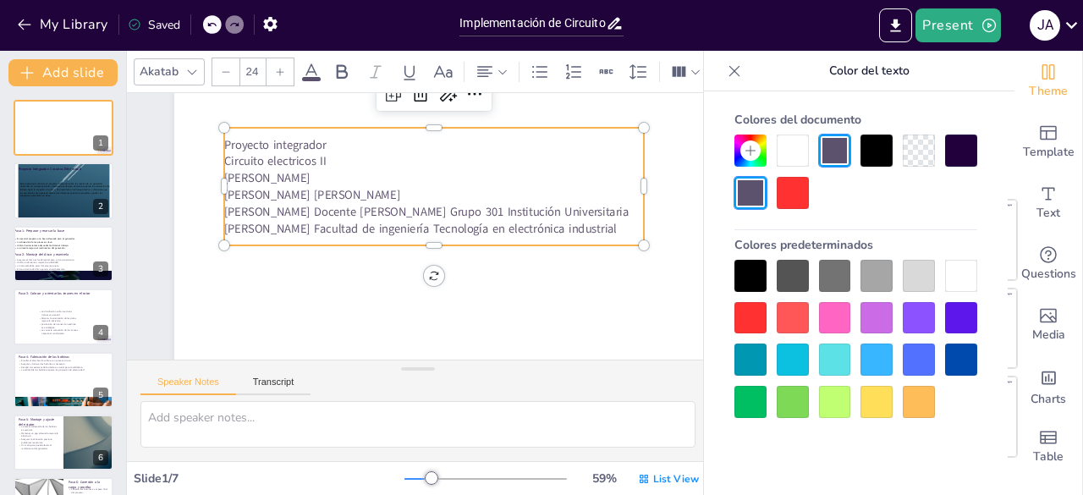
click at [287, 206] on span "Erick Garcia Docente Juan carlos garcia Grupo 301 Institución Universitaria Ant…" at bounding box center [426, 219] width 404 height 33
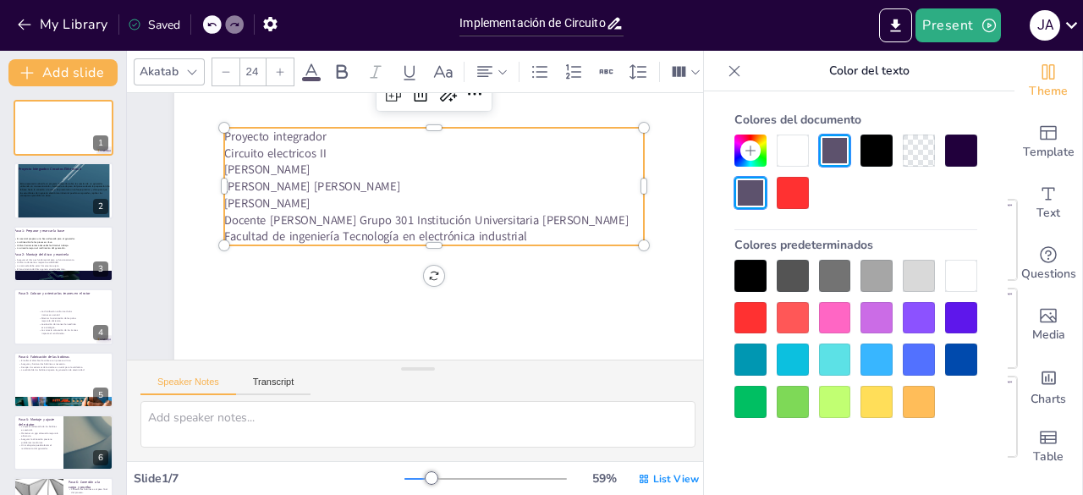
click at [369, 219] on span "Docente Juan carlos garcia Grupo 301 Institución Universitaria Antonio José Cam…" at bounding box center [426, 227] width 404 height 33
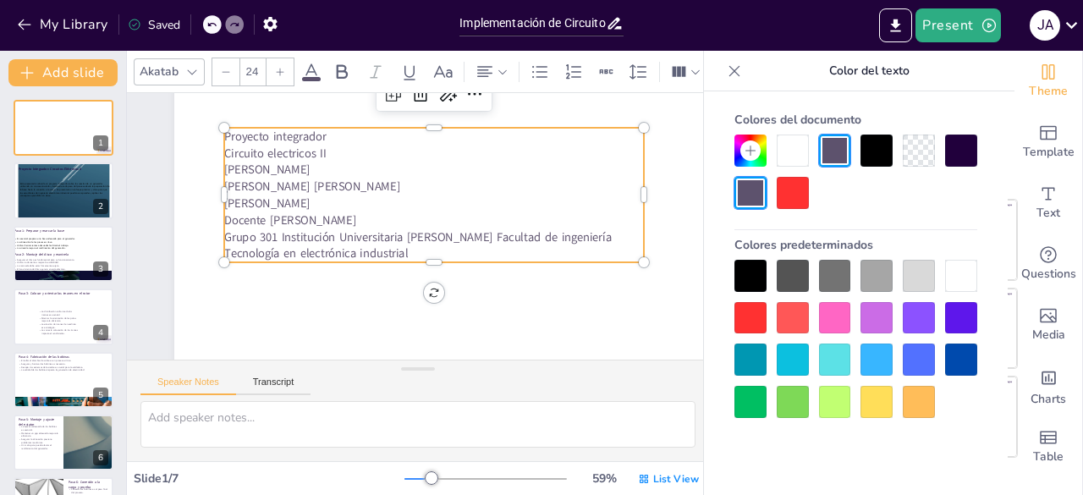
scroll to position [54, 0]
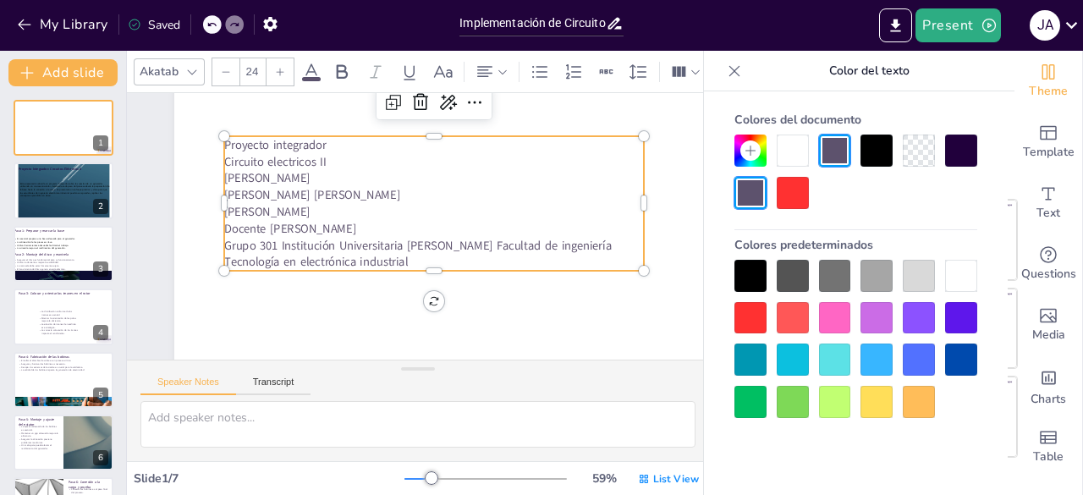
click at [279, 244] on span "Grupo 301 Institución Universitaria Antonio José Camacho Facultad de ingeniería…" at bounding box center [417, 253] width 387 height 33
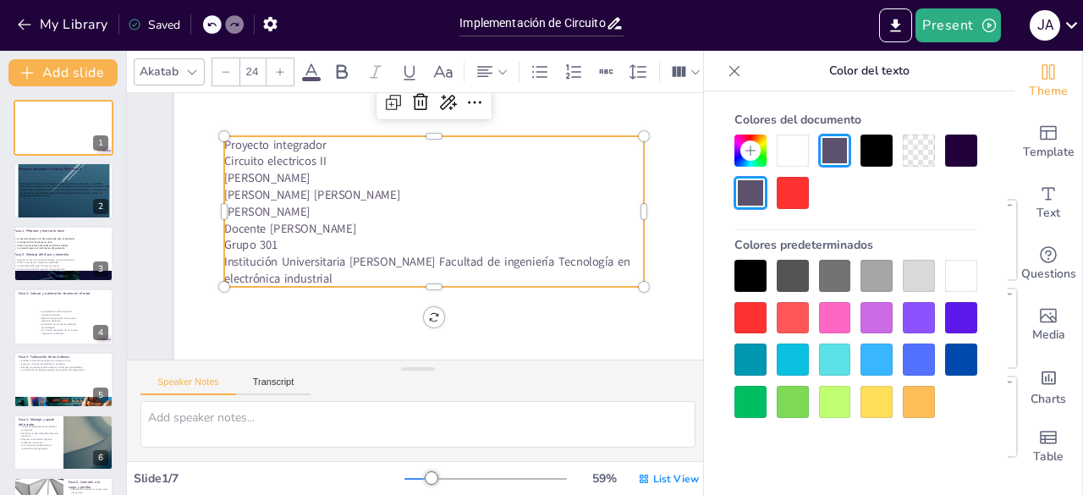
scroll to position [46, 0]
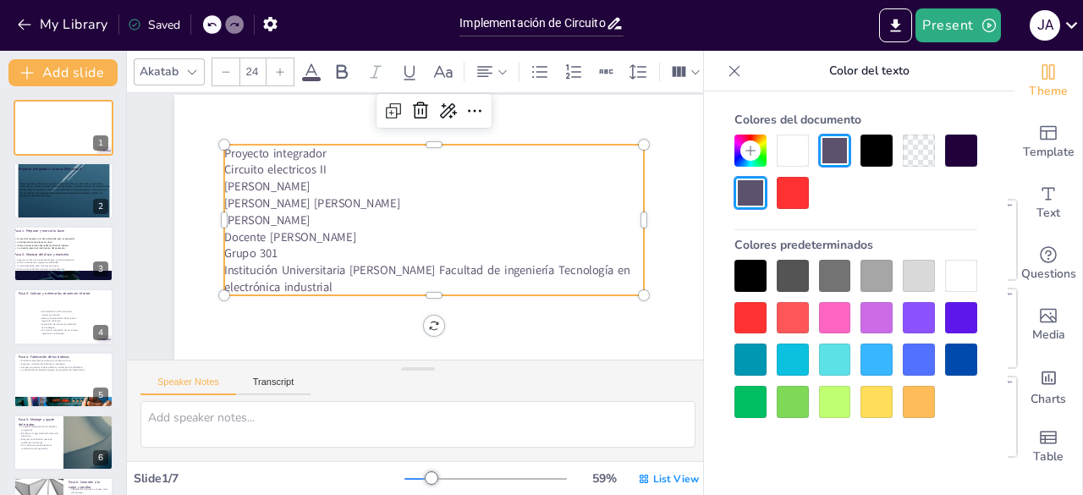
drag, startPoint x: 390, startPoint y: 280, endPoint x: 348, endPoint y: 270, distance: 42.7
click at [348, 270] on span "Institución Universitaria Antonio José Camacho Facultad de ingeniería Tecnologí…" at bounding box center [427, 278] width 406 height 33
drag, startPoint x: 421, startPoint y: 287, endPoint x: 226, endPoint y: 148, distance: 239.6
click at [226, 148] on div "Proyecto integrador Circuito electricos II Jefferson Aranda Mazuera Brayan Gris…" at bounding box center [653, 364] width 958 height 539
click at [497, 67] on icon at bounding box center [503, 72] width 12 height 12
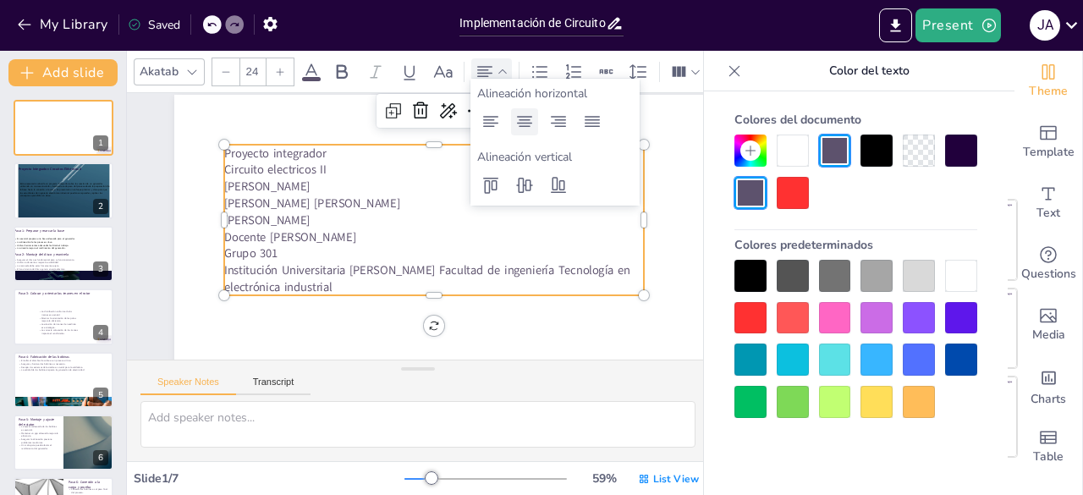
click at [519, 128] on icon at bounding box center [524, 122] width 20 height 20
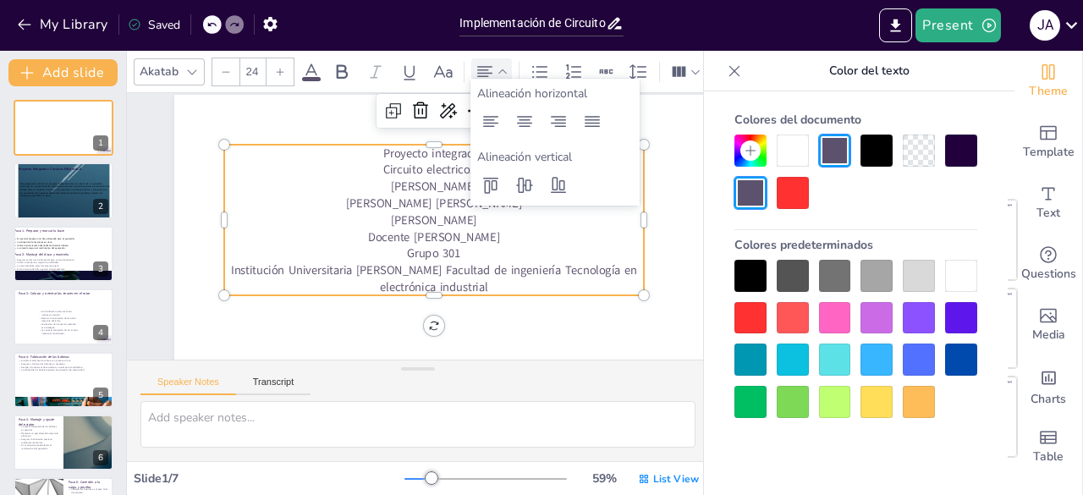
drag, startPoint x: 538, startPoint y: 242, endPoint x: 489, endPoint y: 212, distance: 57.3
click at [536, 241] on p "Docente Juan carlos garcia" at bounding box center [434, 236] width 420 height 17
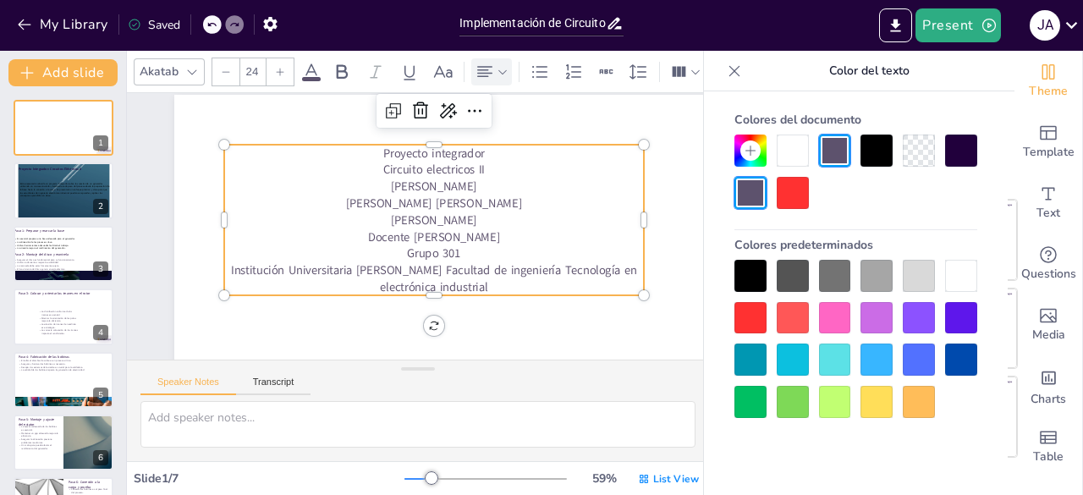
click at [507, 184] on p "[PERSON_NAME]" at bounding box center [434, 186] width 420 height 17
click at [495, 156] on p "Proyecto integrador" at bounding box center [434, 153] width 420 height 17
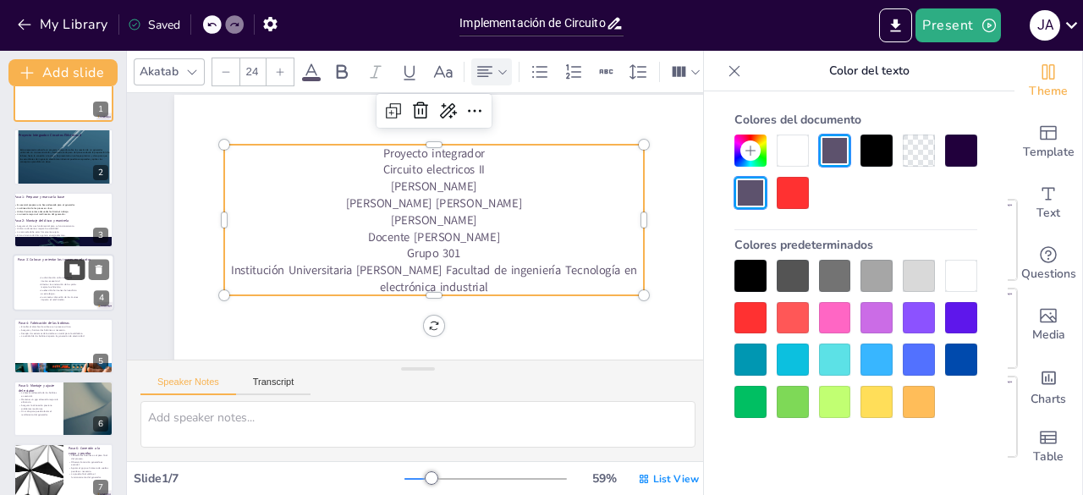
scroll to position [52, 0]
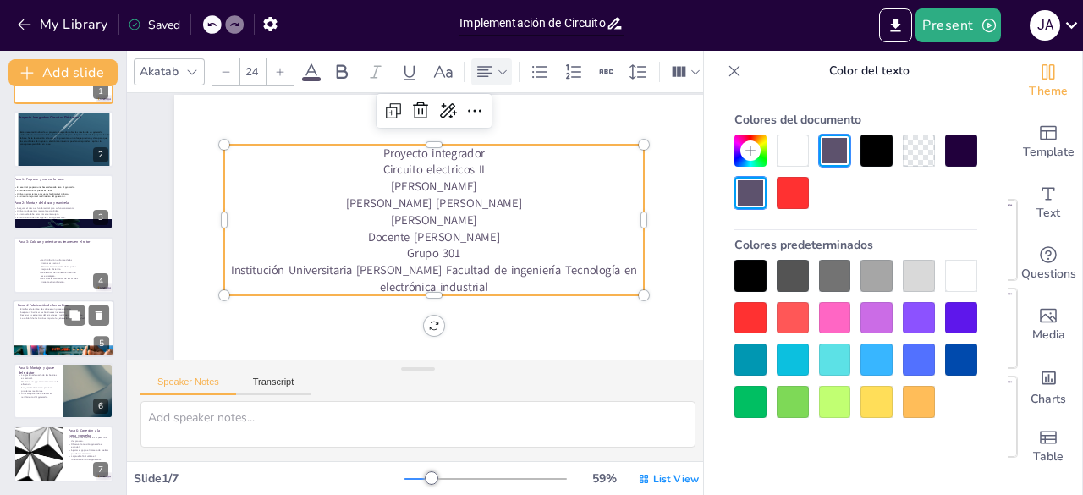
click at [58, 321] on div at bounding box center [64, 328] width 102 height 58
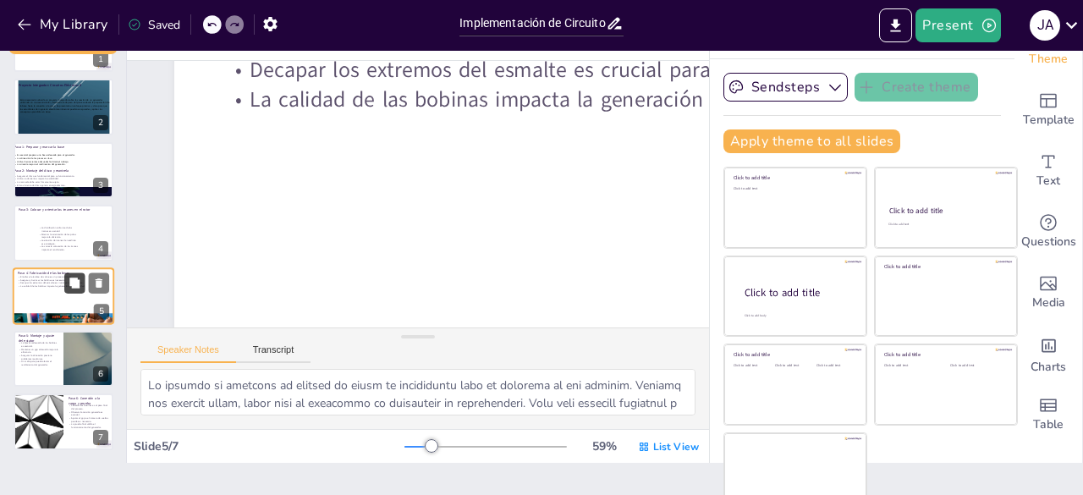
scroll to position [47, 0]
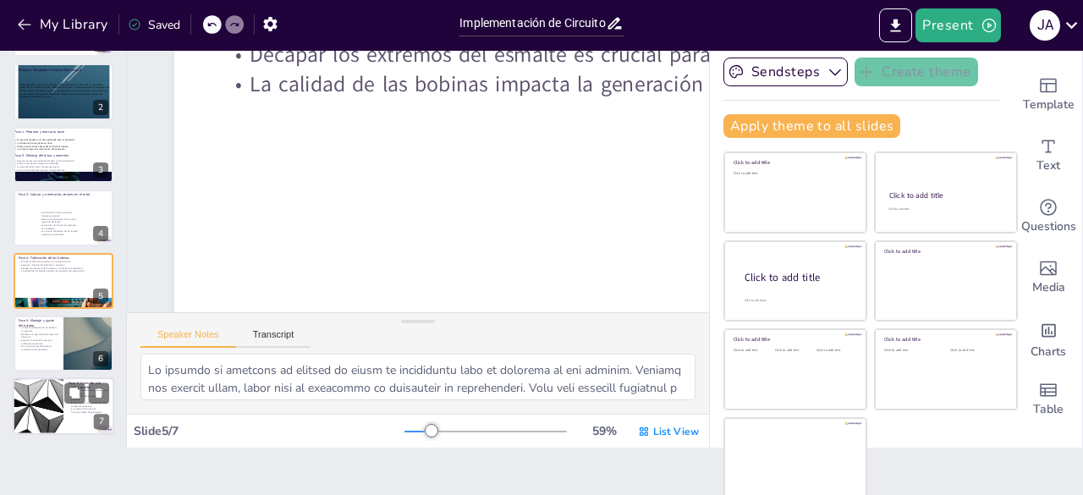
click at [76, 411] on p "La prueba final valida el funcionamiento del generador." at bounding box center [89, 411] width 41 height 6
type textarea "La conexión de las bobinas al LED o resistencia es el último paso en el proceso…"
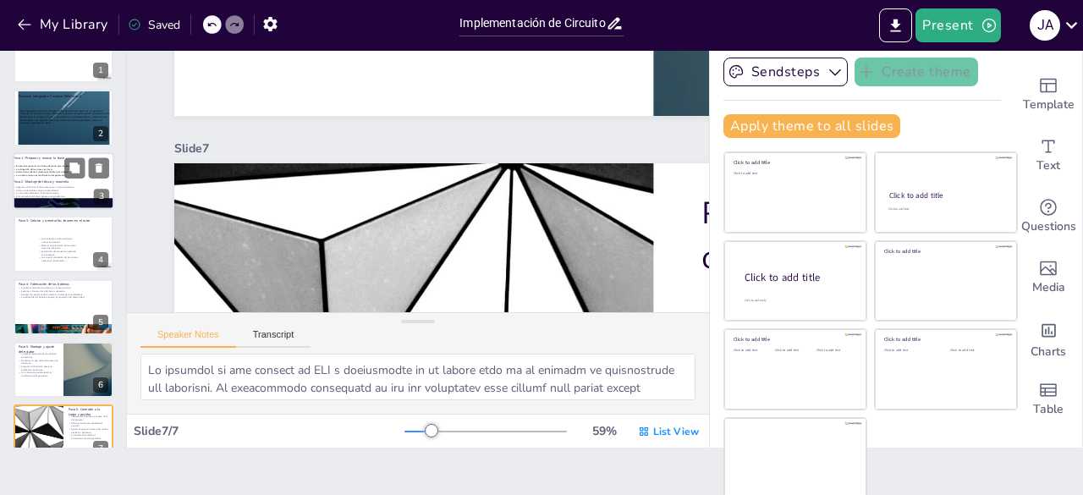
scroll to position [0, 0]
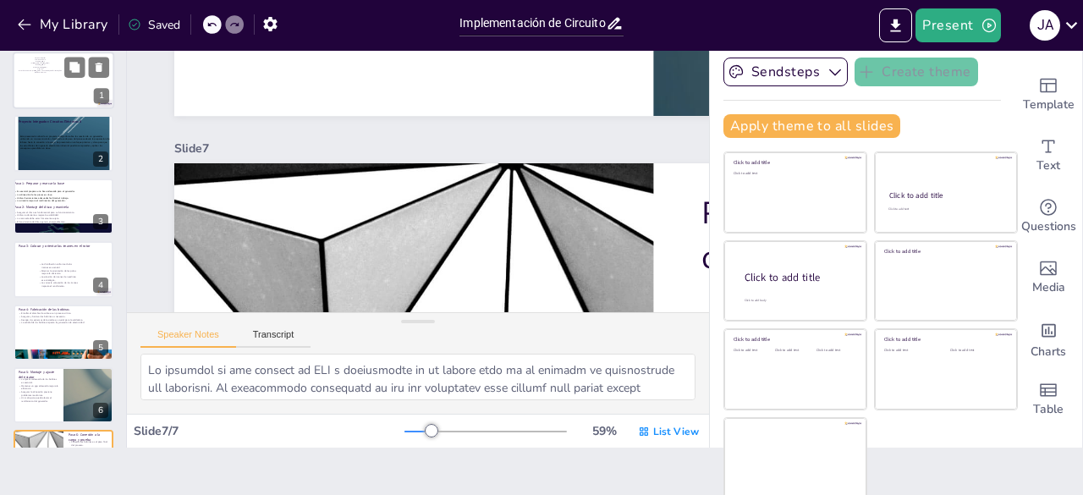
click at [70, 96] on div at bounding box center [64, 81] width 102 height 58
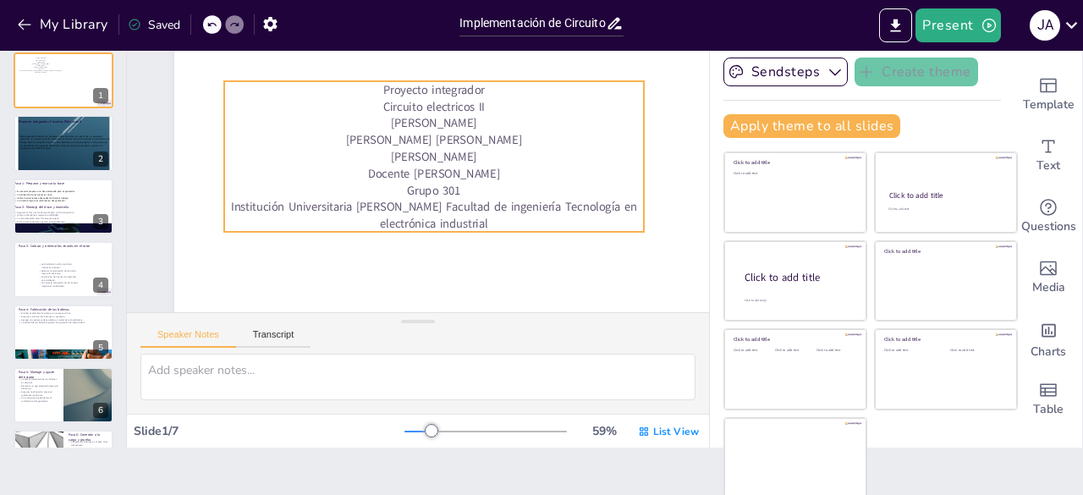
scroll to position [85, 0]
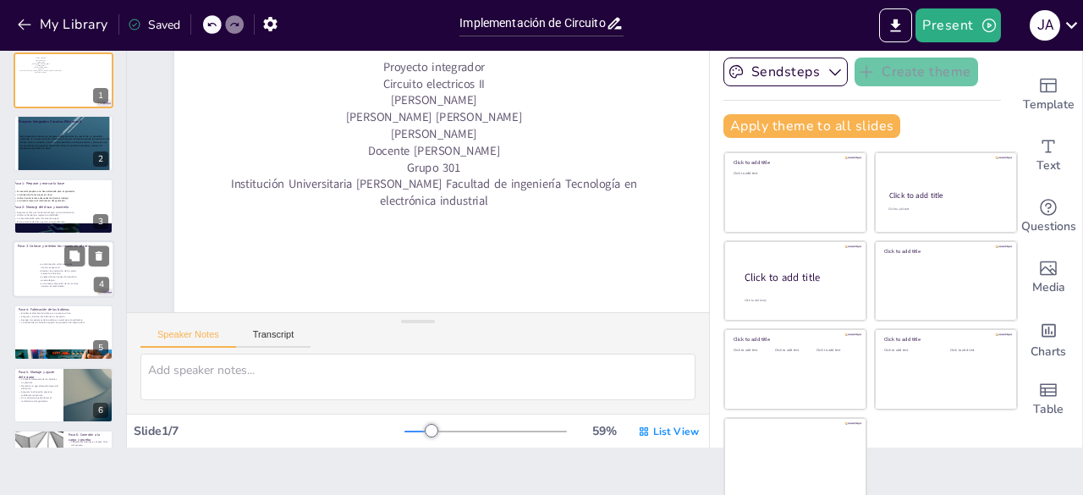
click at [68, 281] on p "La elección de imanes de neodimio es estratégica." at bounding box center [58, 279] width 41 height 6
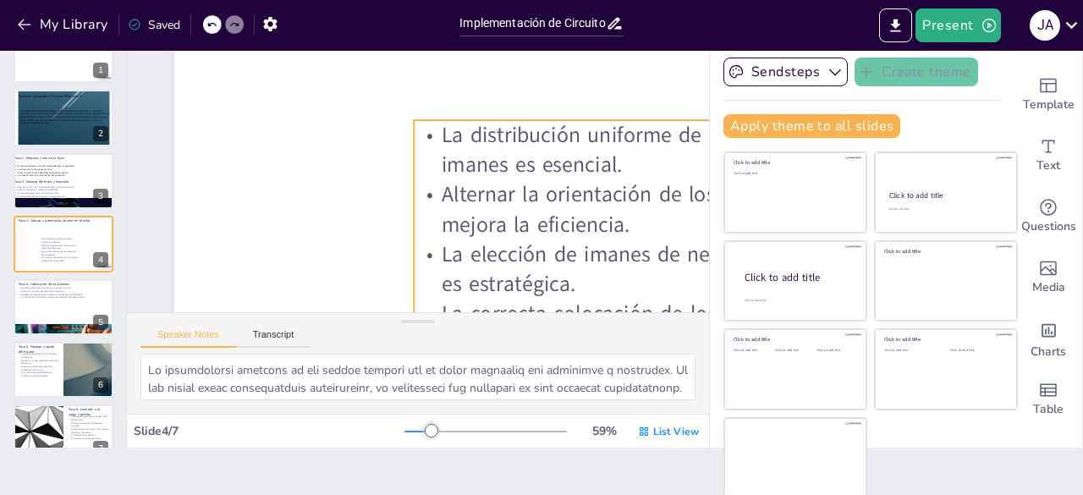
scroll to position [1858, 0]
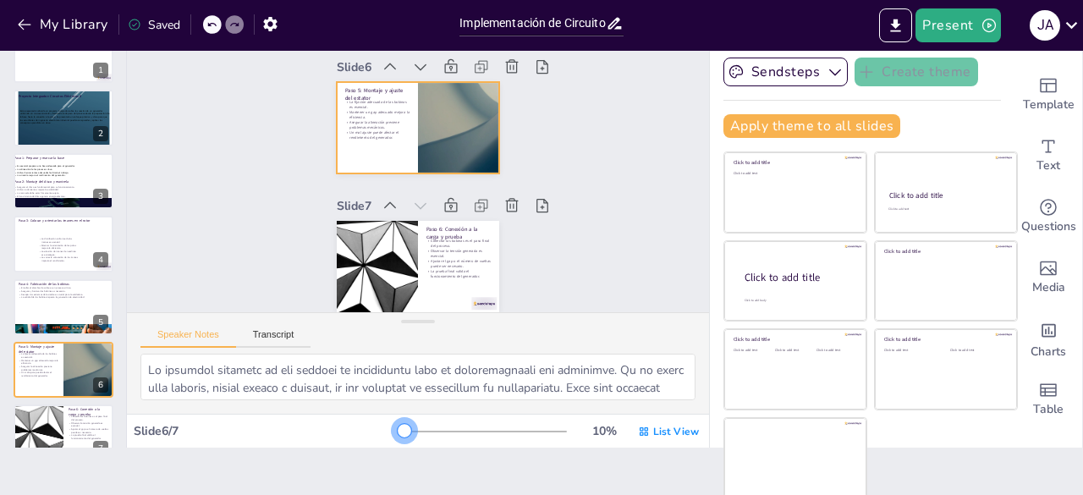
drag, startPoint x: 405, startPoint y: 428, endPoint x: 396, endPoint y: 248, distance: 180.4
click at [362, 420] on div "Slide 6 / 7 10 % List View" at bounding box center [418, 431] width 582 height 27
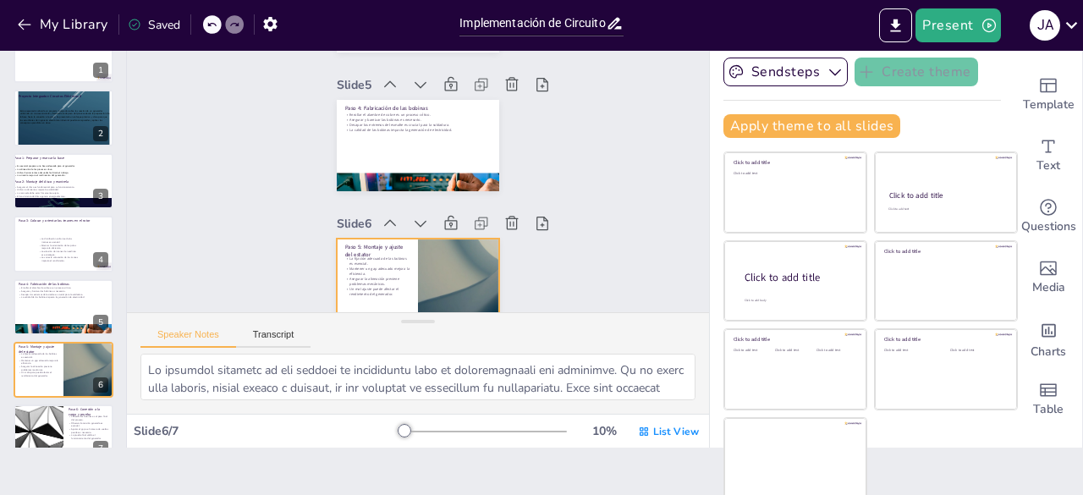
scroll to position [717, 0]
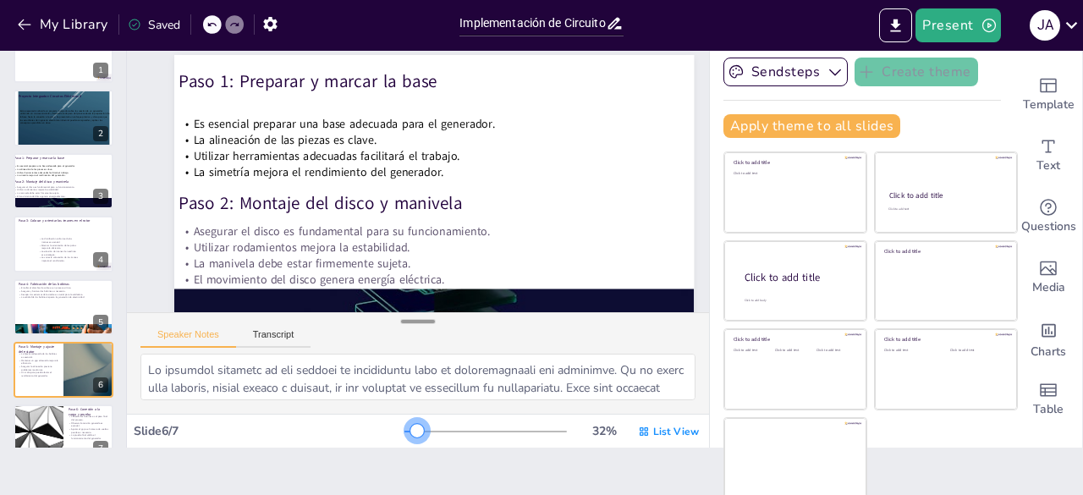
drag, startPoint x: 385, startPoint y: 425, endPoint x: 389, endPoint y: 319, distance: 106.7
click at [404, 420] on div "32 % List View" at bounding box center [553, 431] width 298 height 27
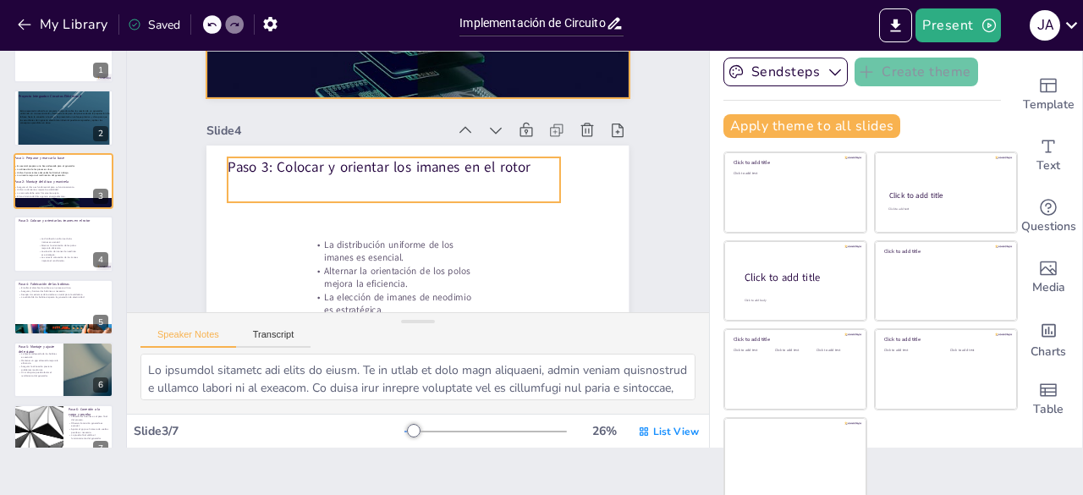
type textarea "La distribución uniforme de los imanes asegura que el flujo magnético sea const…"
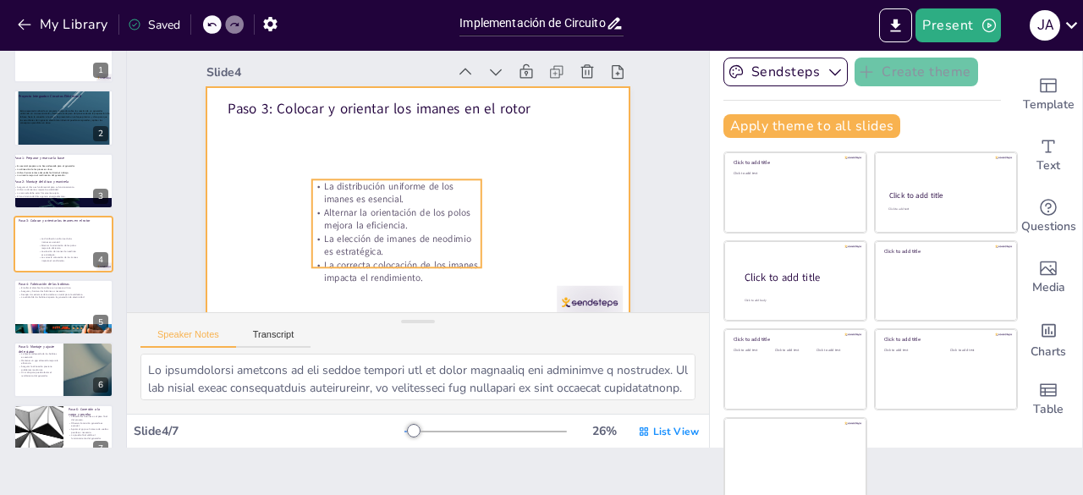
scroll to position [886, 0]
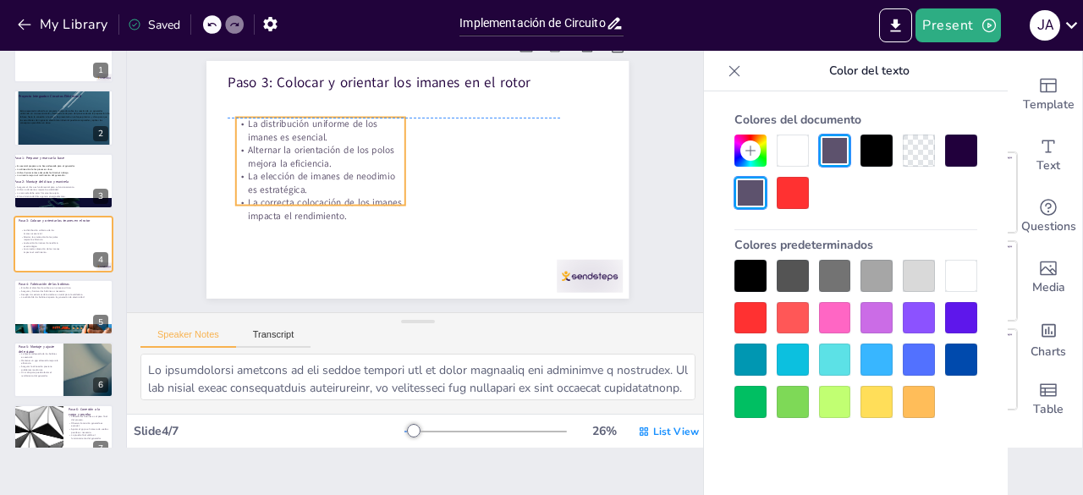
drag, startPoint x: 391, startPoint y: 195, endPoint x: 315, endPoint y: 156, distance: 85.1
click at [315, 156] on p "Alternar la orientación de los polos mejora la eficiencia." at bounding box center [320, 157] width 169 height 26
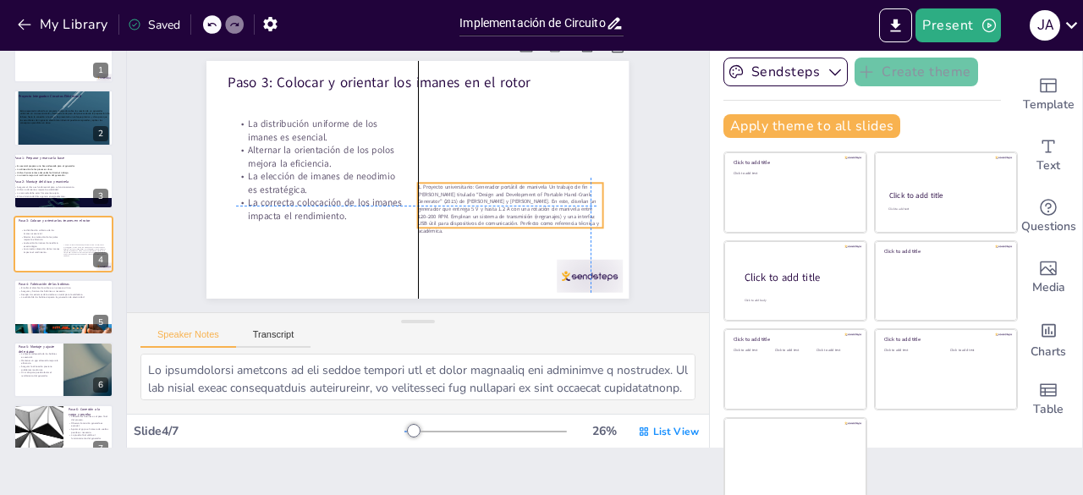
drag, startPoint x: 359, startPoint y: 104, endPoint x: 536, endPoint y: 187, distance: 196.0
click at [541, 197] on span "1. Proyecto universitario: Generador portátil de manivela Un trabajo de fin [PE…" at bounding box center [509, 210] width 182 height 52
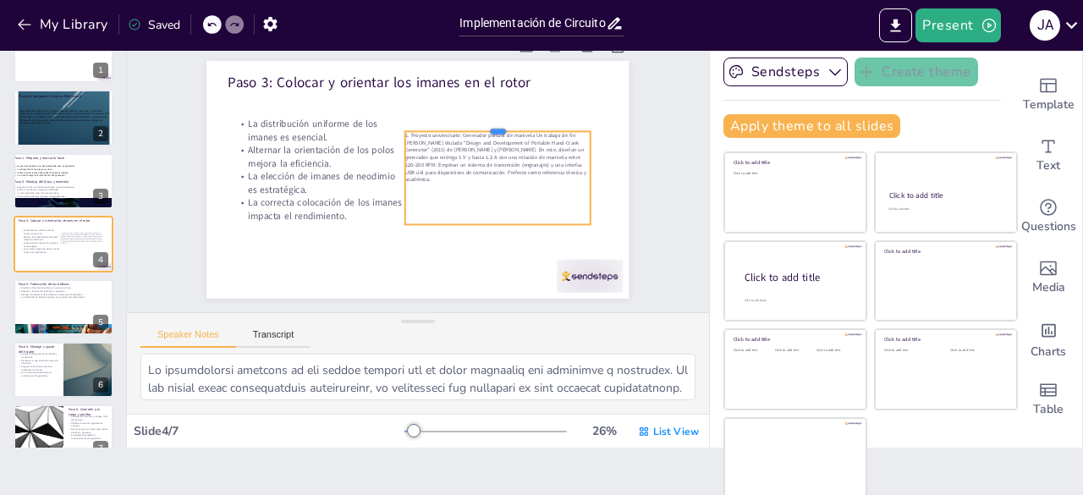
drag, startPoint x: 485, startPoint y: 179, endPoint x: 481, endPoint y: 131, distance: 48.3
click at [481, 131] on div at bounding box center [497, 125] width 184 height 14
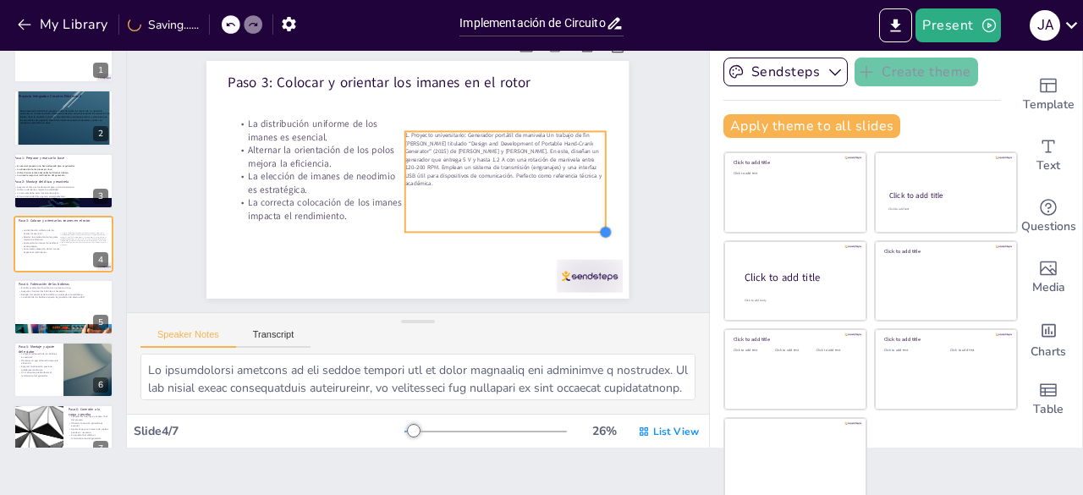
drag, startPoint x: 577, startPoint y: 229, endPoint x: 562, endPoint y: 200, distance: 32.5
click at [581, 234] on div "Paso 3: Colocar y orientar los imanes en el rotor La distribución uniforme de l…" at bounding box center [417, 180] width 422 height 238
click at [546, 186] on div "1. Proyecto universitario: Generador portátil de manivela Un trabajo de fin [PE…" at bounding box center [506, 192] width 213 height 123
click at [548, 184] on div "1. Proyecto universitario: Generador portátil de manivela Un trabajo de fin [PE…" at bounding box center [504, 201] width 220 height 142
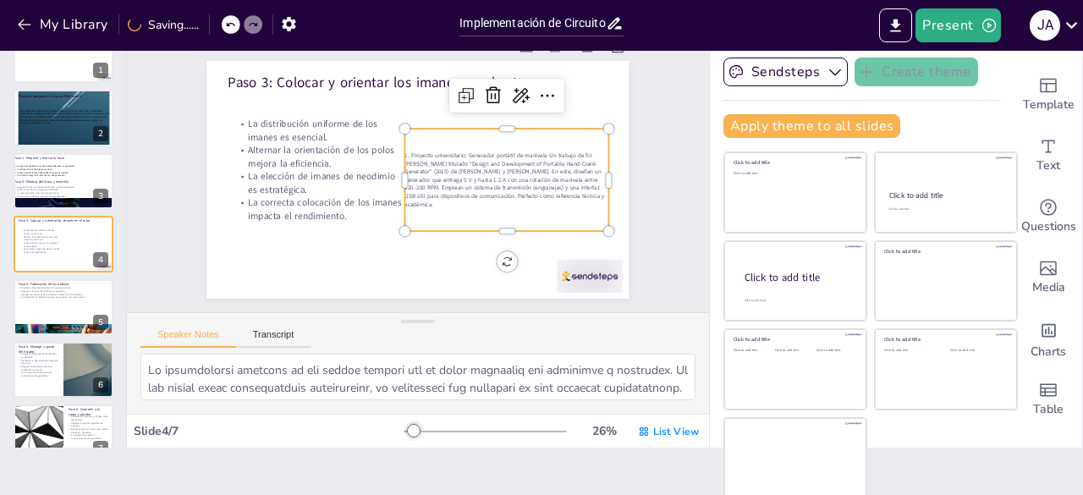
click at [548, 184] on span "1. Proyecto universitario: Generador portátil de manivela Un trabajo de fin [PE…" at bounding box center [505, 179] width 200 height 57
click at [553, 187] on span "1. Proyecto universitario: Generador portátil de manivela Un trabajo de fin [PE…" at bounding box center [505, 179] width 200 height 57
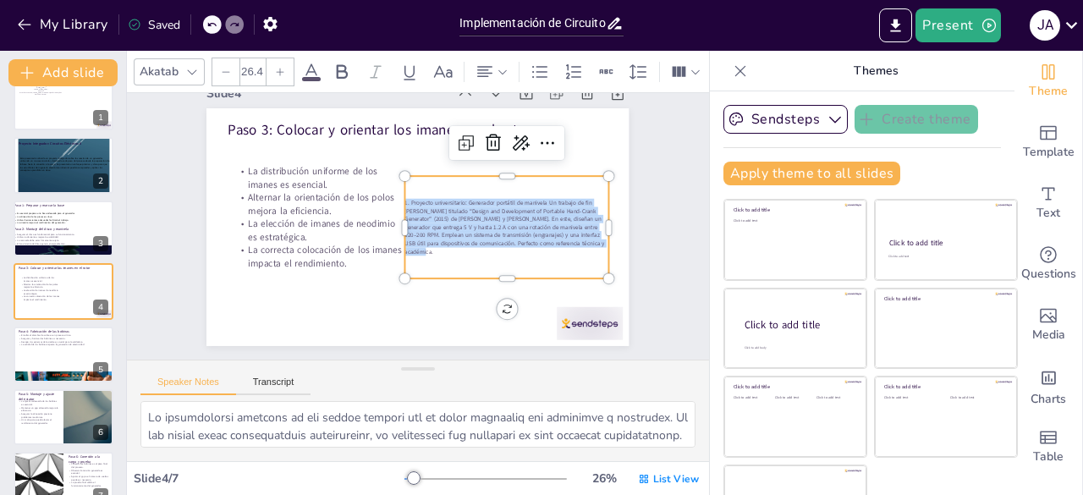
click at [278, 70] on div at bounding box center [279, 71] width 27 height 27
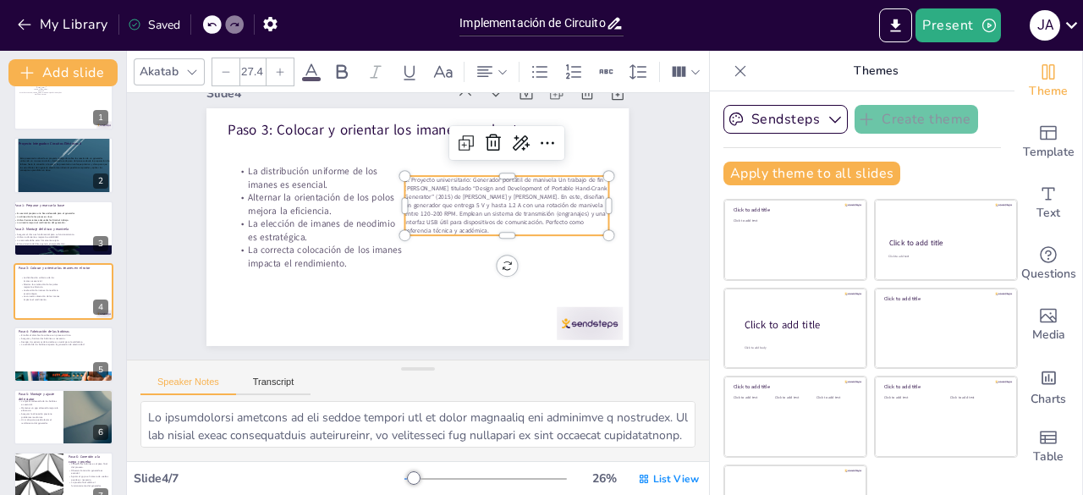
click at [278, 70] on div at bounding box center [279, 71] width 27 height 27
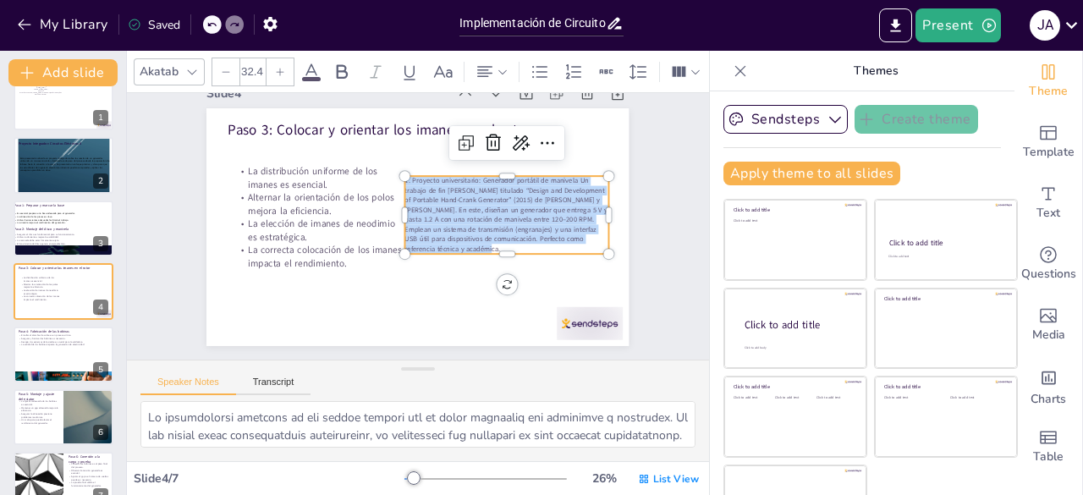
click at [278, 70] on div at bounding box center [279, 71] width 27 height 27
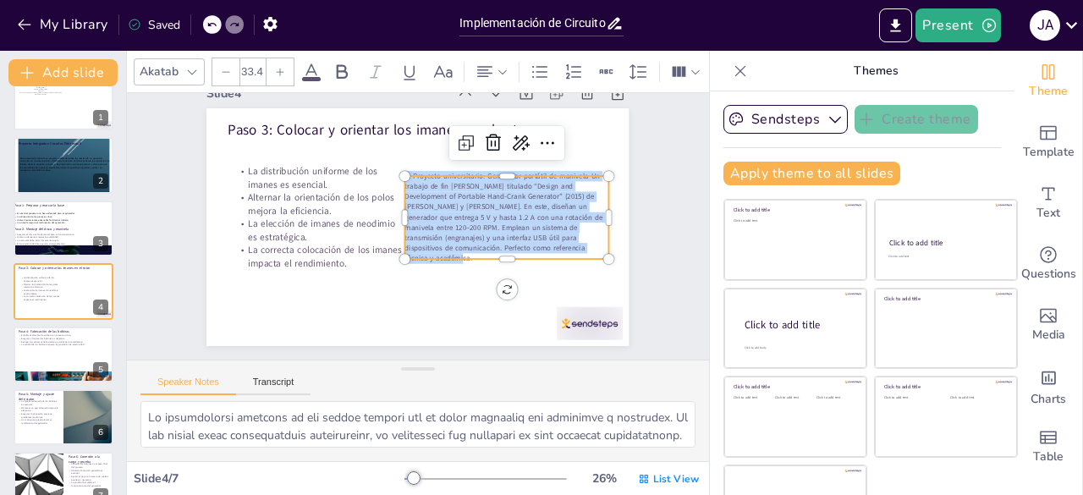
click at [278, 70] on div at bounding box center [279, 71] width 27 height 27
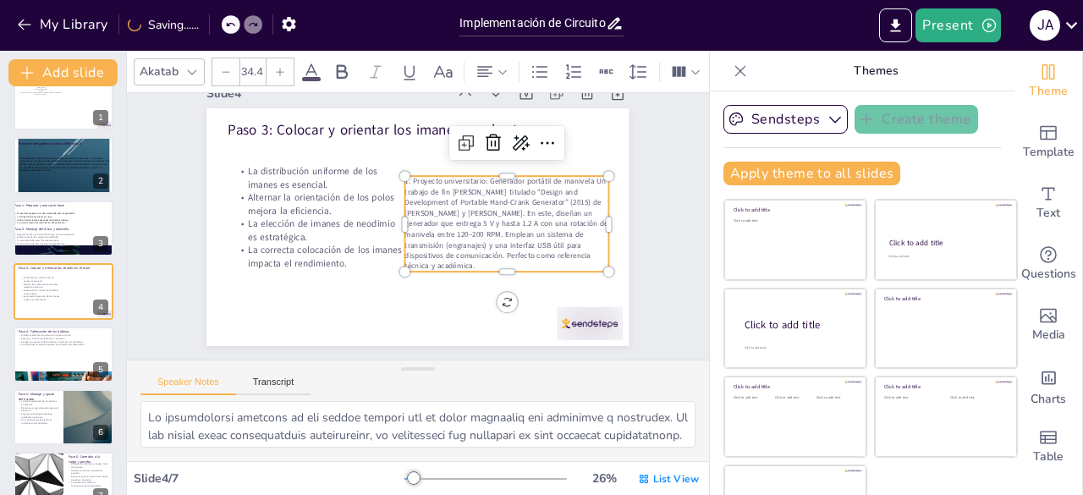
click at [278, 70] on div at bounding box center [279, 71] width 27 height 27
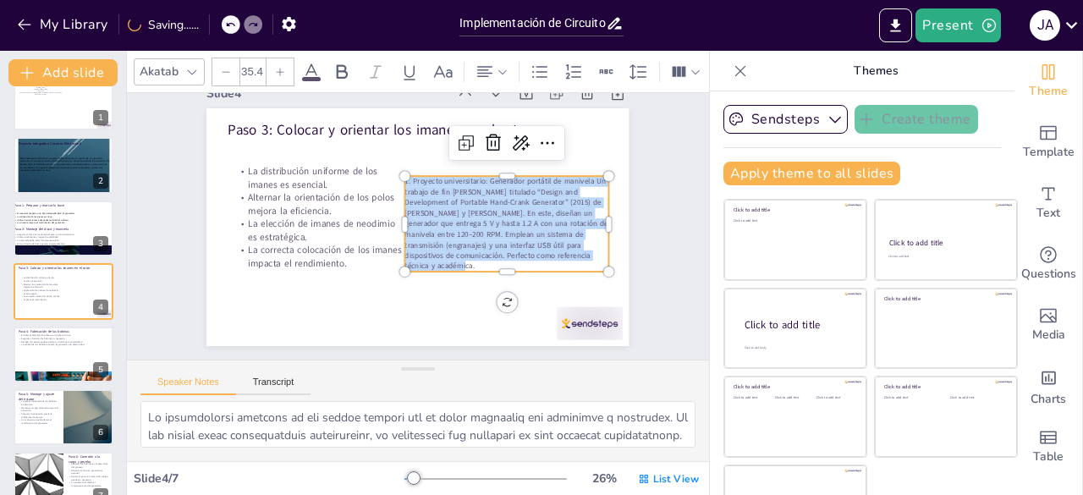
click at [278, 70] on div at bounding box center [279, 71] width 27 height 27
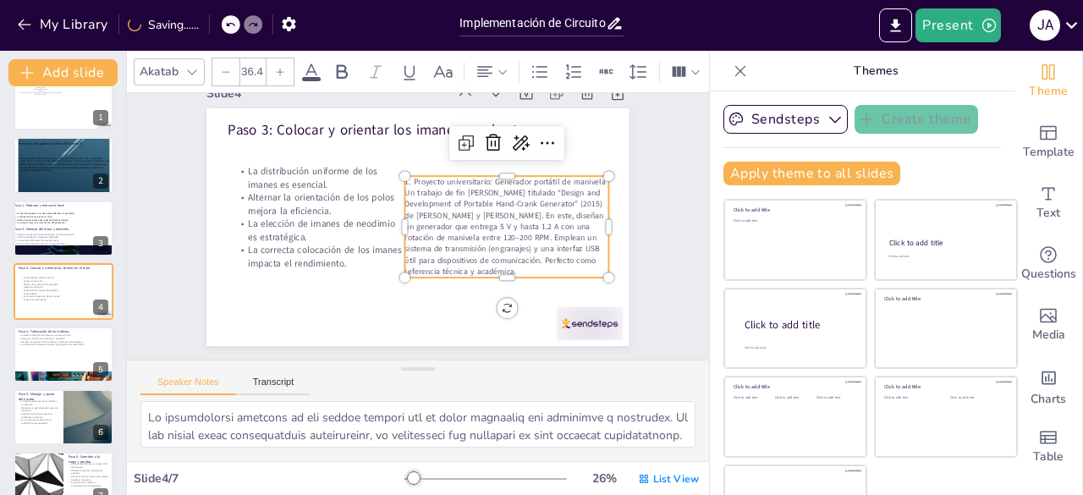
click at [278, 70] on div at bounding box center [279, 71] width 27 height 27
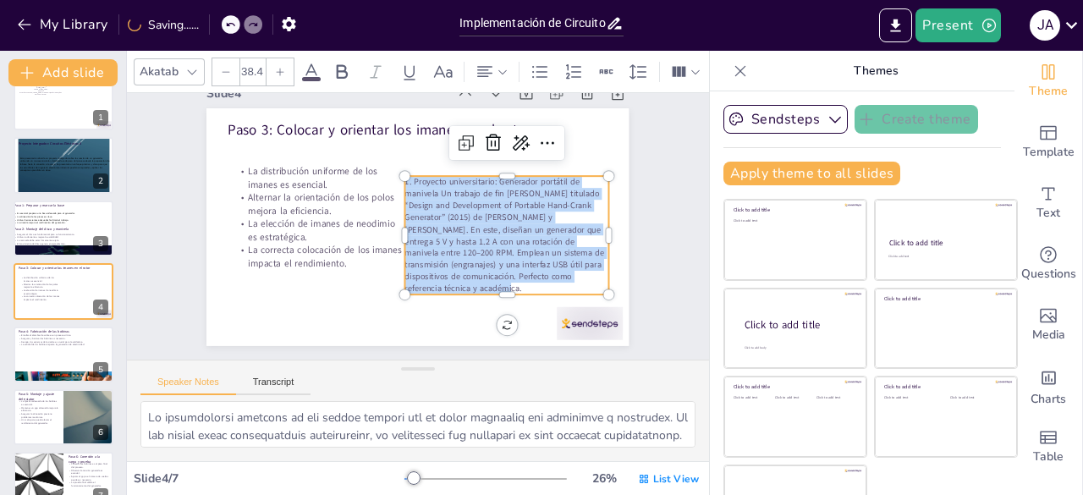
click at [278, 70] on div at bounding box center [279, 71] width 27 height 27
type input "39.4"
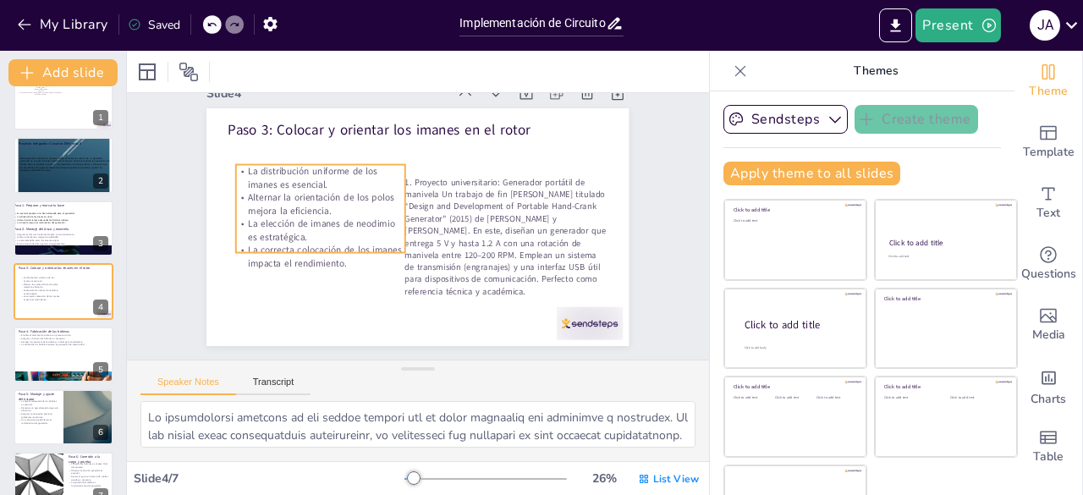
click at [316, 194] on p "Alternar la orientación de los polos mejora la eficiencia." at bounding box center [320, 204] width 169 height 26
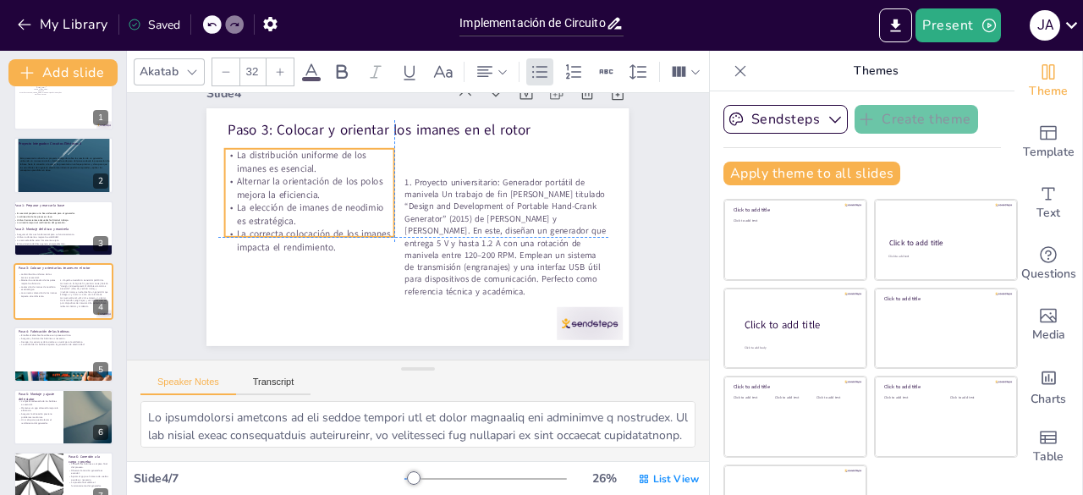
drag, startPoint x: 330, startPoint y: 221, endPoint x: 312, endPoint y: 210, distance: 20.9
click at [312, 210] on p "La elección de imanes de neodimio es estratégica." at bounding box center [309, 214] width 169 height 26
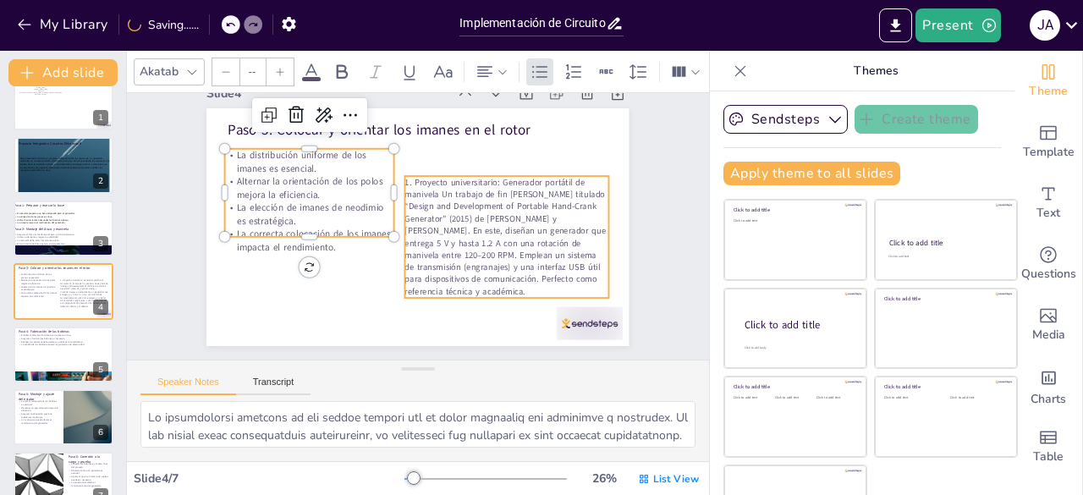
type input "39.4"
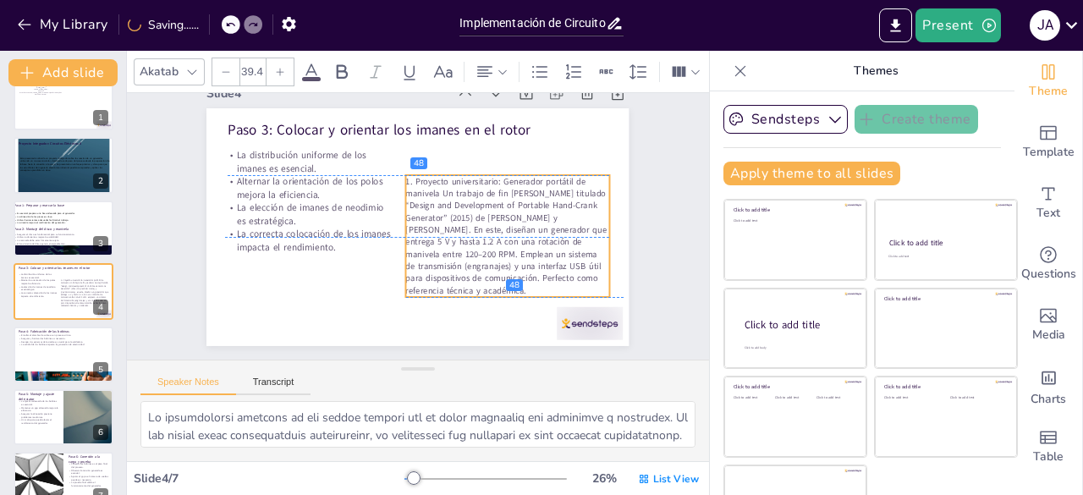
click at [465, 231] on span "1. Proyecto universitario: Generador portátil de manivela Un trabajo de fin [PE…" at bounding box center [503, 240] width 211 height 133
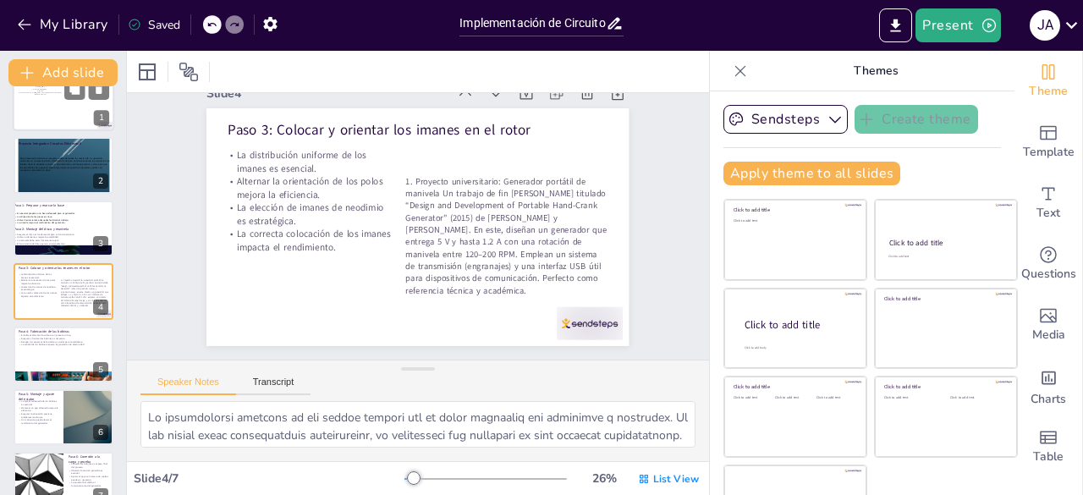
click at [29, 124] on div at bounding box center [64, 103] width 102 height 58
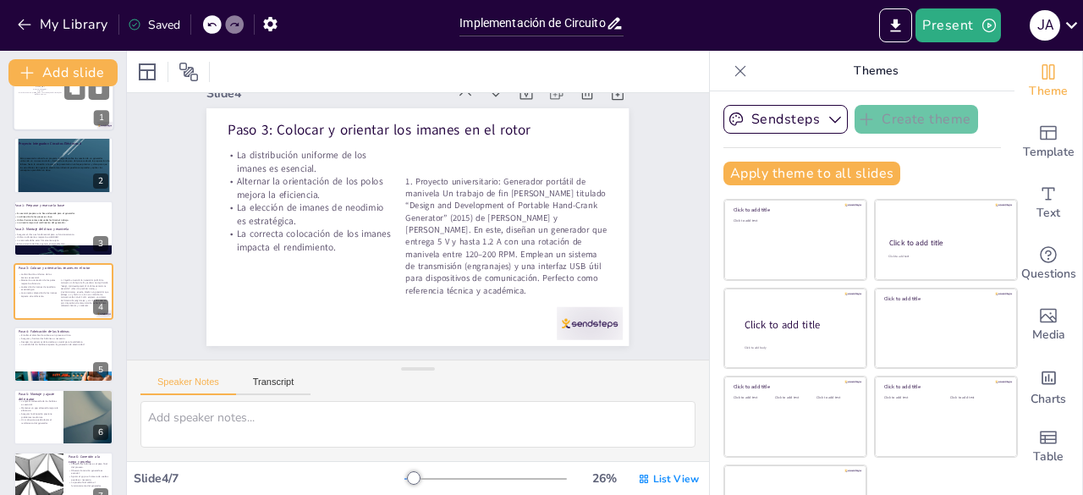
scroll to position [32, 0]
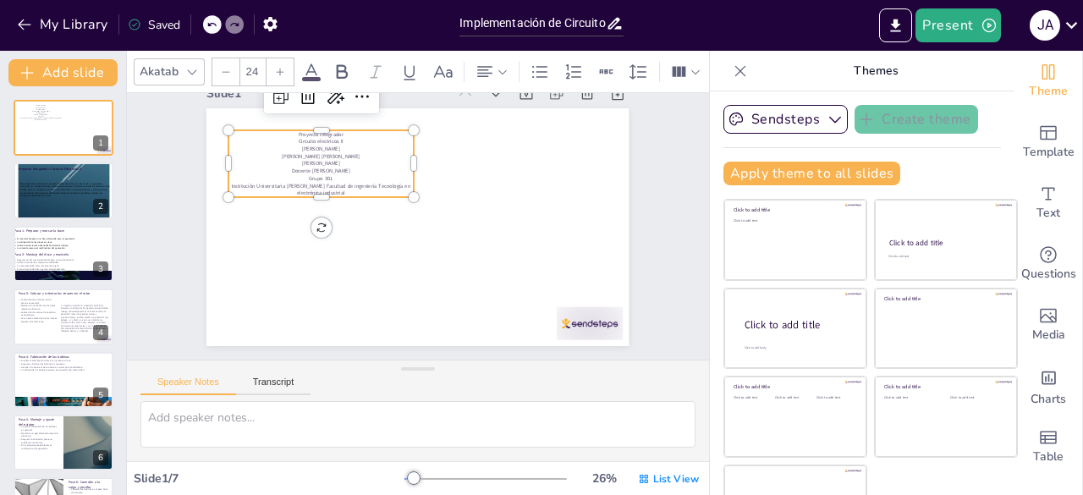
click at [310, 145] on span "[PERSON_NAME]" at bounding box center [329, 139] width 38 height 11
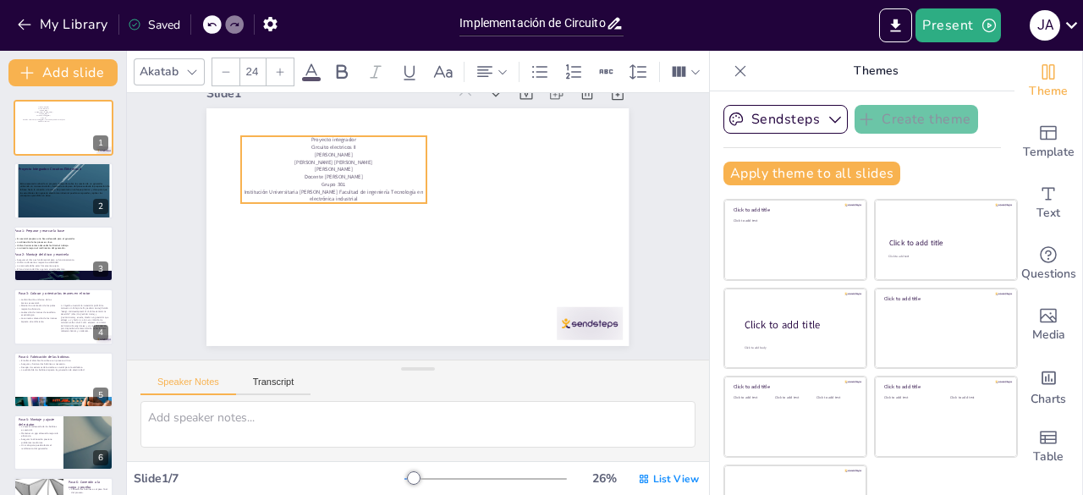
drag, startPoint x: 312, startPoint y: 167, endPoint x: 329, endPoint y: 175, distance: 18.6
click at [329, 170] on span "Docente Juan carlos garcia" at bounding box center [345, 160] width 58 height 19
click at [329, 175] on span "Docente Juan carlos garcia" at bounding box center [338, 179] width 58 height 8
click at [332, 175] on span "Docente Juan carlos garcia" at bounding box center [338, 179] width 58 height 8
click at [332, 175] on span "Docente Juan carlos garcia" at bounding box center [343, 170] width 58 height 14
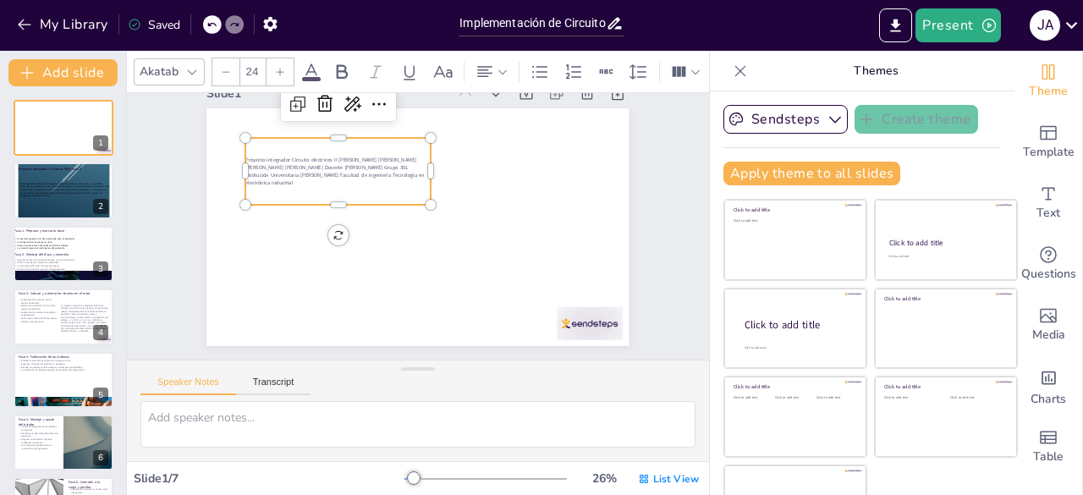
click at [332, 175] on span "Proyecto integrador Circuito electricos II Jefferson Aranda Mazuera Brayan Gris…" at bounding box center [334, 171] width 178 height 30
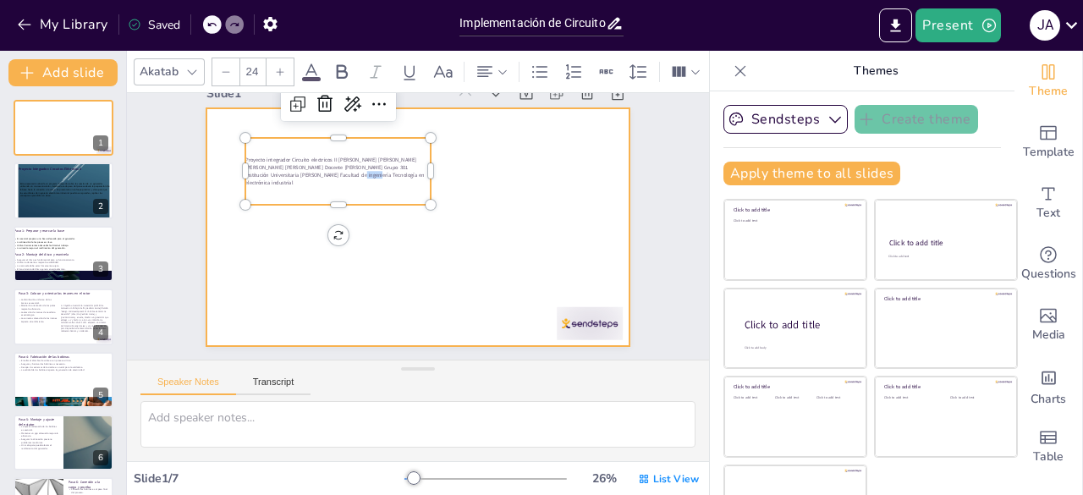
click at [442, 205] on div at bounding box center [417, 227] width 422 height 238
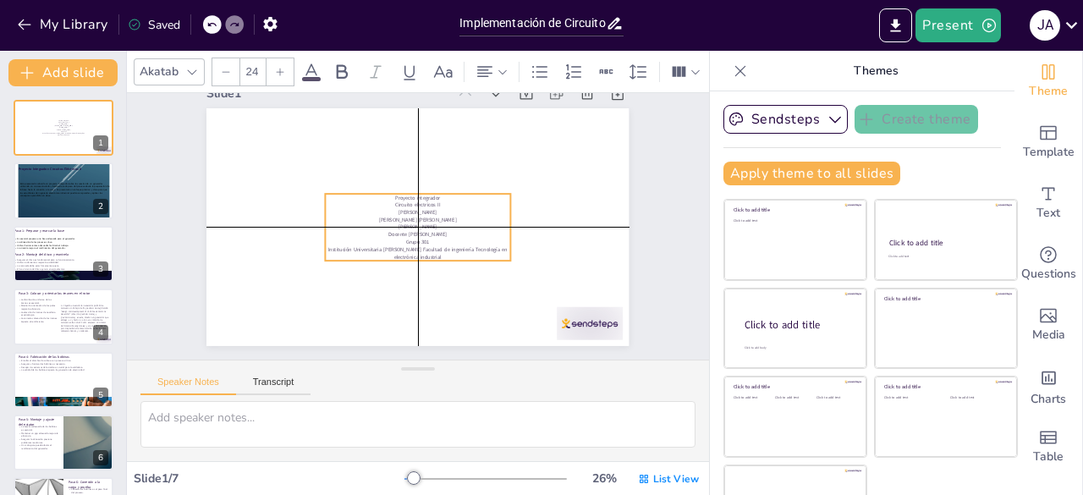
drag, startPoint x: 340, startPoint y: 189, endPoint x: 422, endPoint y: 243, distance: 98.3
click at [422, 243] on div "Proyecto integrador Circuito electricos II Jefferson Aranda Mazuera Brayan Gris…" at bounding box center [417, 226] width 190 height 85
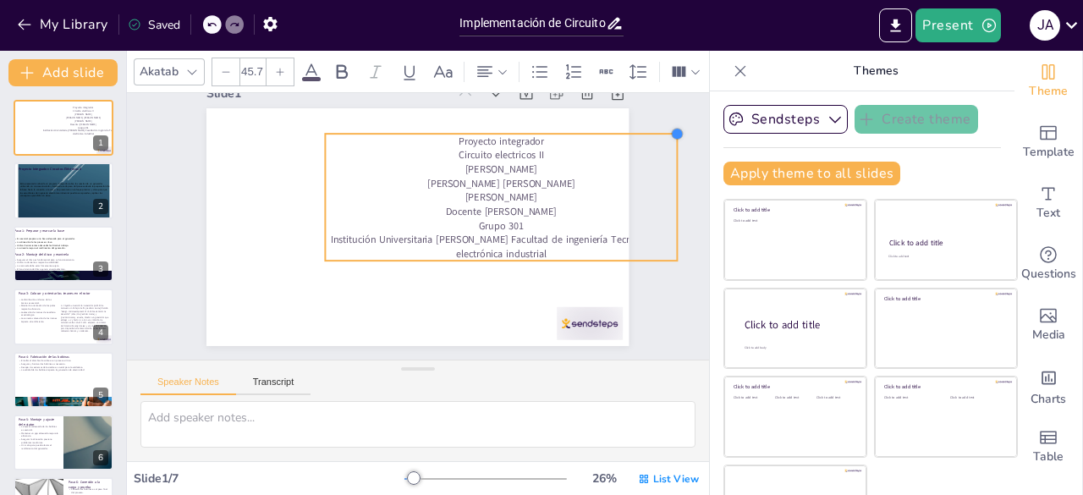
drag, startPoint x: 490, startPoint y: 195, endPoint x: 523, endPoint y: 134, distance: 68.5
click at [523, 134] on div "Proyecto integrador Circuito electricos II Jefferson Aranda Mazuera Brayan Gris…" at bounding box center [417, 227] width 422 height 238
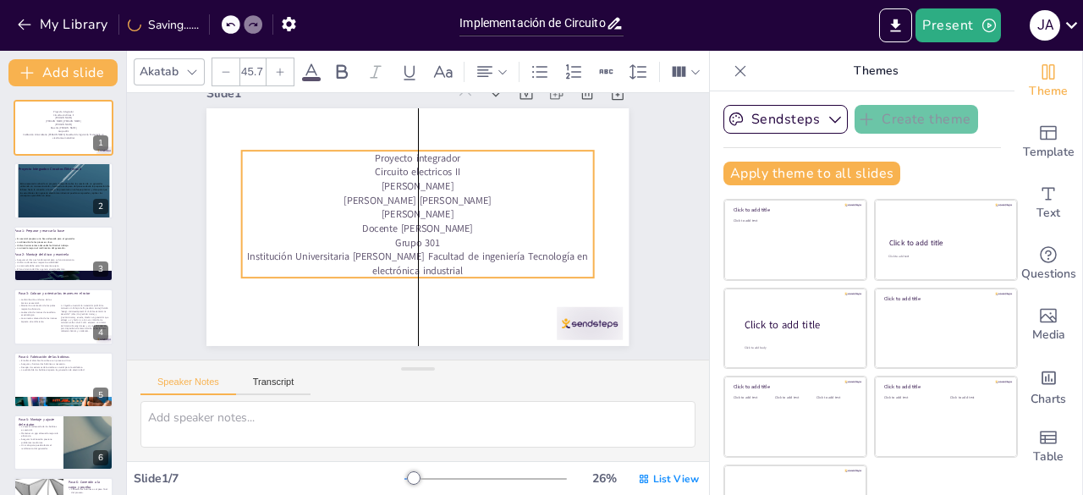
drag, startPoint x: 502, startPoint y: 192, endPoint x: 422, endPoint y: 209, distance: 82.1
click at [422, 209] on span "[PERSON_NAME]" at bounding box center [417, 214] width 72 height 14
click at [471, 209] on p "[PERSON_NAME]" at bounding box center [419, 214] width 351 height 51
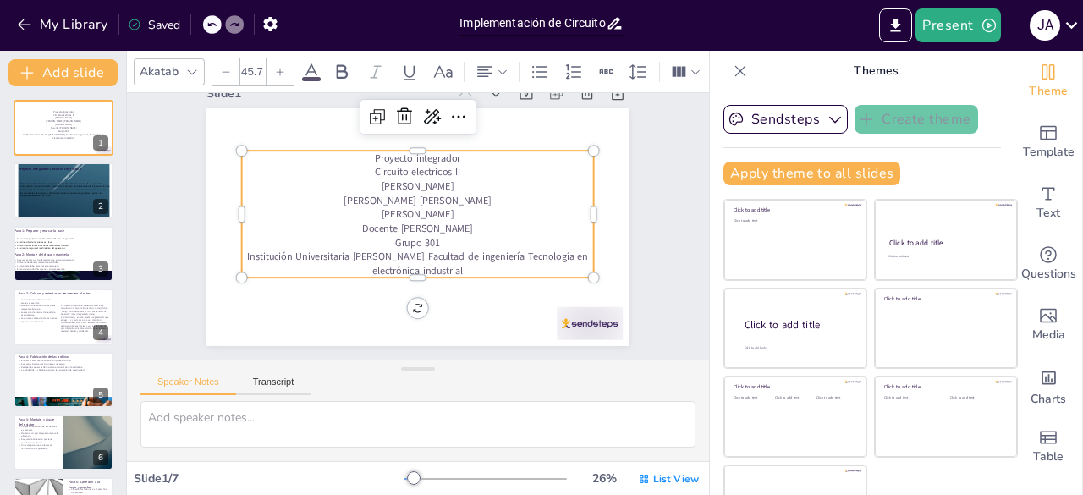
click at [471, 209] on p "[PERSON_NAME]" at bounding box center [418, 214] width 352 height 14
click at [471, 209] on p "[PERSON_NAME]" at bounding box center [419, 214] width 351 height 51
drag, startPoint x: 490, startPoint y: 266, endPoint x: 487, endPoint y: 184, distance: 82.9
click at [352, 161] on div "Proyecto integrador Circuito electricos II Jefferson Aranda Mazuera Brayan Gris…" at bounding box center [419, 214] width 363 height 162
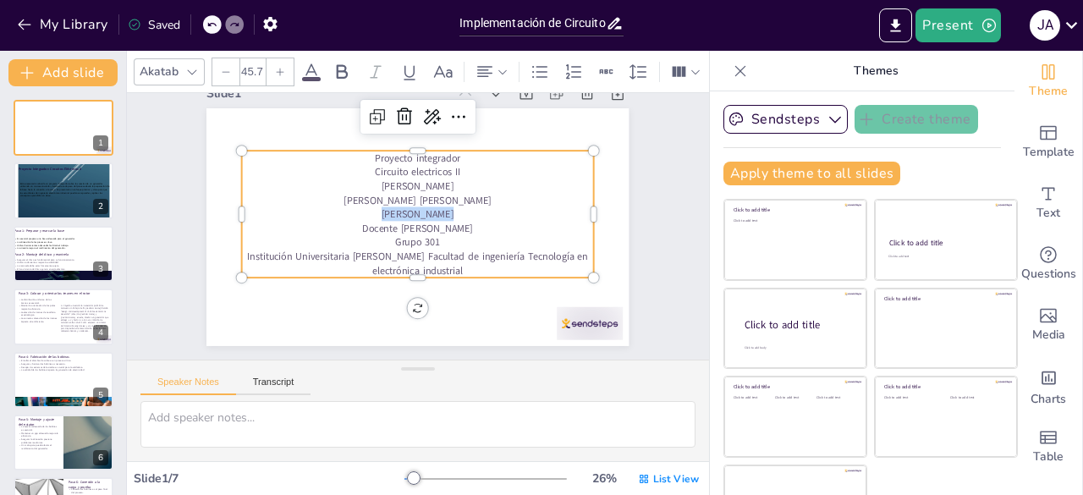
click at [516, 208] on p "[PERSON_NAME]" at bounding box center [419, 214] width 351 height 51
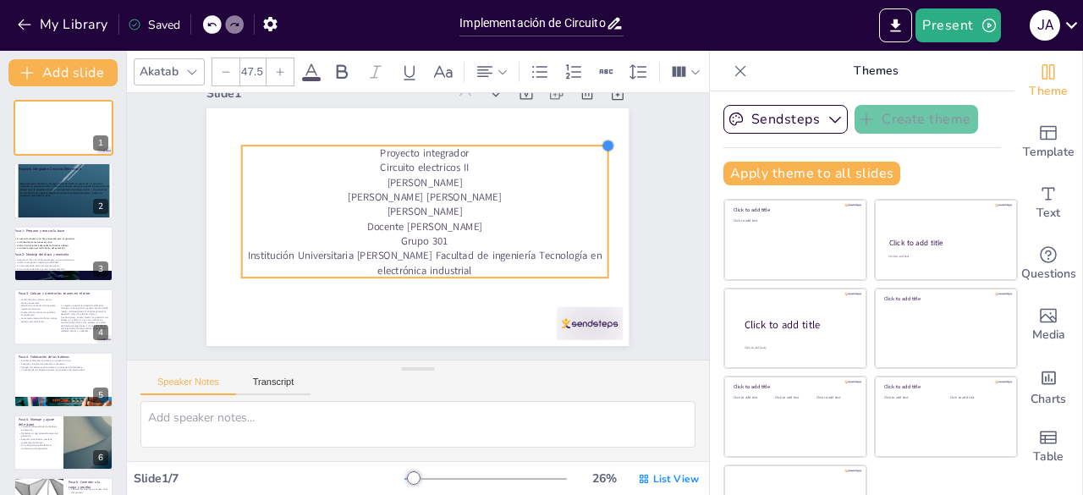
drag, startPoint x: 572, startPoint y: 153, endPoint x: 560, endPoint y: 173, distance: 22.8
click at [579, 147] on div "Proyecto integrador Circuito electricos II Jefferson Aranda Mazuera Brayan Gris…" at bounding box center [417, 227] width 422 height 238
type input "47.8"
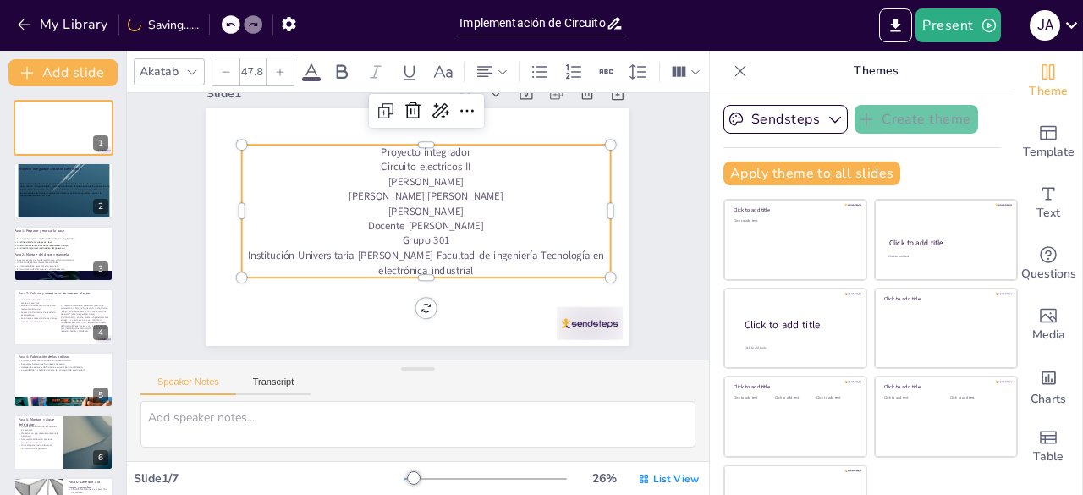
drag, startPoint x: 551, startPoint y: 200, endPoint x: 543, endPoint y: 187, distance: 15.5
click at [543, 187] on div "Proyecto integrador Circuito electricos II Jefferson Aranda Mazuera Brayan Gris…" at bounding box center [426, 211] width 368 height 133
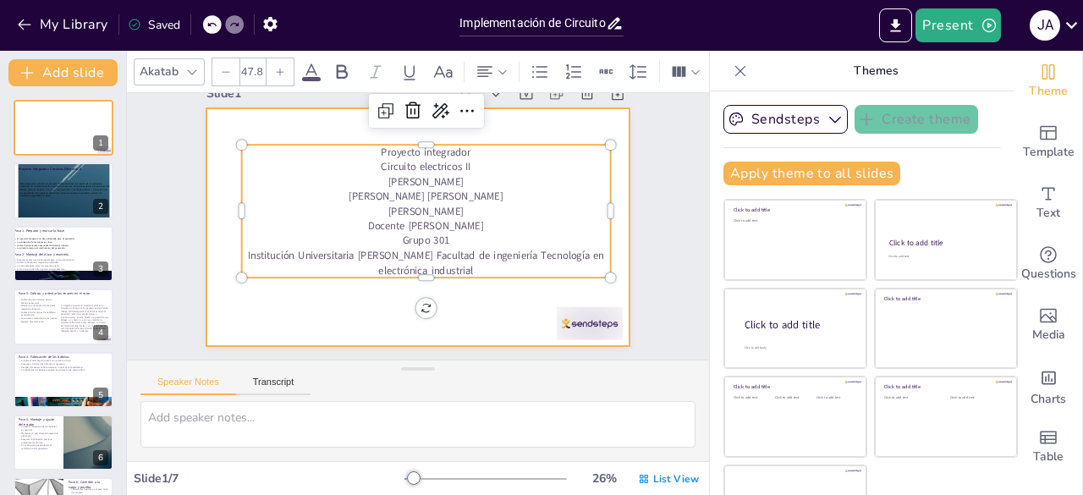
click at [542, 123] on div at bounding box center [417, 227] width 422 height 238
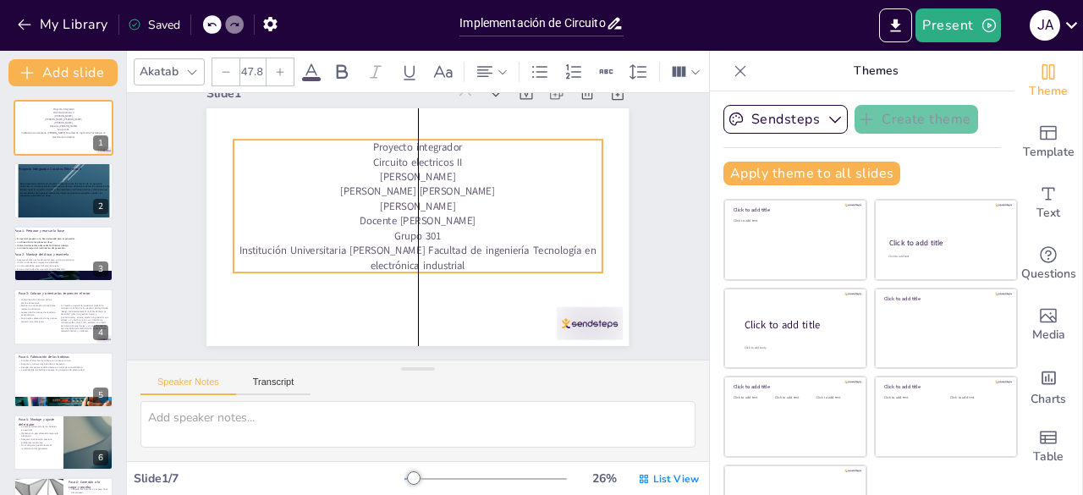
click at [411, 209] on span "[PERSON_NAME]" at bounding box center [417, 206] width 75 height 14
click at [403, 195] on span "Brayan Grisales Jonathan Ossa" at bounding box center [418, 191] width 154 height 14
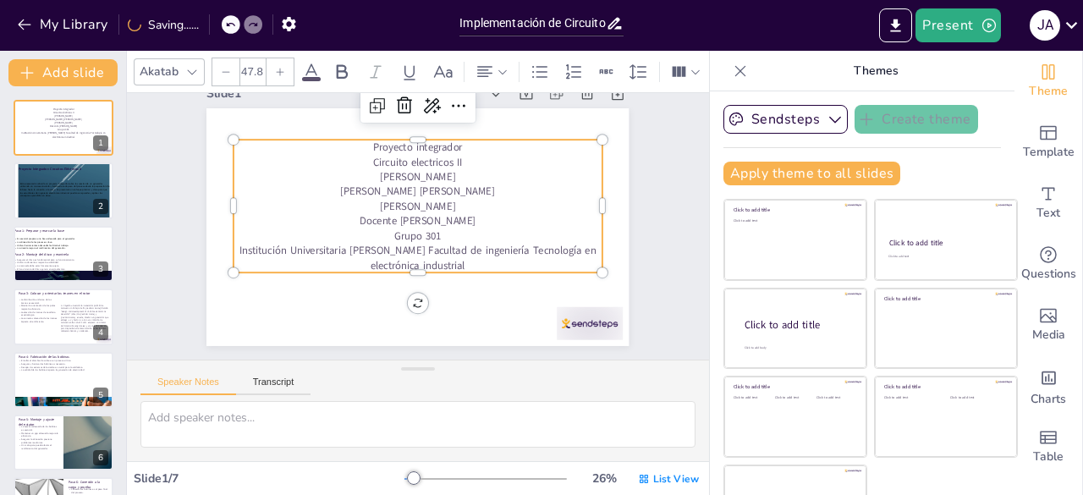
click at [401, 189] on span "Brayan Grisales Jonathan Ossa" at bounding box center [418, 191] width 154 height 14
click at [401, 189] on span "Brayan Grisales Jonathan Ossa" at bounding box center [421, 191] width 155 height 30
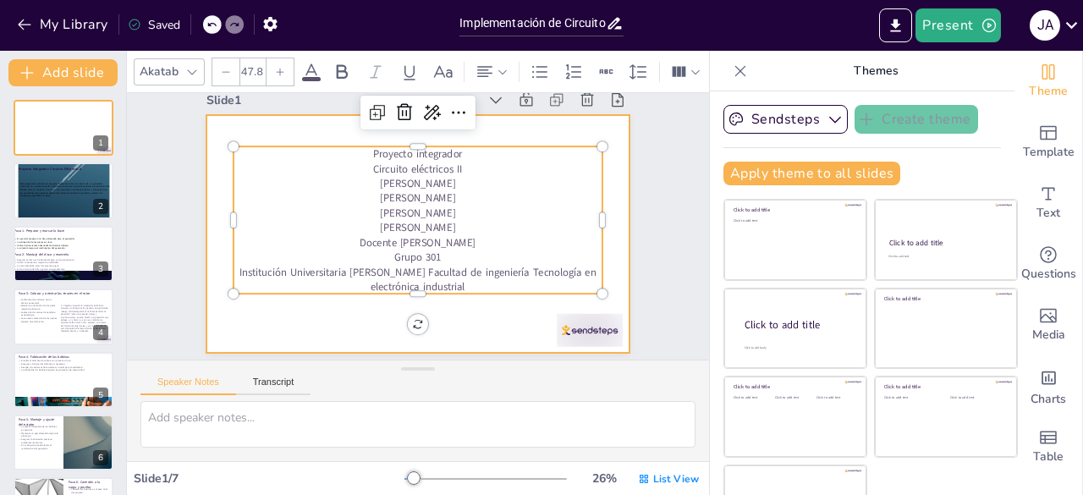
click at [480, 321] on div at bounding box center [417, 234] width 422 height 238
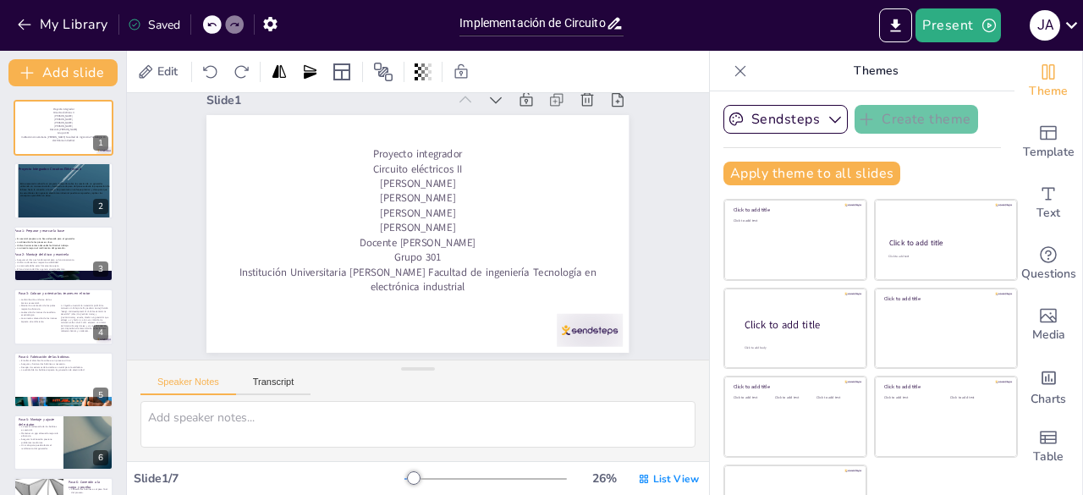
click at [998, 6] on div "Present j a" at bounding box center [857, 25] width 451 height 51
click at [990, 16] on button "Present" at bounding box center [957, 25] width 85 height 34
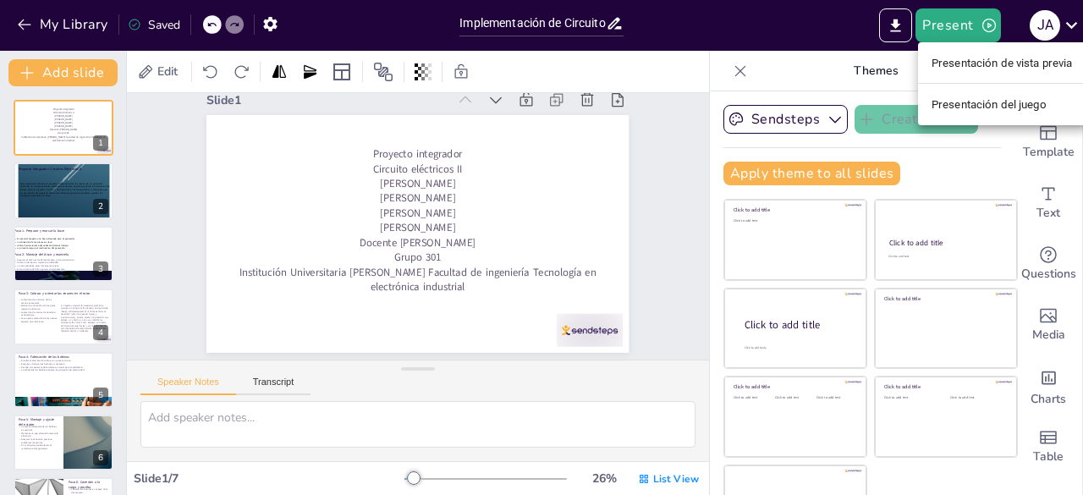
click at [998, 102] on font "Presentación del juego" at bounding box center [988, 104] width 115 height 13
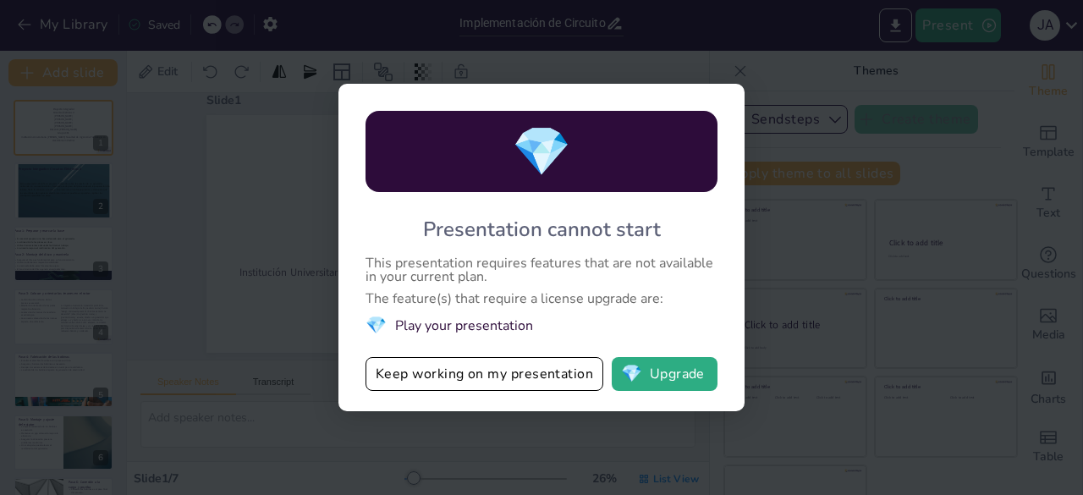
click at [840, 283] on div "💎 Presentation cannot start This presentation requires features that are not av…" at bounding box center [541, 247] width 1083 height 495
click at [563, 381] on button "Keep working on my presentation" at bounding box center [484, 374] width 238 height 34
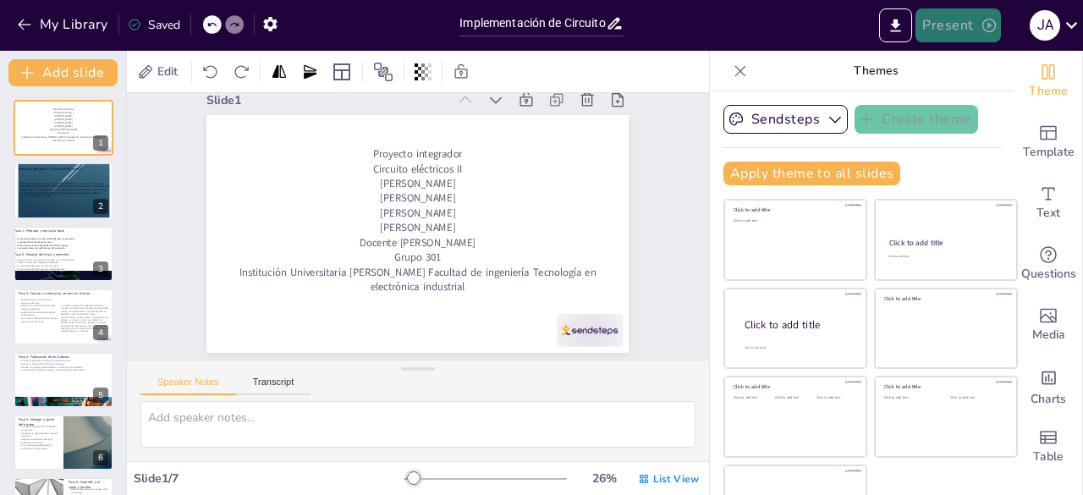
click at [932, 25] on button "Present" at bounding box center [957, 25] width 85 height 34
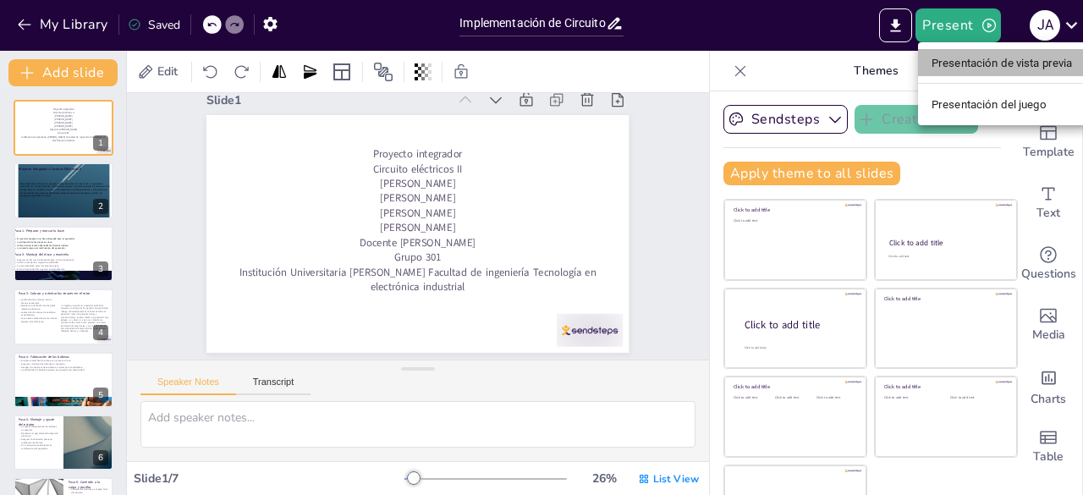
click at [1000, 62] on font "Presentación de vista previa" at bounding box center [1001, 63] width 141 height 13
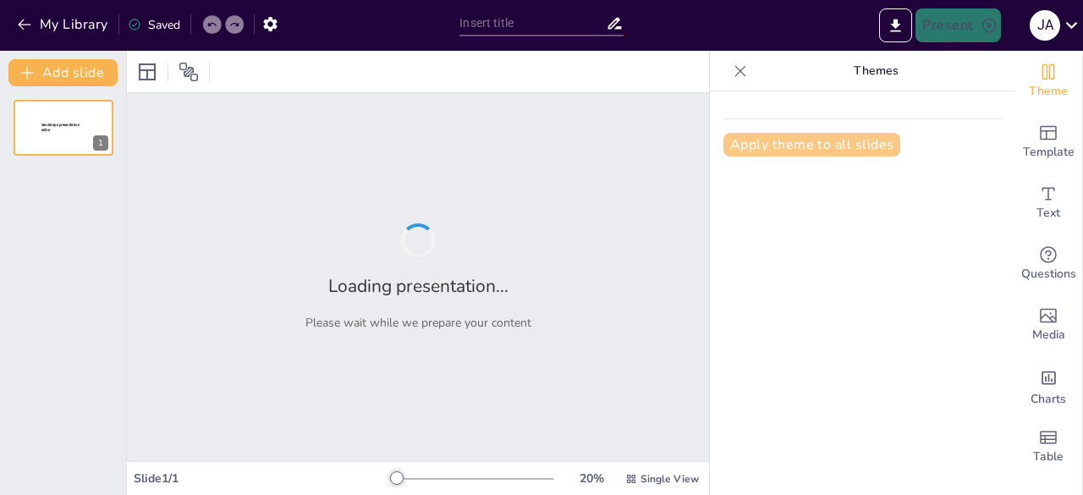
type input "Implementación de Circuitos Eléctricos: Proyecto Integrador 2025"
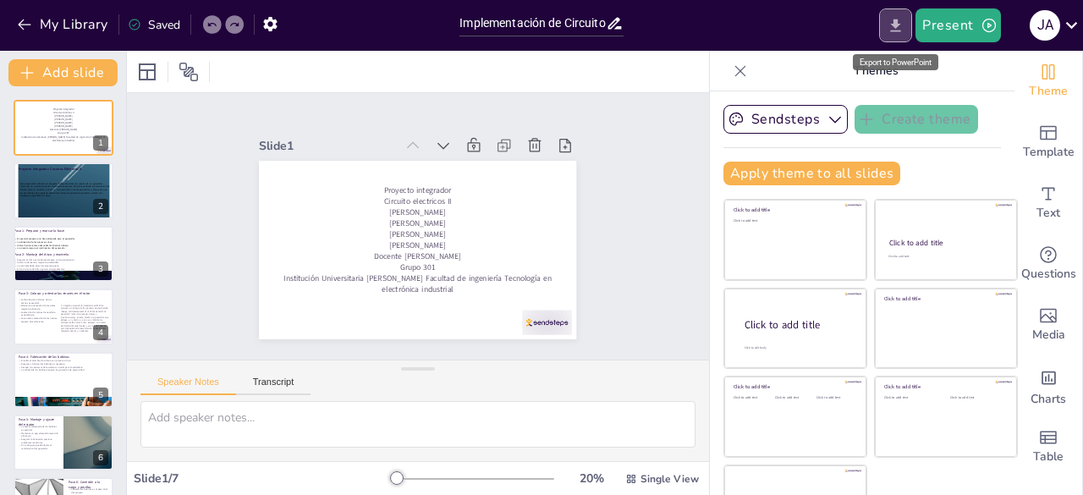
click at [904, 25] on icon "Export to PowerPoint" at bounding box center [895, 26] width 18 height 18
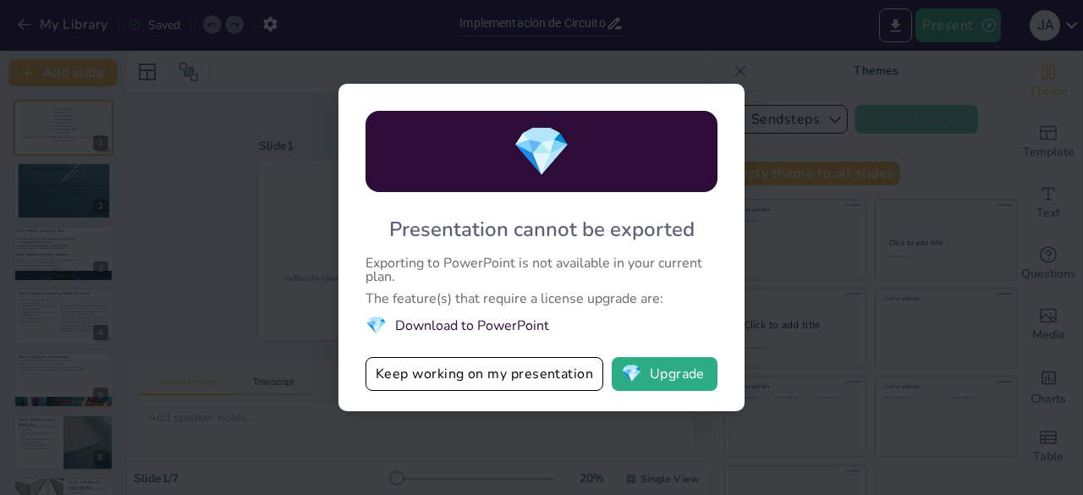
click at [797, 299] on div "💎 Presentation cannot be exported Exporting to PowerPoint is not available in y…" at bounding box center [541, 247] width 1083 height 495
drag, startPoint x: 680, startPoint y: 251, endPoint x: 700, endPoint y: 226, distance: 32.5
click at [682, 250] on div "💎 Presentation cannot be exported Exporting to PowerPoint is not available in y…" at bounding box center [541, 247] width 406 height 327
click at [653, 376] on button "💎 Upgrade" at bounding box center [665, 374] width 106 height 34
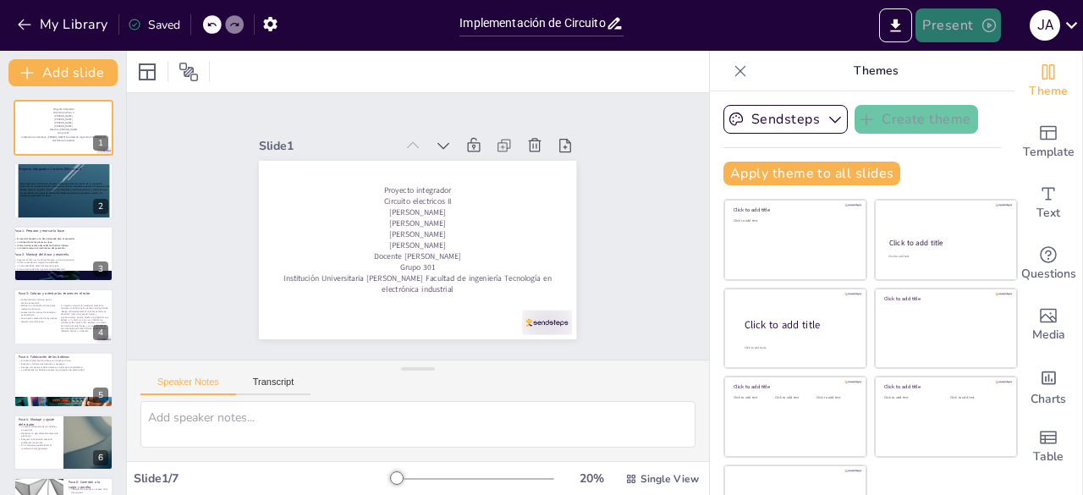
click at [982, 21] on icon "button" at bounding box center [988, 25] width 17 height 17
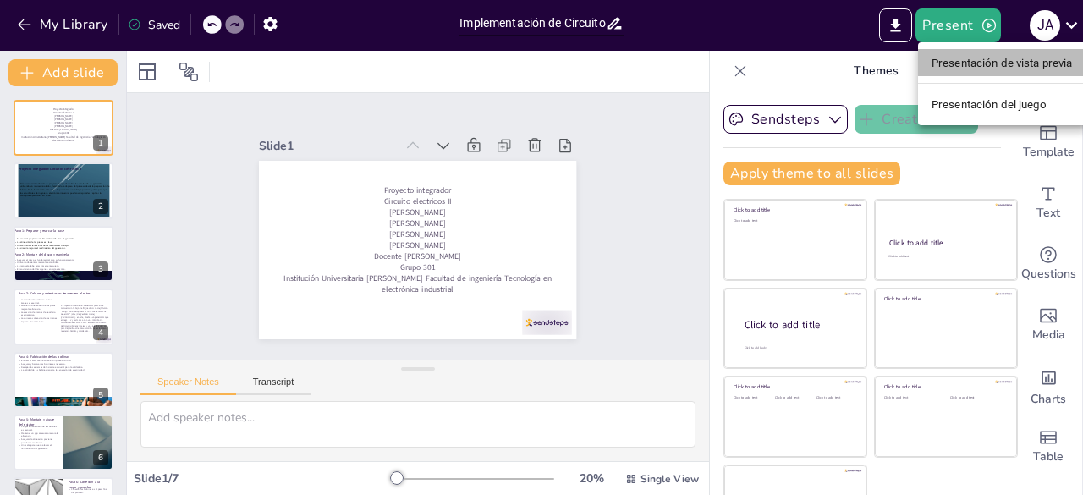
click at [973, 62] on font "Presentación de vista previa" at bounding box center [1001, 63] width 141 height 13
